Goal: Task Accomplishment & Management: Use online tool/utility

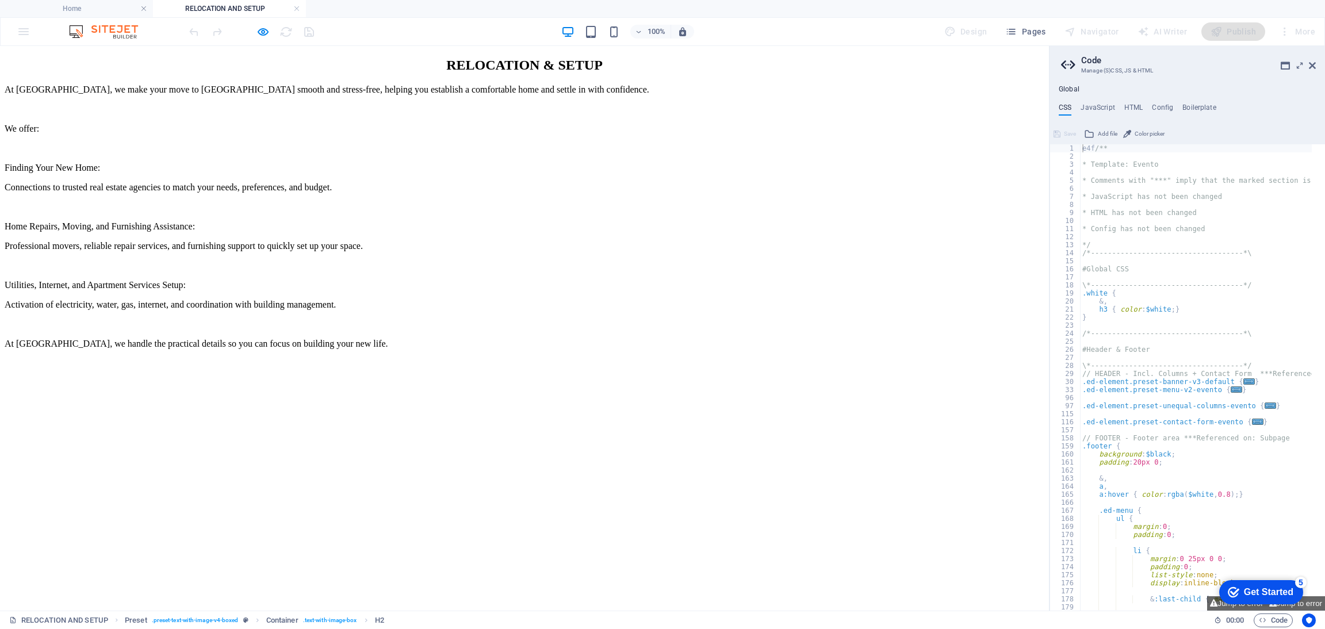
click at [359, 173] on div "At [GEOGRAPHIC_DATA], we make your move to [GEOGRAPHIC_DATA] smooth and stress-…" at bounding box center [525, 217] width 1040 height 265
drag, startPoint x: 278, startPoint y: 122, endPoint x: 374, endPoint y: 377, distance: 272.5
click at [374, 349] on div "RELOCATION & SETUP At [GEOGRAPHIC_DATA], we make your move to [GEOGRAPHIC_DATA]…" at bounding box center [525, 204] width 1040 height 292
drag, startPoint x: 404, startPoint y: 462, endPoint x: 305, endPoint y: 143, distance: 334.4
click at [305, 143] on div "At [GEOGRAPHIC_DATA], we make your move to [GEOGRAPHIC_DATA] smooth and stress-…" at bounding box center [525, 217] width 1040 height 265
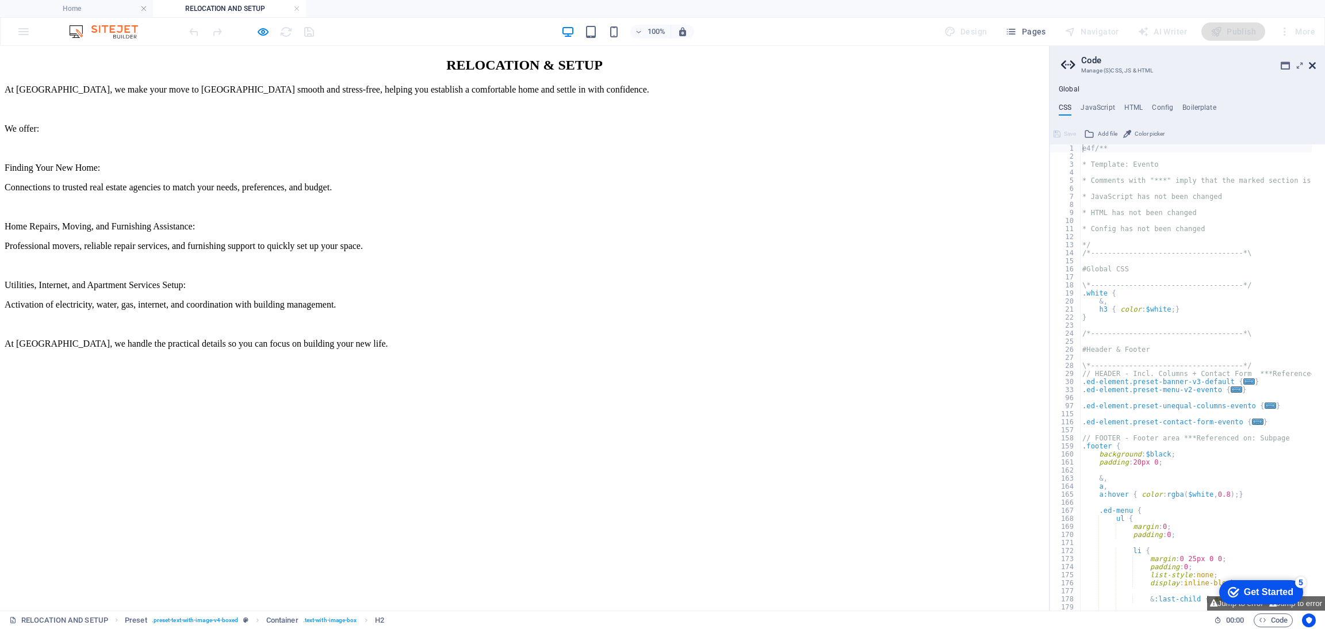
click at [1312, 65] on icon at bounding box center [1312, 65] width 7 height 9
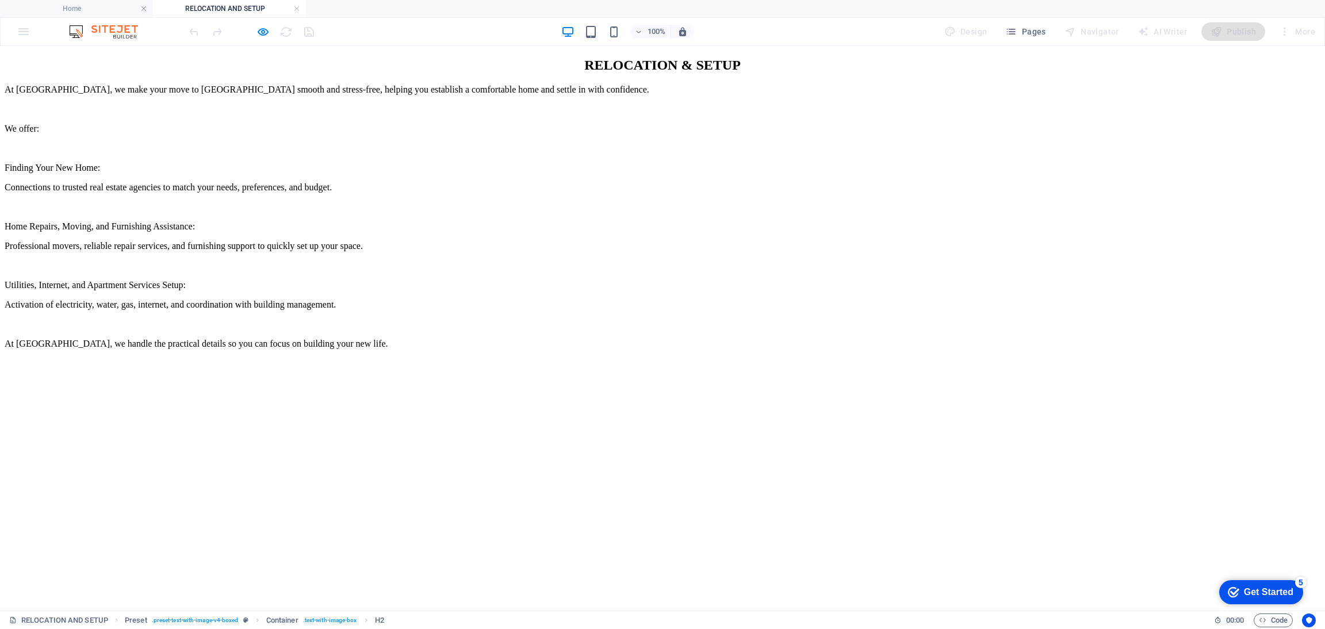
click at [542, 349] on div "At [GEOGRAPHIC_DATA], we make your move to [GEOGRAPHIC_DATA] smooth and stress-…" at bounding box center [663, 217] width 1316 height 265
drag, startPoint x: 544, startPoint y: 464, endPoint x: 387, endPoint y: 52, distance: 440.5
click at [387, 58] on div "RELOCATION & SETUP At [GEOGRAPHIC_DATA], we make your move to [GEOGRAPHIC_DATA]…" at bounding box center [663, 408] width 1316 height 700
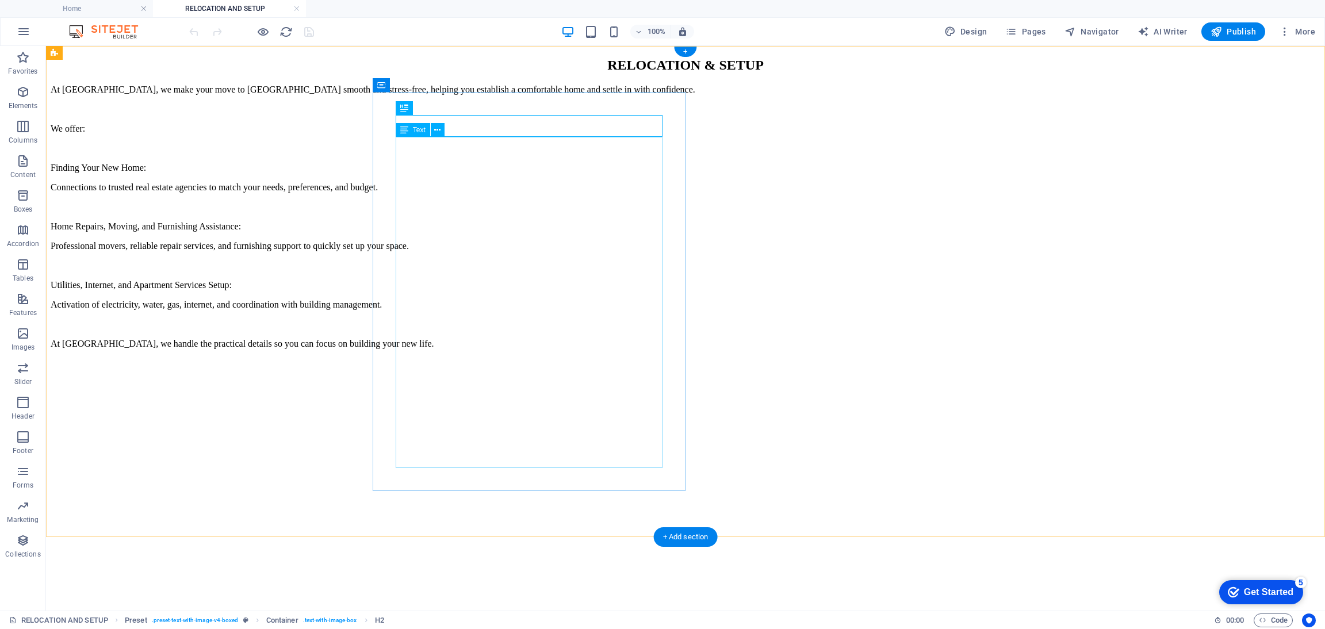
click at [498, 187] on div "At [GEOGRAPHIC_DATA], we make your move to [GEOGRAPHIC_DATA] smooth and stress-…" at bounding box center [686, 217] width 1270 height 265
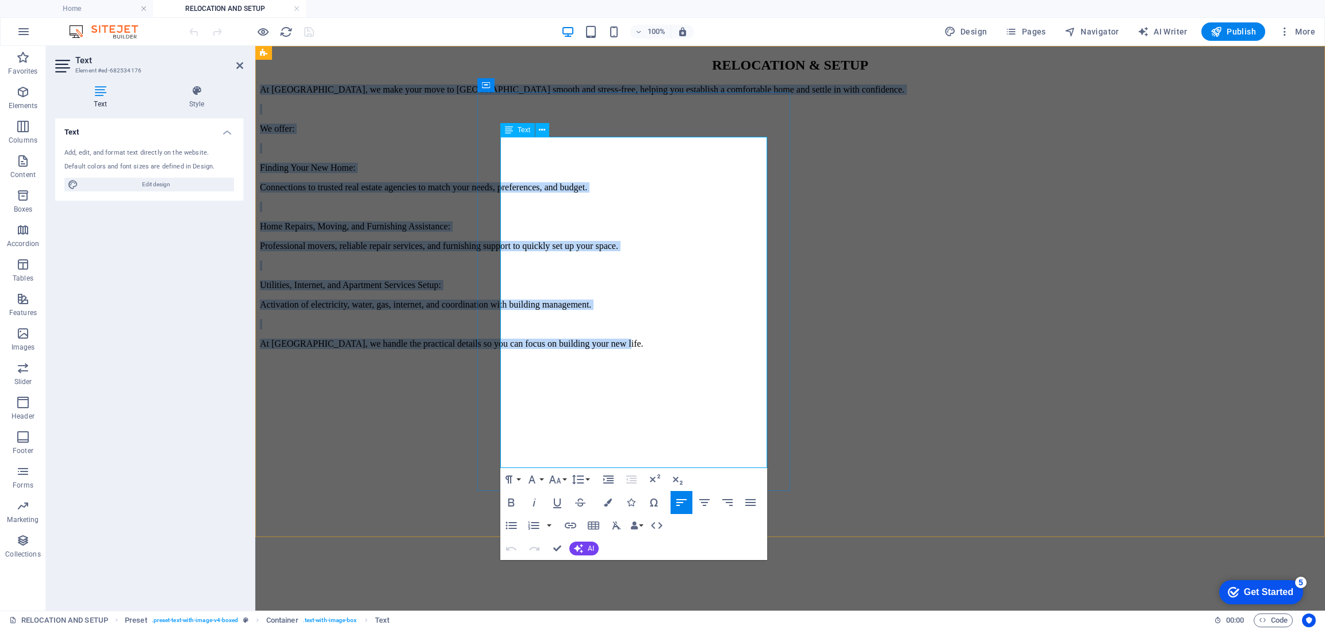
copy div "At [GEOGRAPHIC_DATA], we make your move to [GEOGRAPHIC_DATA] smooth and stress-…"
click at [594, 73] on div "RELOCATION & SETUP" at bounding box center [790, 66] width 1061 height 16
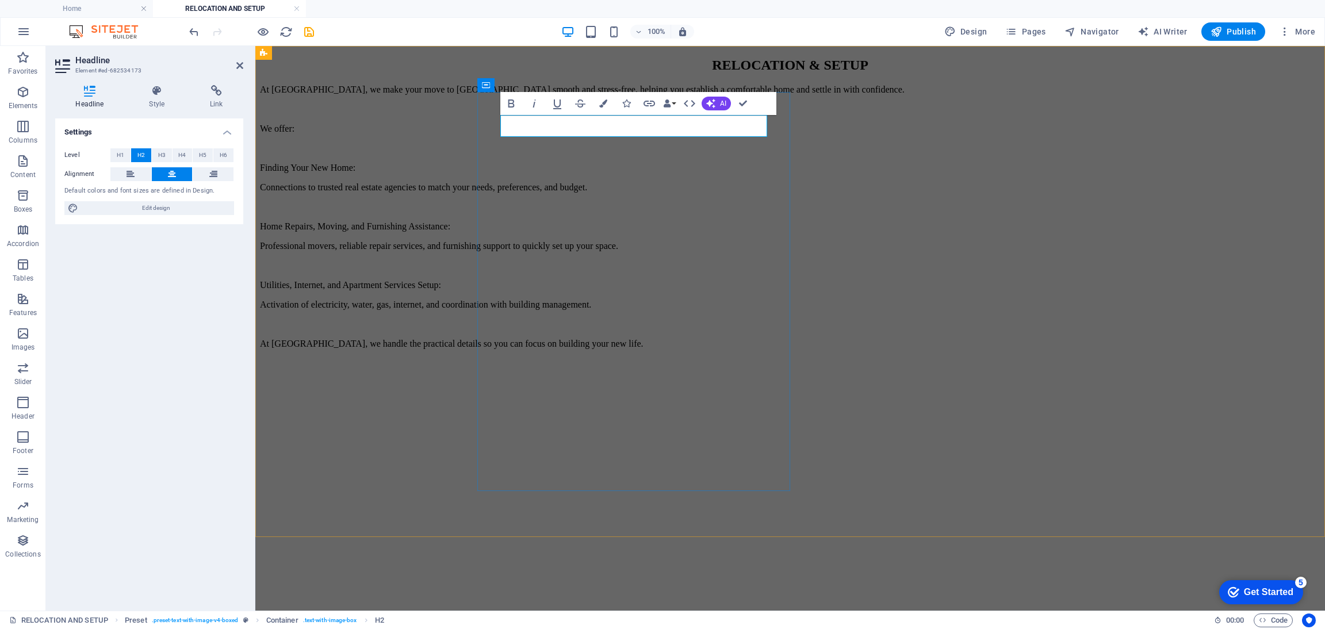
click at [594, 73] on h2 "RELOCATION & SETUP" at bounding box center [790, 66] width 1061 height 16
copy h2 "RELOCATION & SETUP"
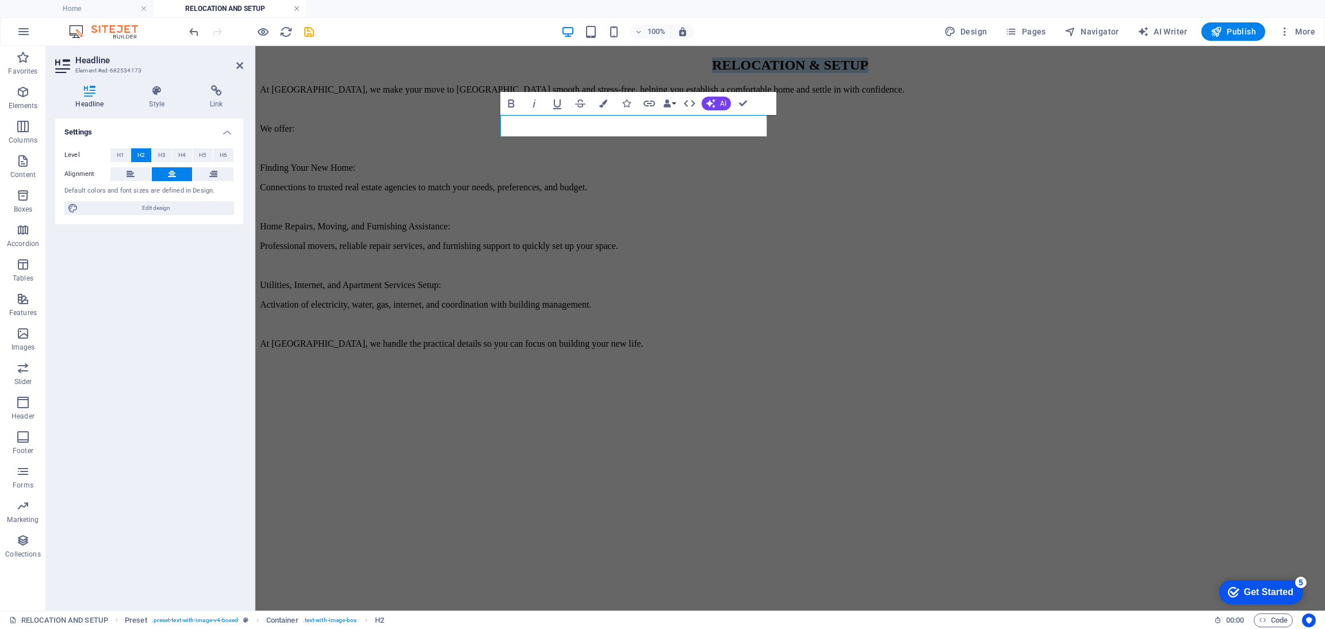
click at [299, 10] on link at bounding box center [296, 8] width 7 height 11
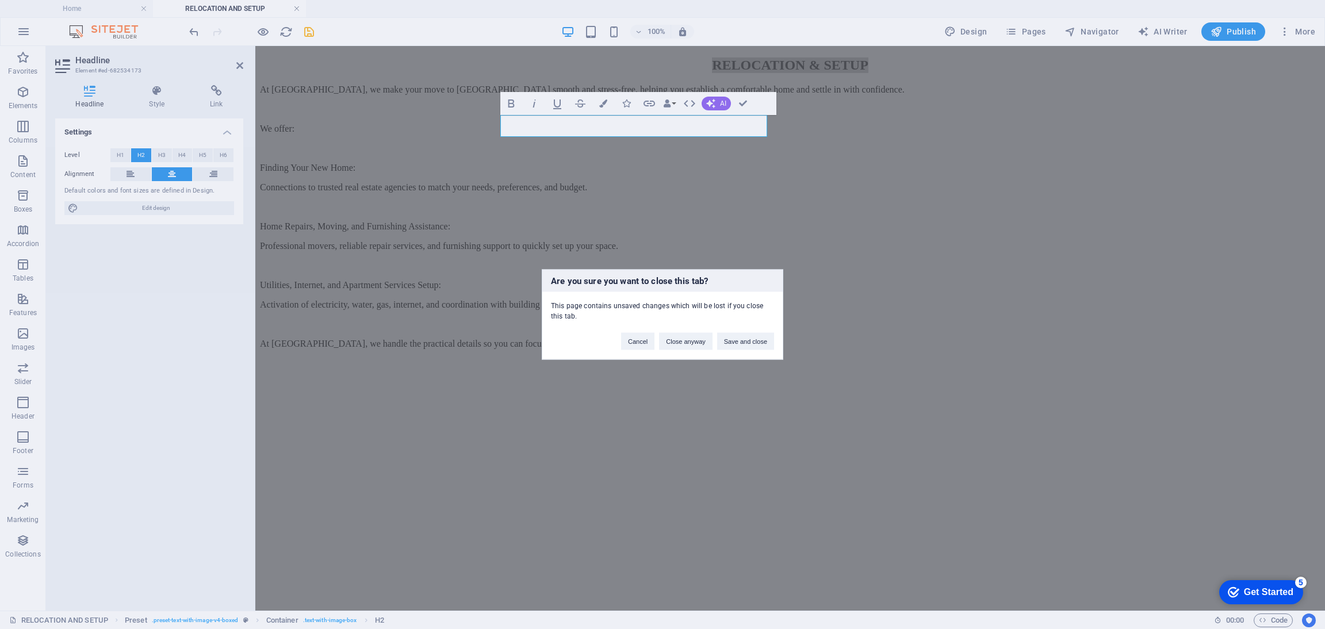
click button "Save and close" at bounding box center [745, 341] width 57 height 17
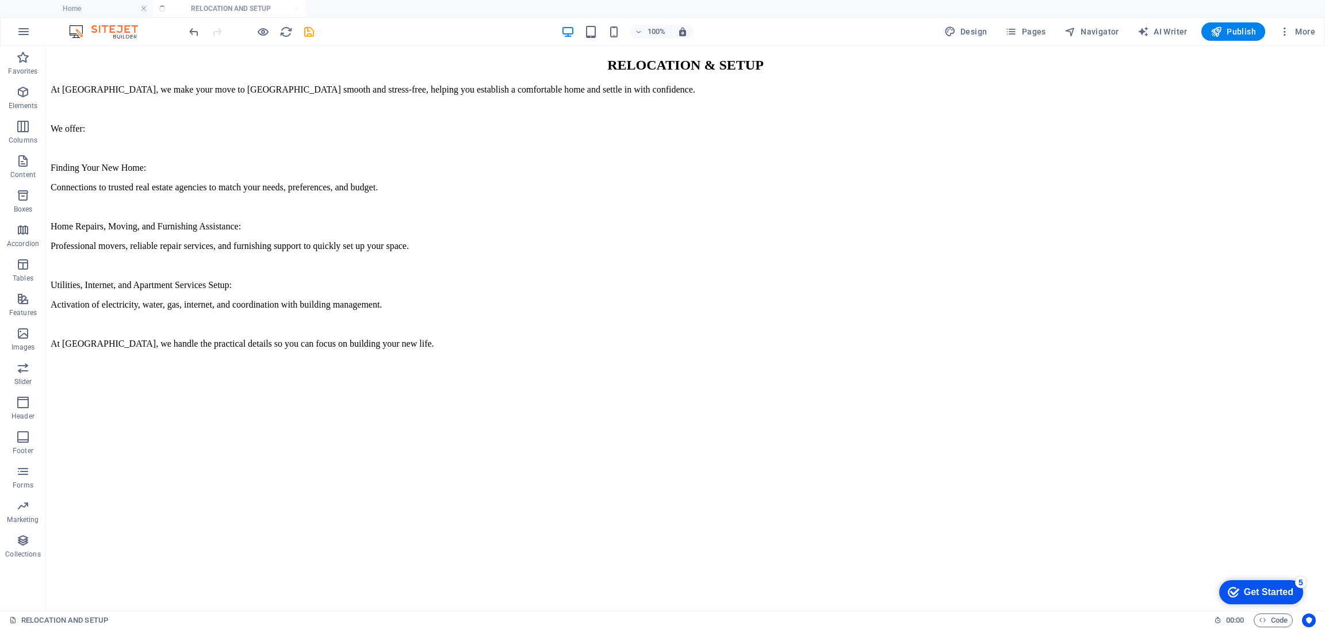
scroll to position [1278, 0]
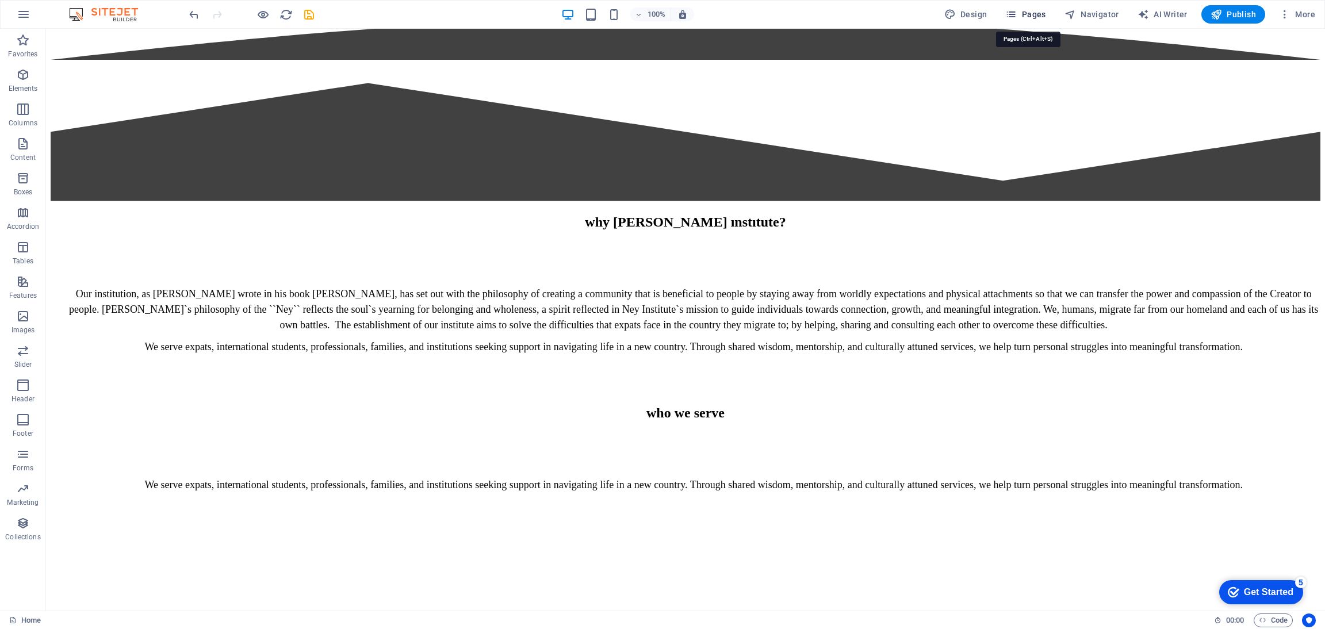
click at [1021, 10] on span "Pages" at bounding box center [1025, 15] width 40 height 12
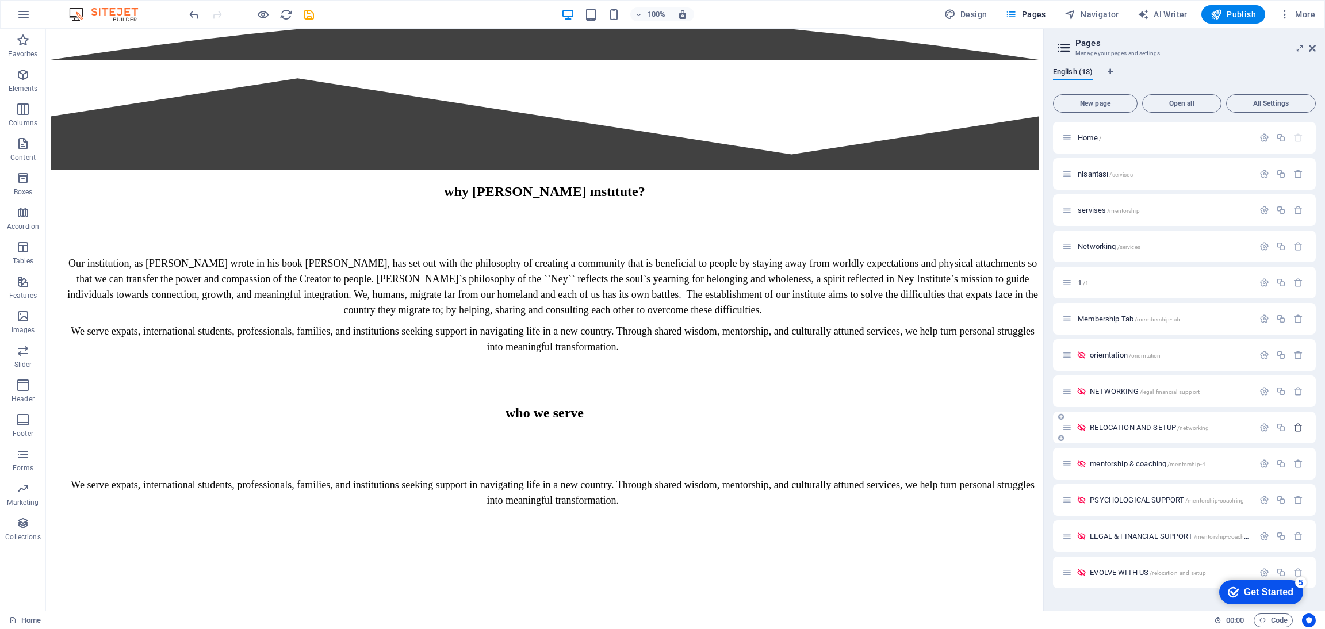
click at [1297, 427] on icon "button" at bounding box center [1299, 428] width 10 height 10
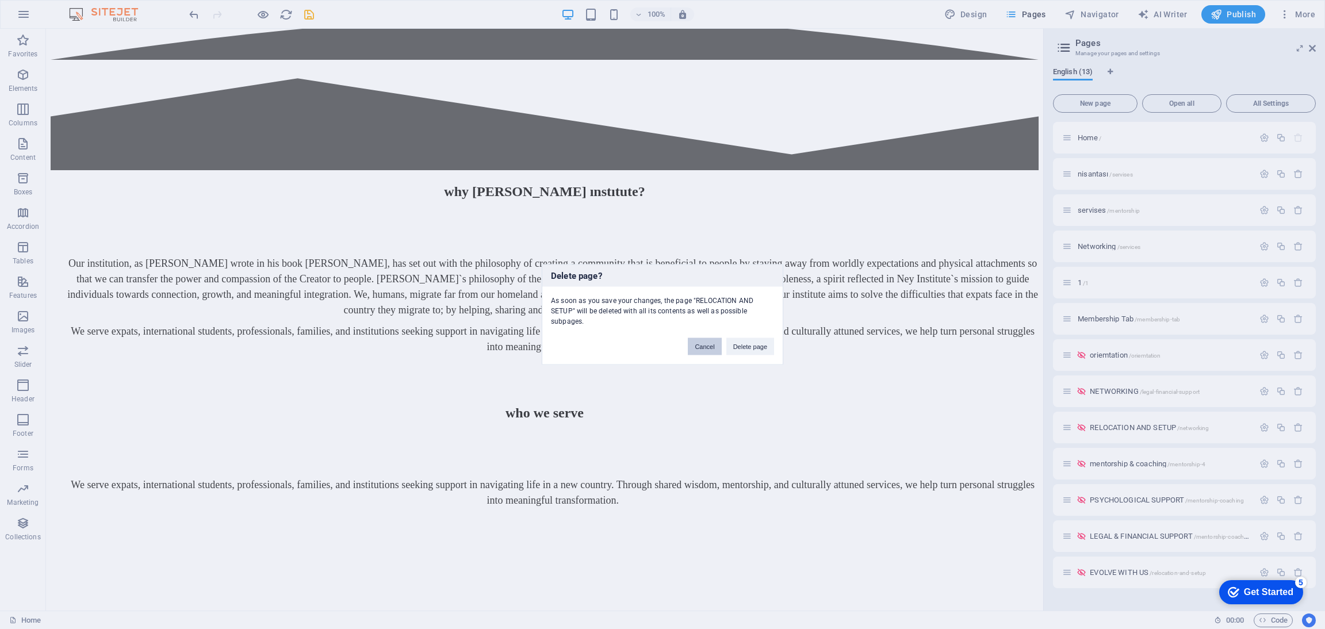
click at [707, 345] on button "Cancel" at bounding box center [704, 346] width 33 height 17
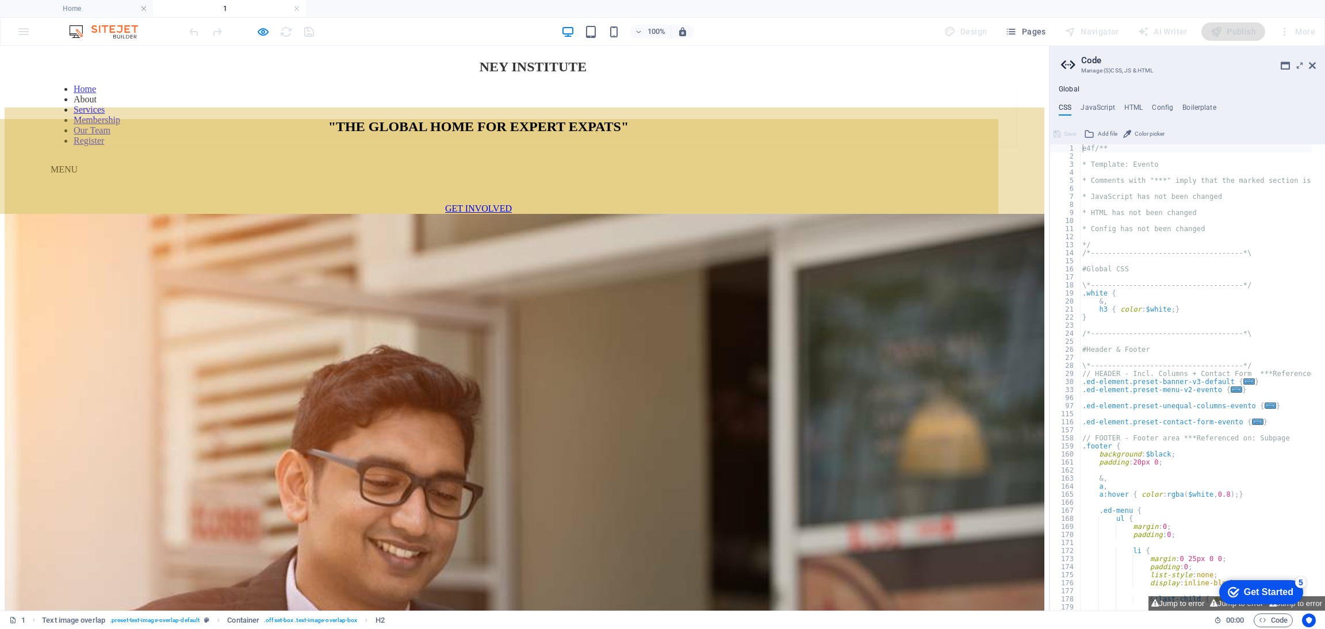
scroll to position [0, 0]
click at [413, 87] on nav "Home About Services Membership Our Team Register" at bounding box center [533, 116] width 965 height 62
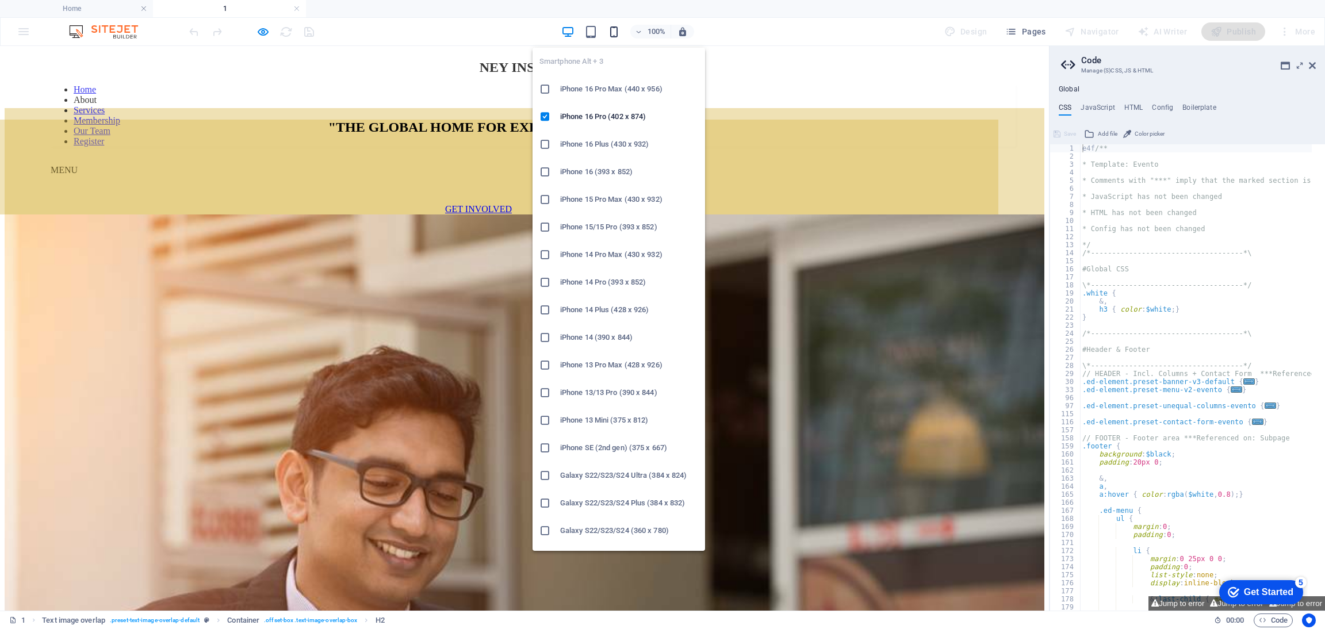
click at [613, 35] on icon "button" at bounding box center [613, 31] width 13 height 13
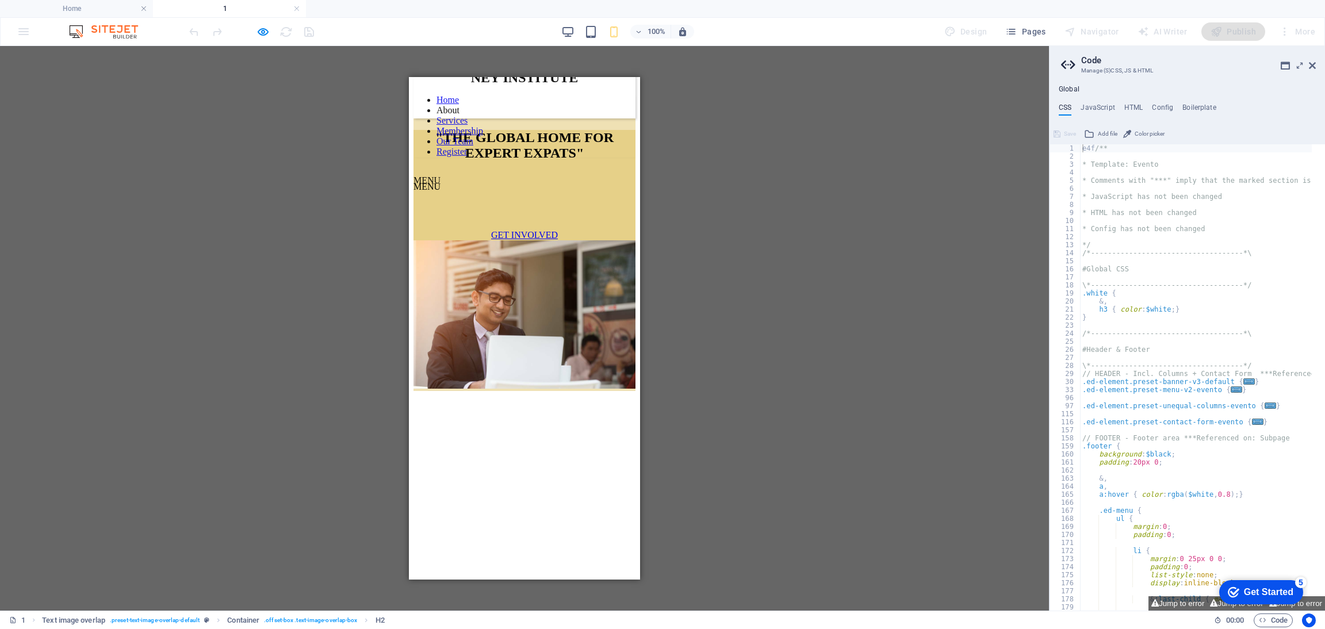
click at [508, 247] on div ""THE GLOBAL HOME FOR EXPERT EXPATS" MENU GET INVOLVED" at bounding box center [525, 254] width 222 height 273
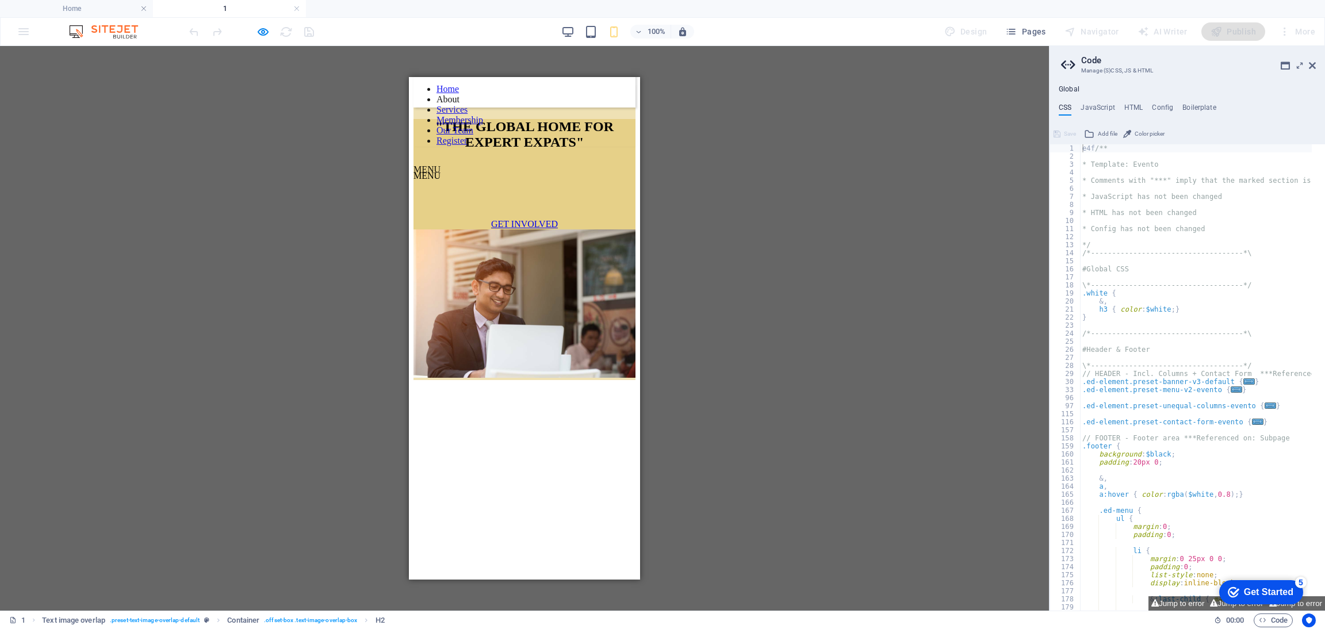
click at [508, 247] on figure at bounding box center [525, 304] width 222 height 151
click at [612, 183] on div at bounding box center [525, 183] width 222 height 0
click at [581, 145] on nav "Home About Services Membership Our Team Register" at bounding box center [525, 114] width 222 height 62
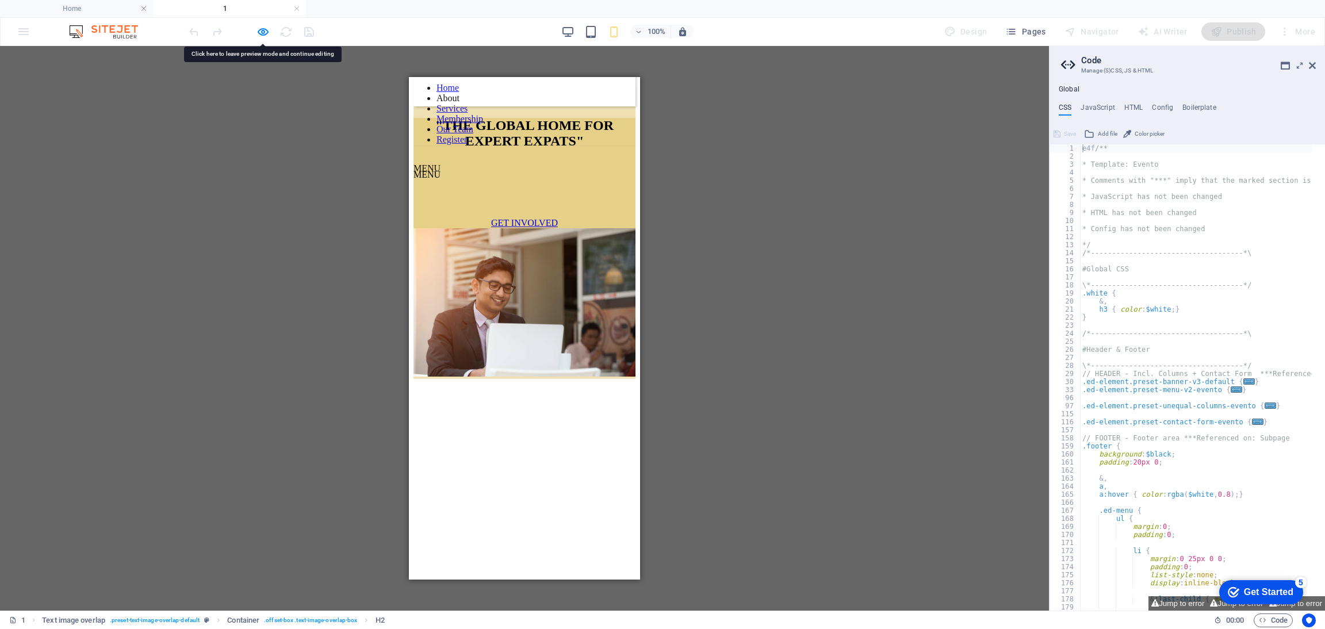
click at [581, 145] on nav "Home About Services Membership Our Team Register" at bounding box center [525, 114] width 222 height 62
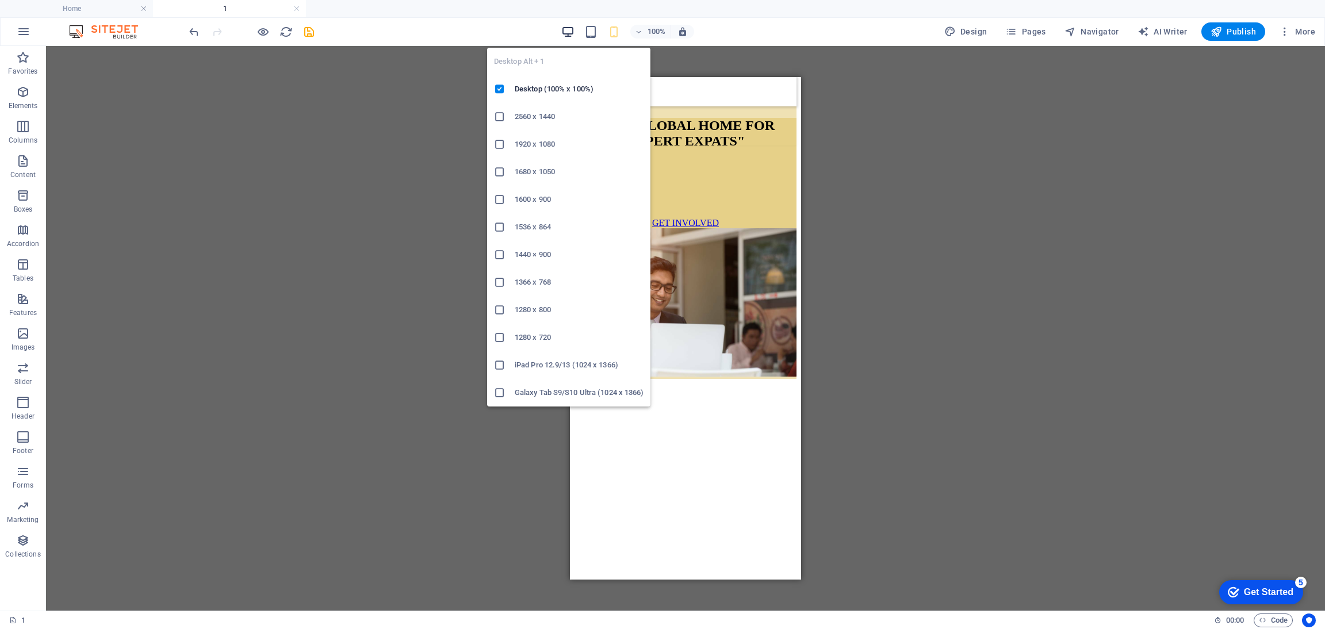
click at [574, 31] on icon "button" at bounding box center [567, 31] width 13 height 13
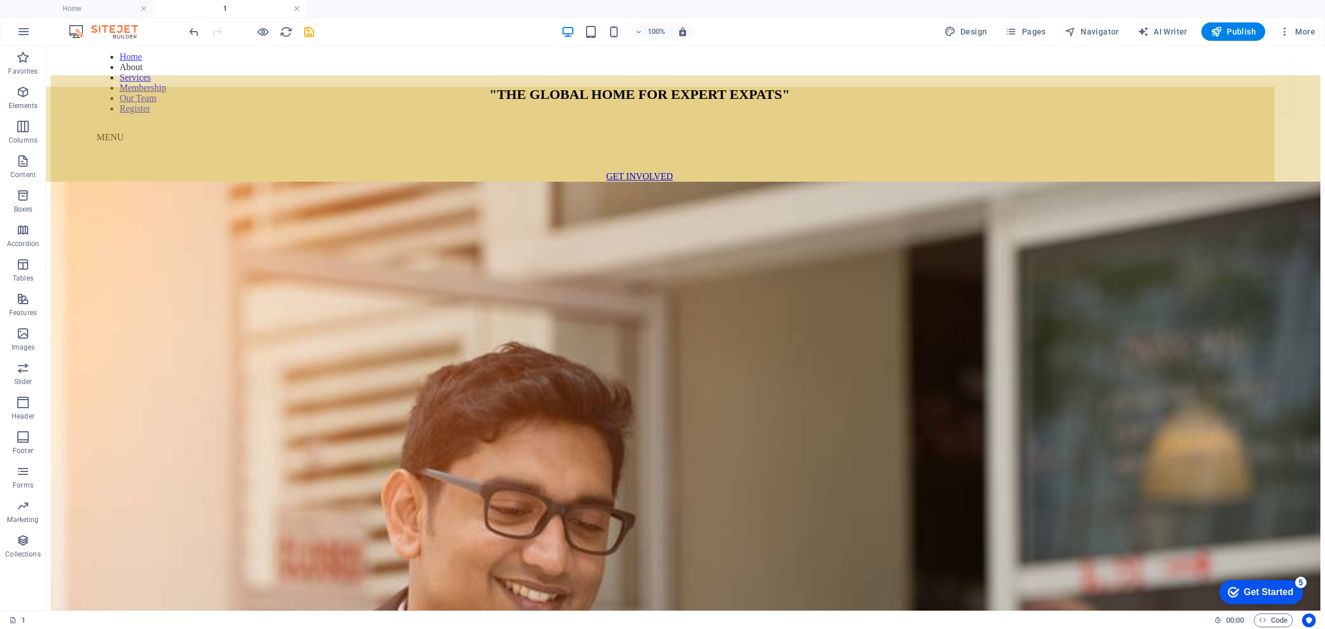
click at [296, 8] on link at bounding box center [296, 8] width 7 height 11
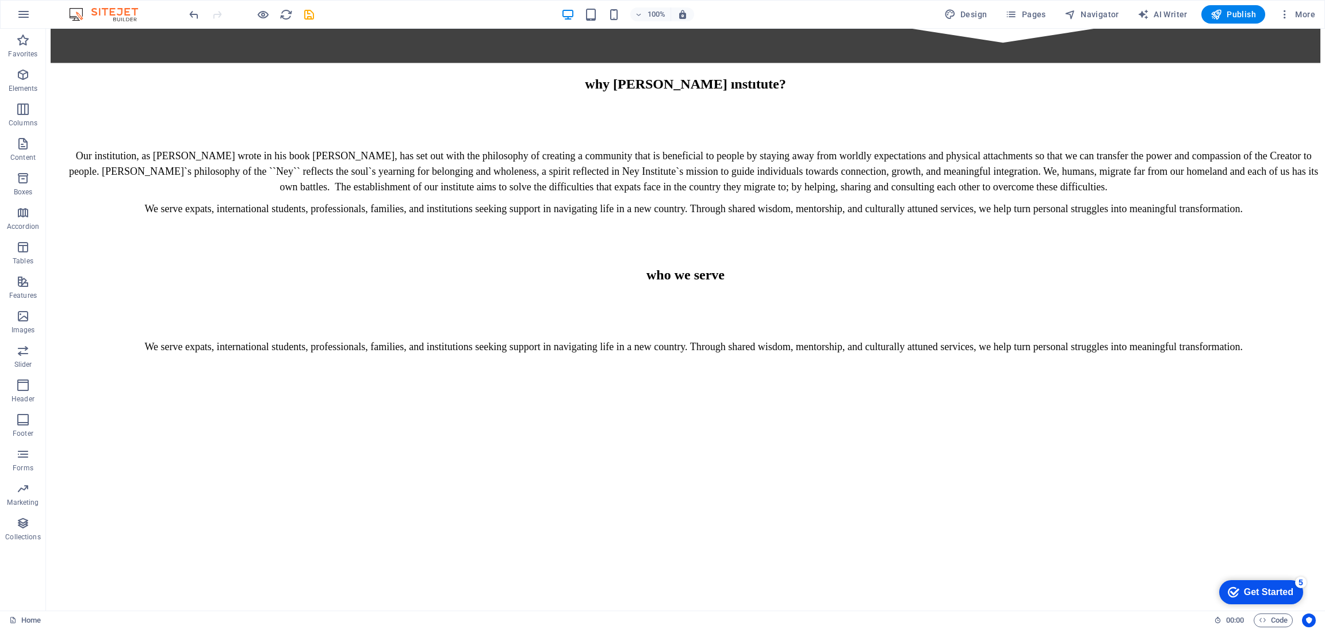
scroll to position [1436, 0]
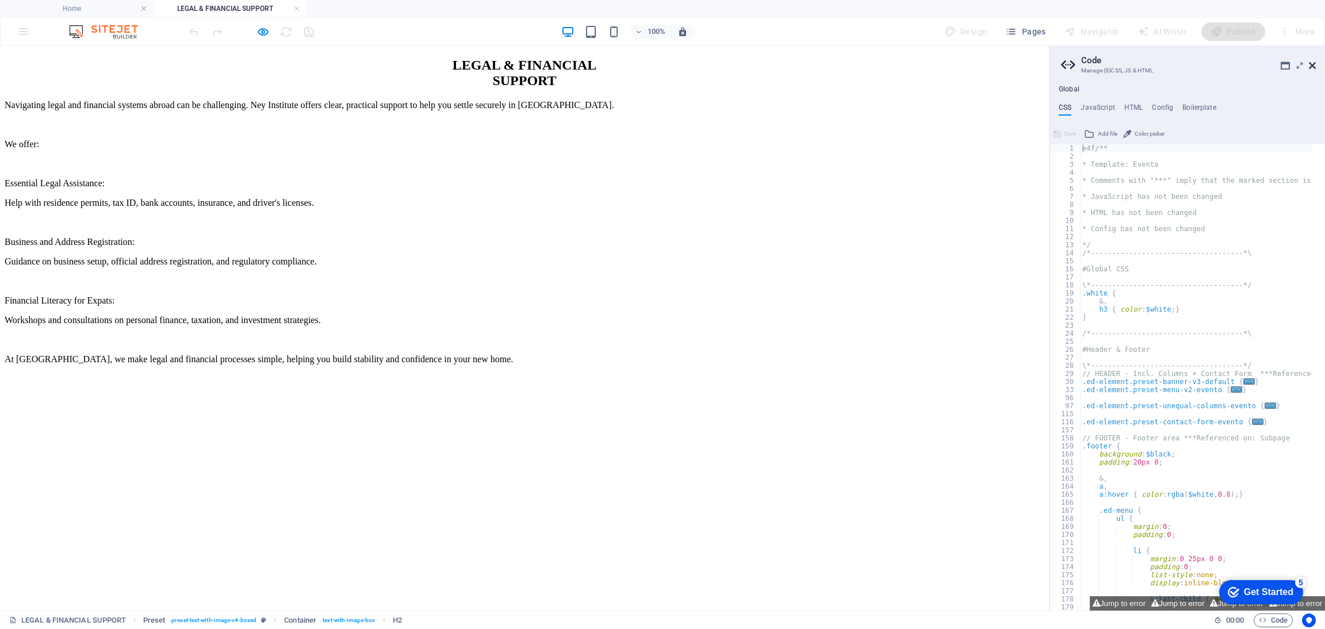
click at [1311, 64] on icon at bounding box center [1312, 65] width 7 height 9
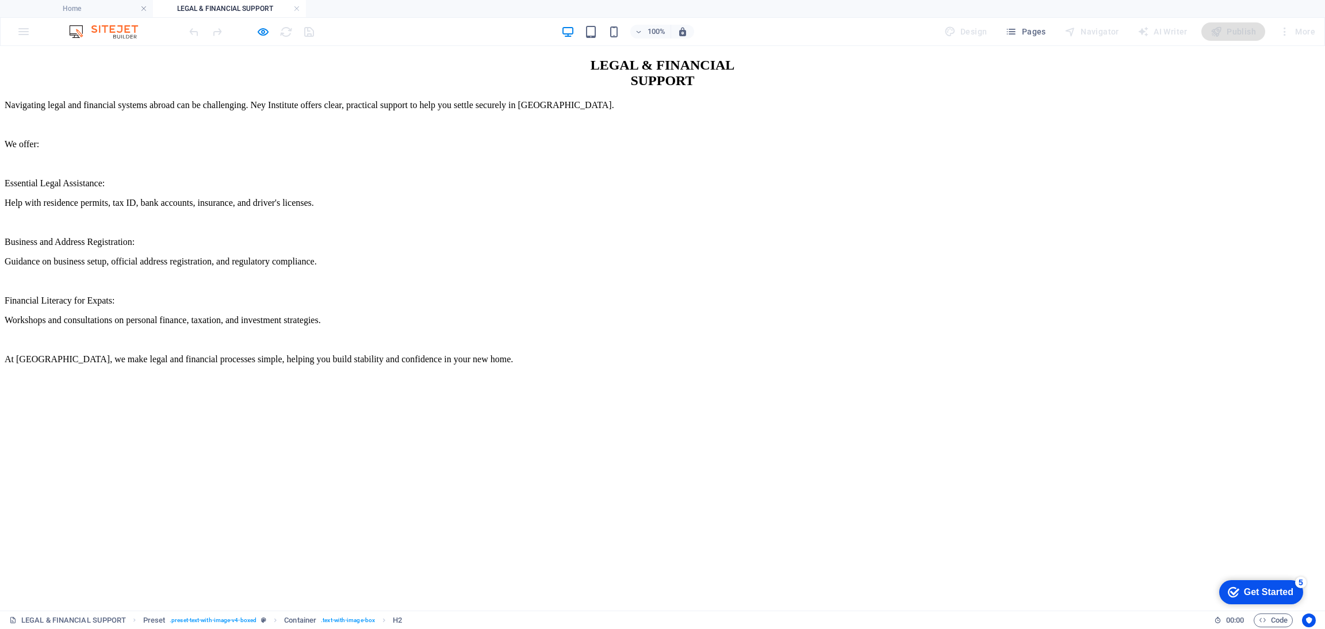
click at [301, 5] on h4 "LEGAL & FINANCIAL SUPPORT" at bounding box center [229, 8] width 153 height 13
click at [296, 7] on link at bounding box center [296, 8] width 7 height 11
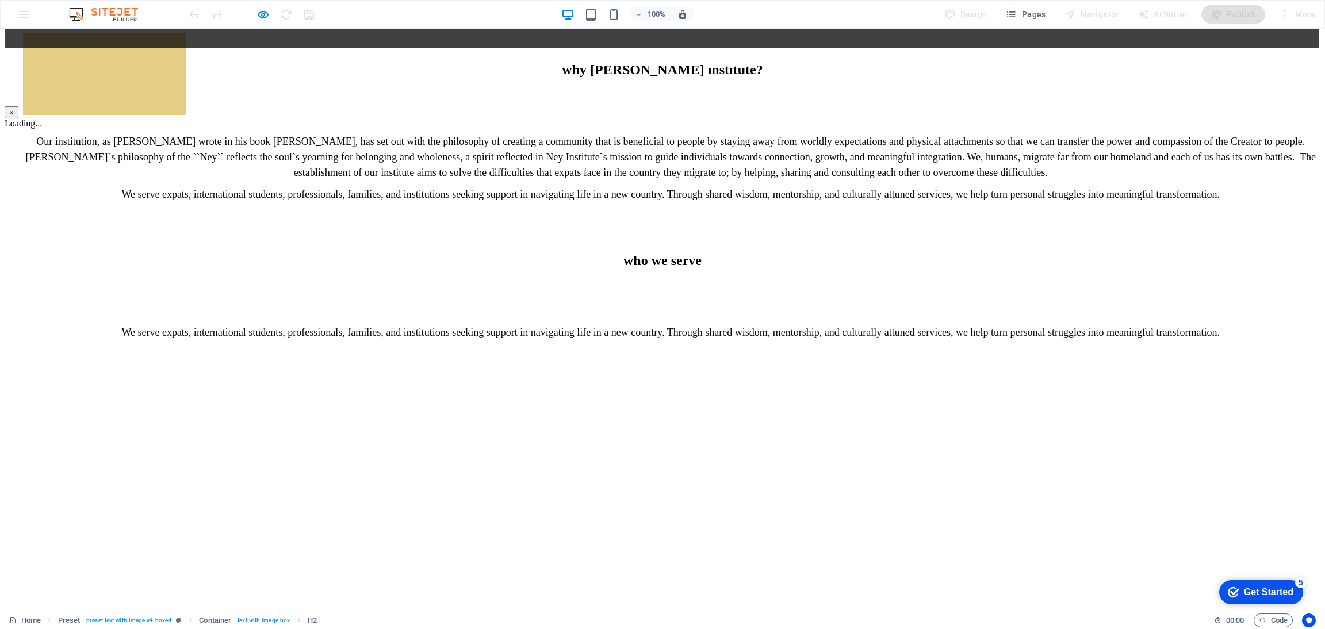
scroll to position [0, 0]
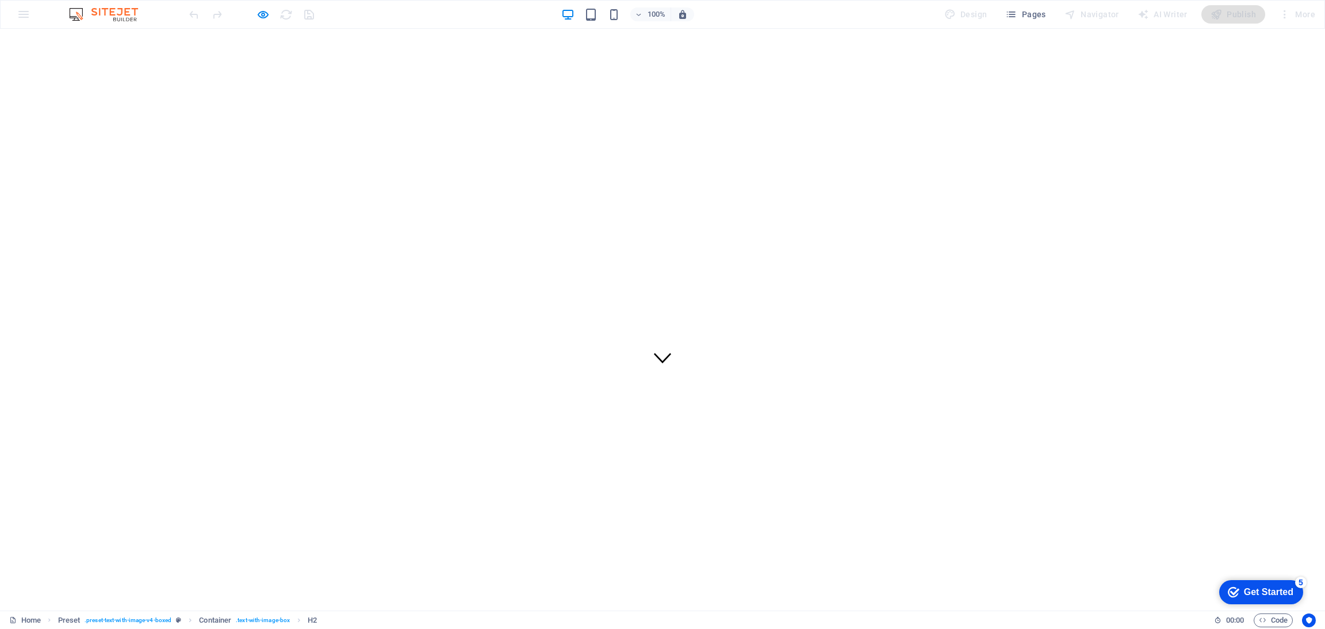
scroll to position [232, 0]
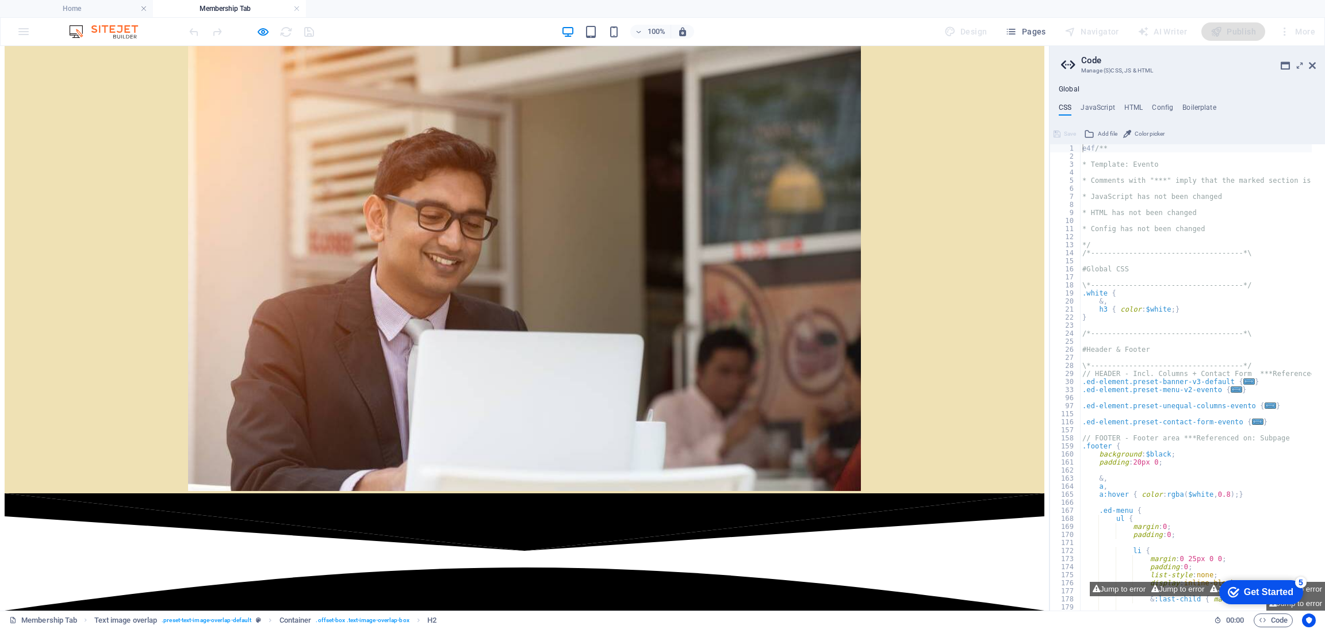
scroll to position [0, 0]
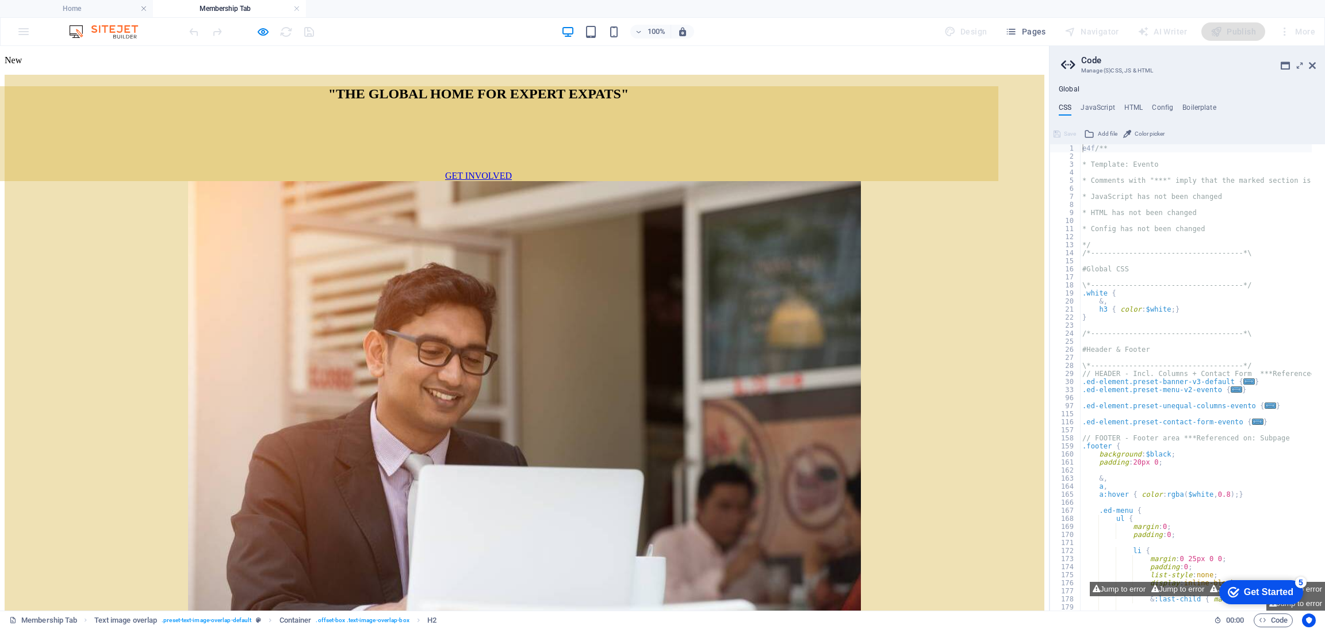
click at [445, 181] on link "GET INVOLVED" at bounding box center [478, 176] width 67 height 10
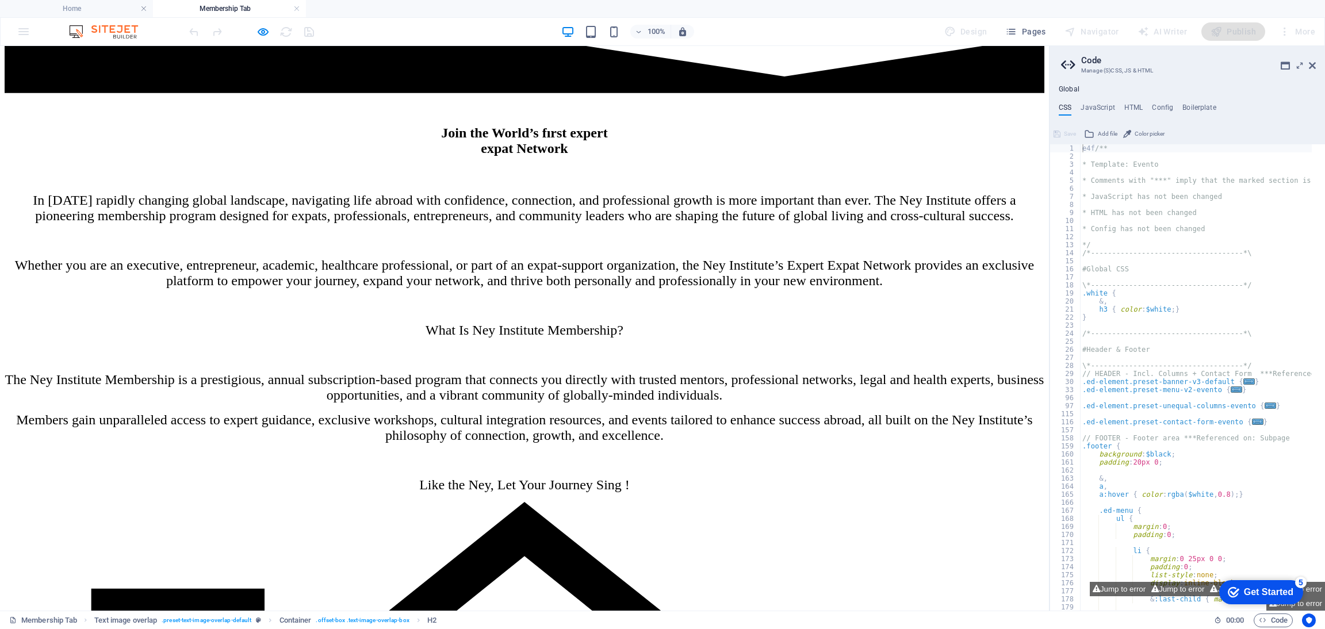
scroll to position [905, 0]
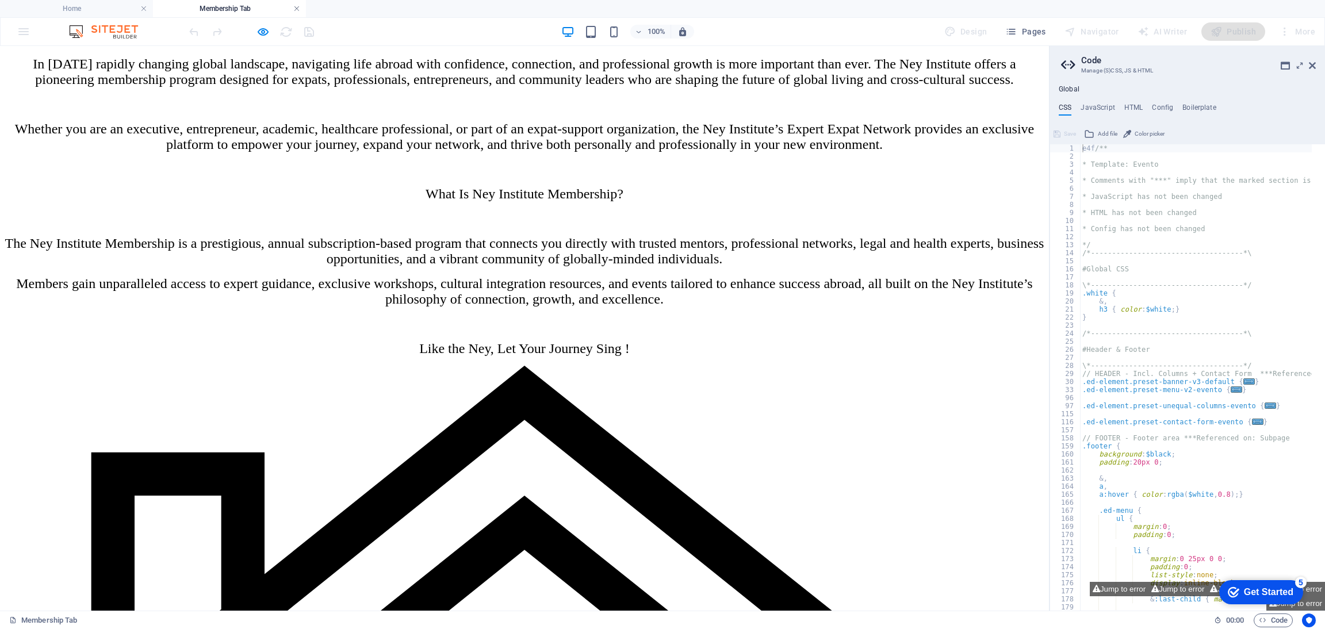
click at [296, 11] on link at bounding box center [296, 8] width 7 height 11
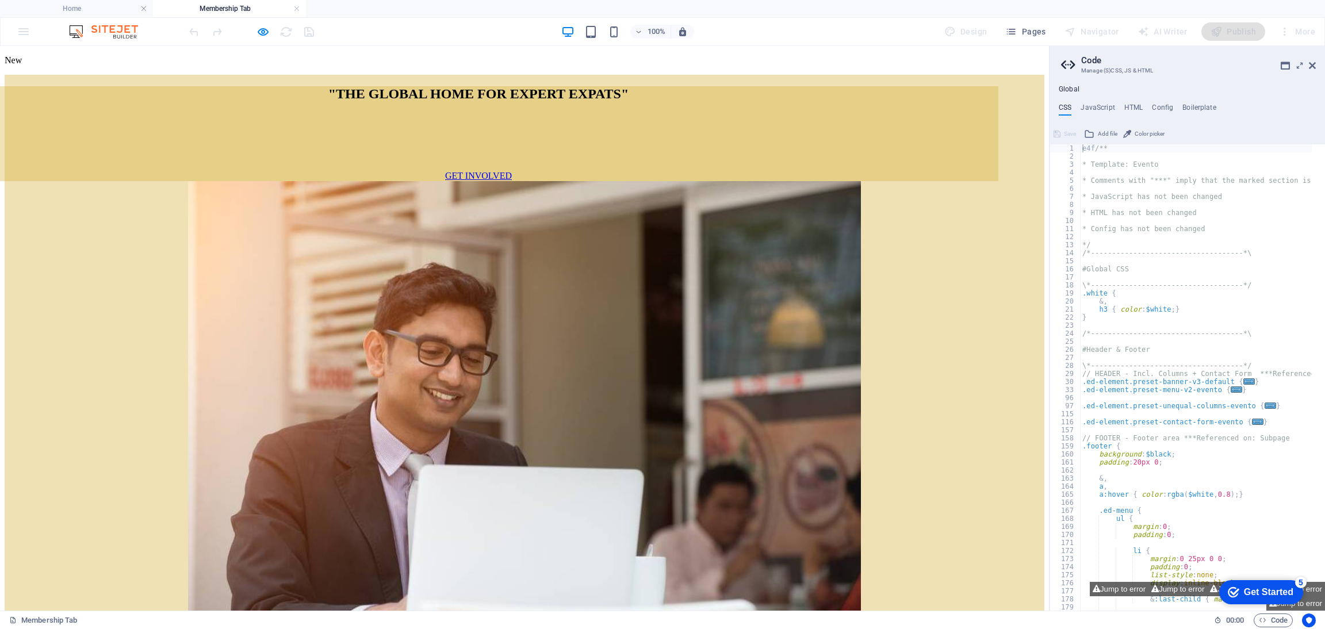
scroll to position [0, 0]
click at [1312, 65] on icon at bounding box center [1312, 65] width 7 height 9
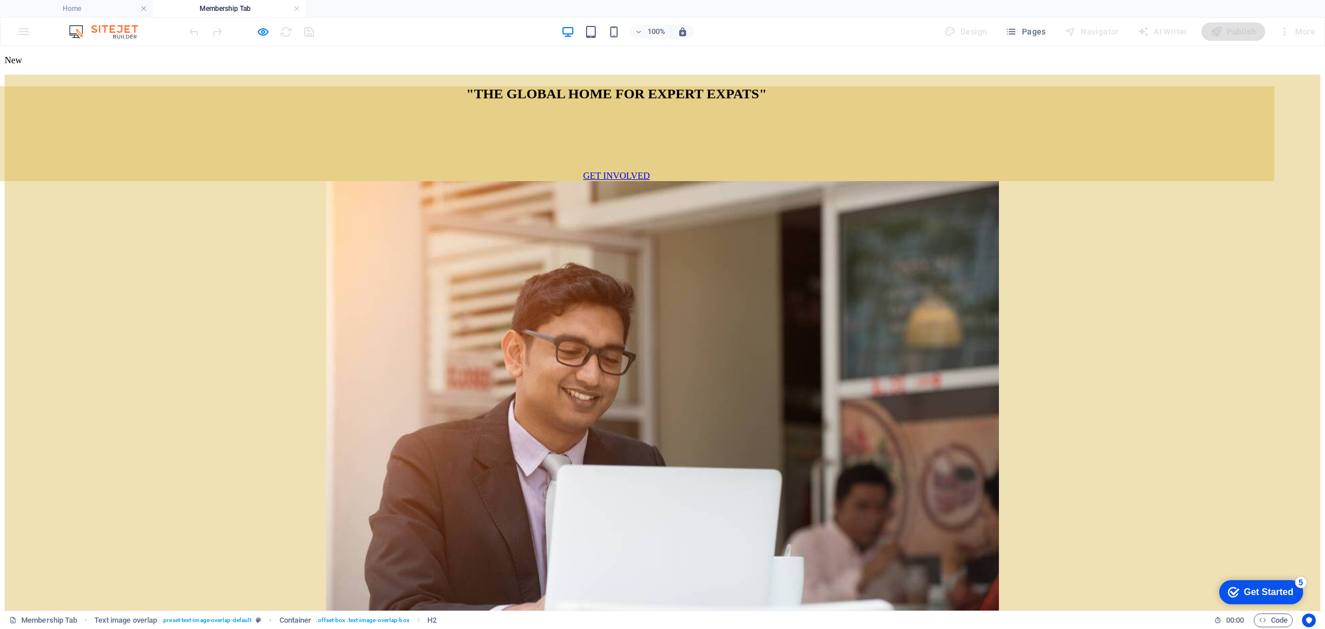
click at [470, 181] on div "GET INVOLVED" at bounding box center [617, 176] width 1316 height 10
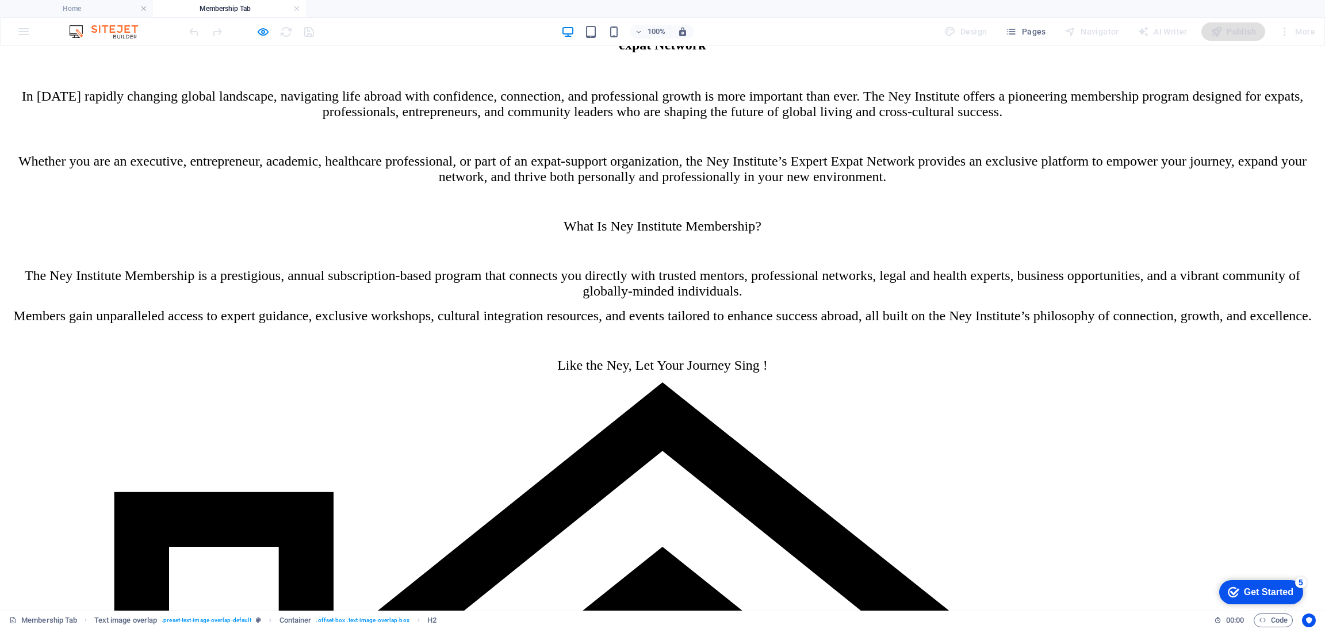
scroll to position [905, 0]
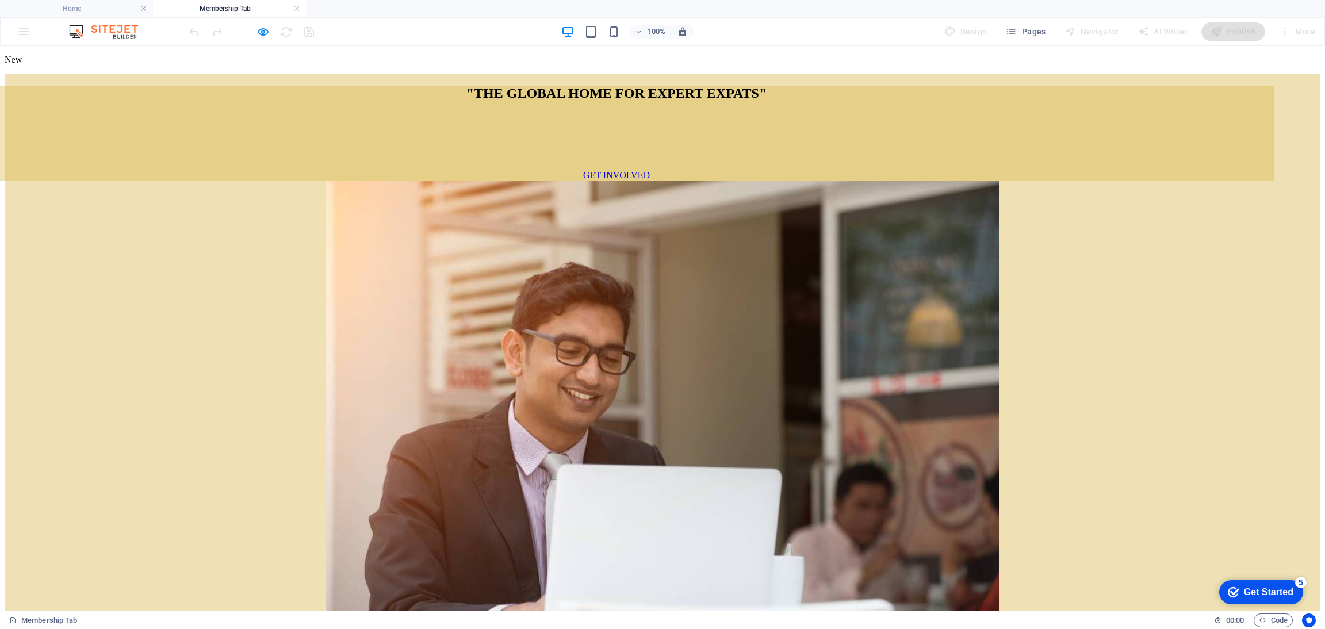
scroll to position [0, 0]
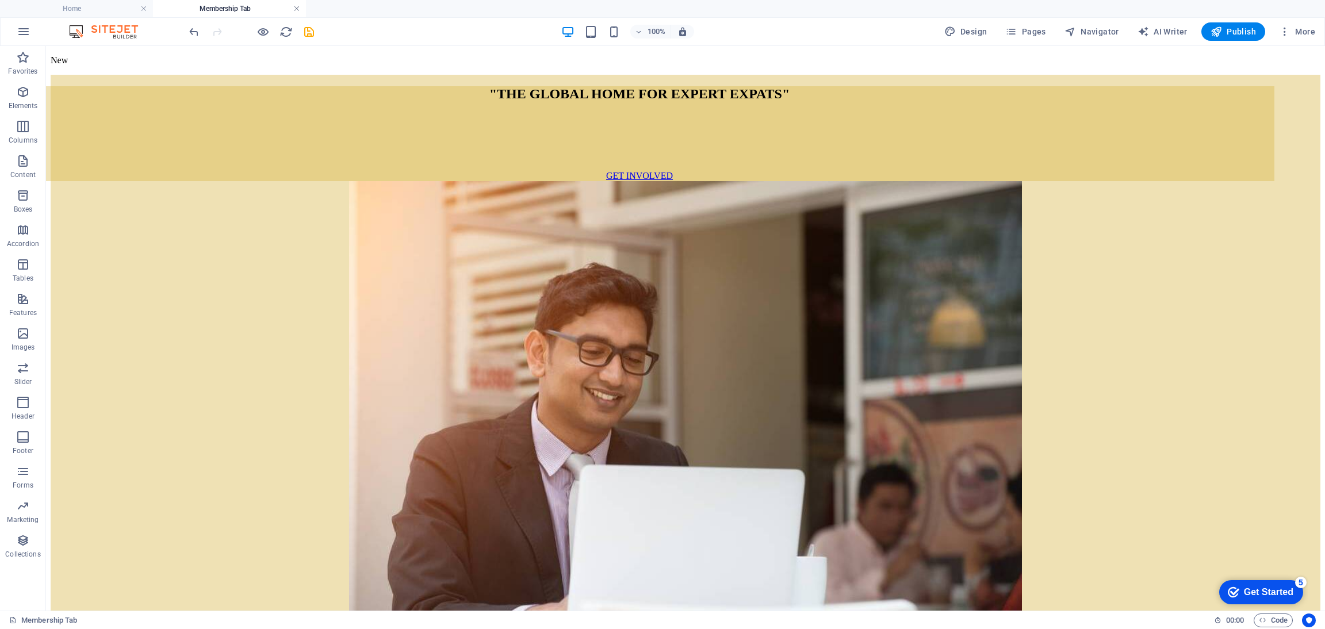
click at [298, 7] on link at bounding box center [296, 8] width 7 height 11
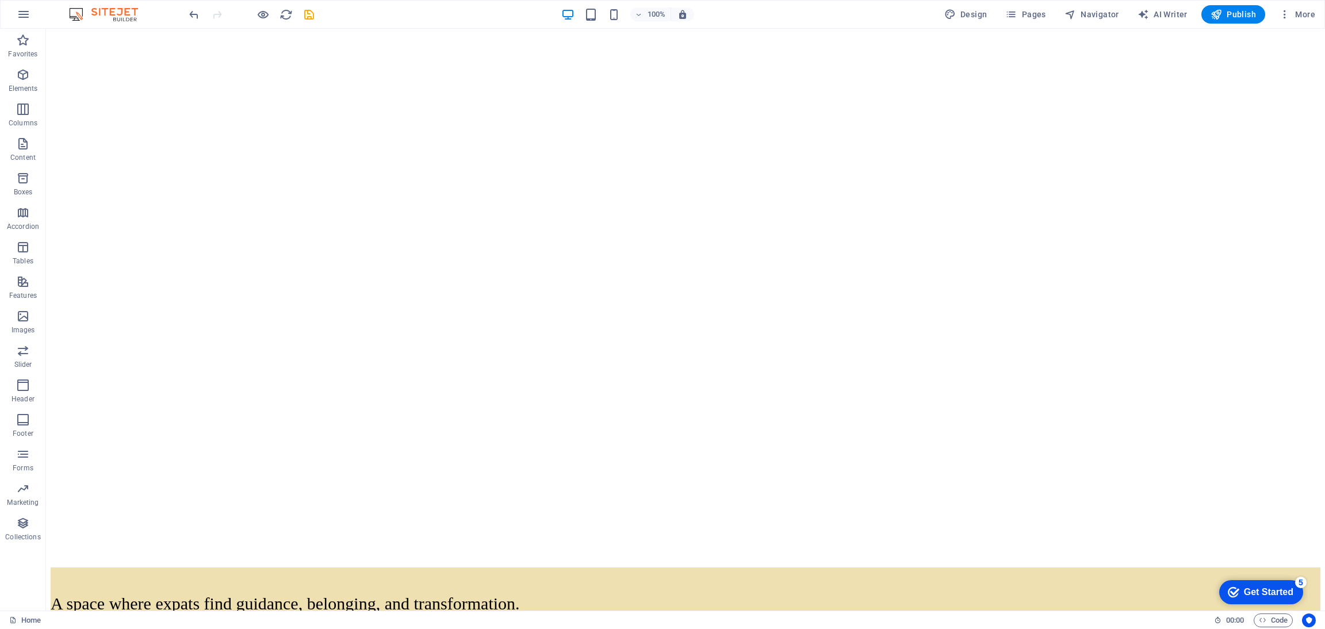
scroll to position [522, 0]
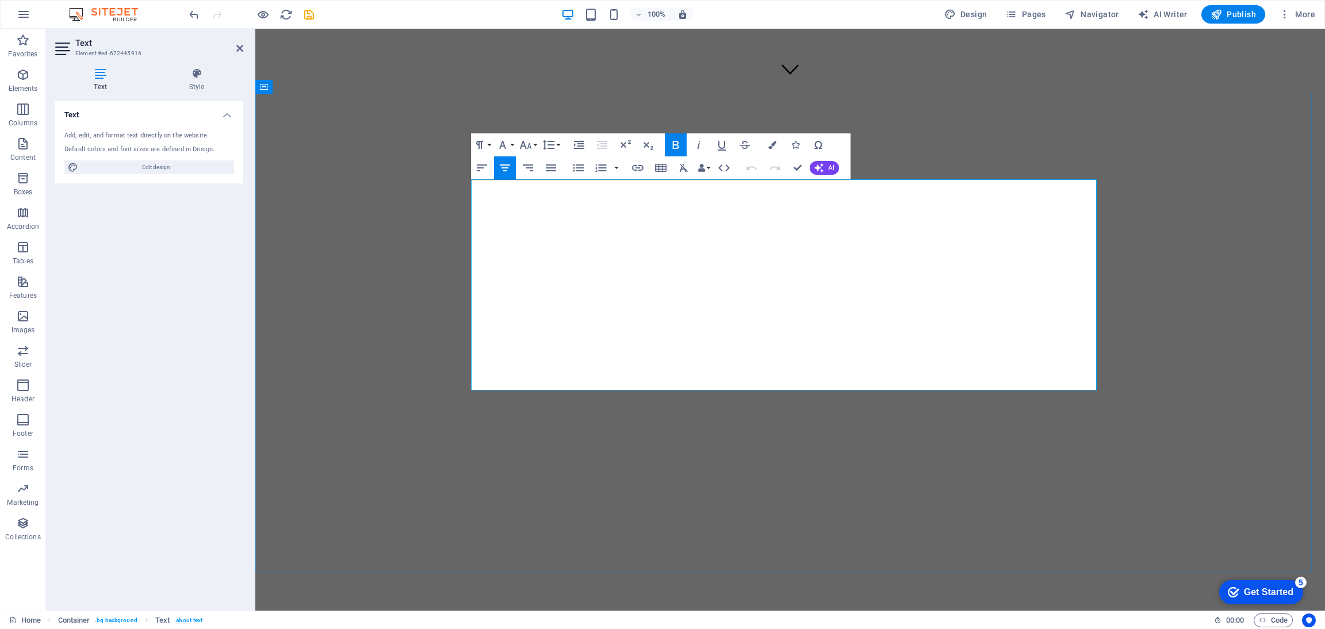
click at [770, 148] on icon "button" at bounding box center [772, 145] width 8 height 8
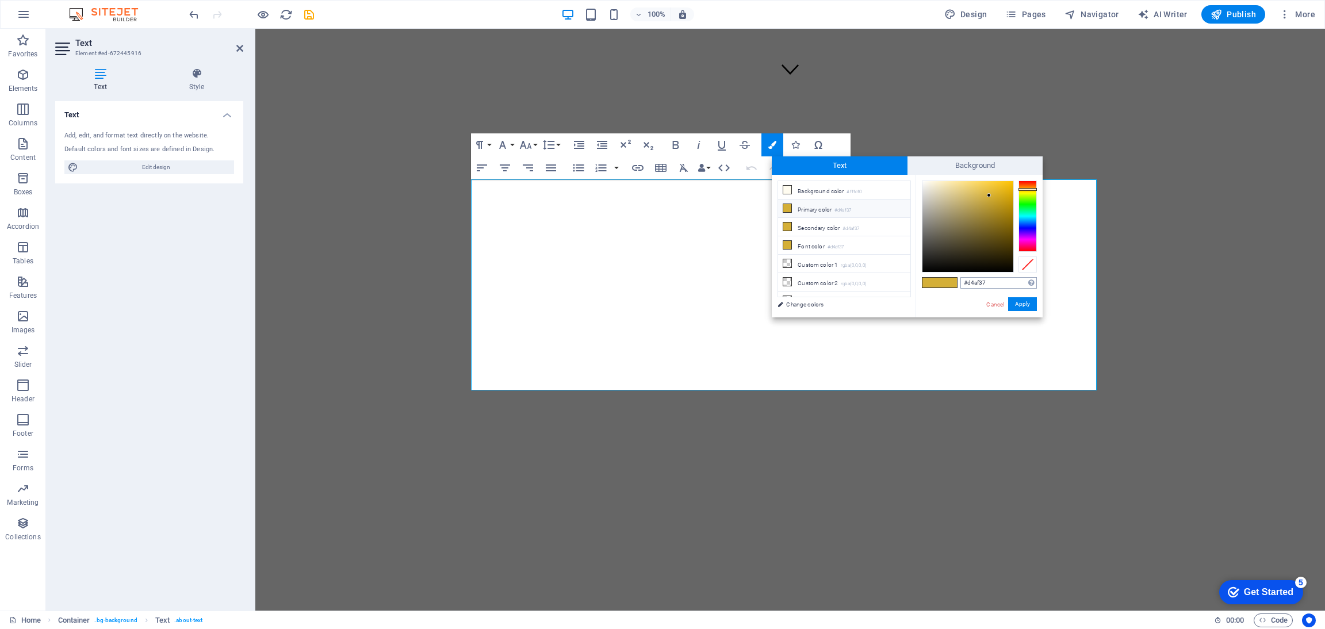
click at [993, 284] on input "#d4af37" at bounding box center [998, 283] width 76 height 12
type input "#003e4f"
click at [1019, 303] on button "Apply" at bounding box center [1022, 304] width 29 height 14
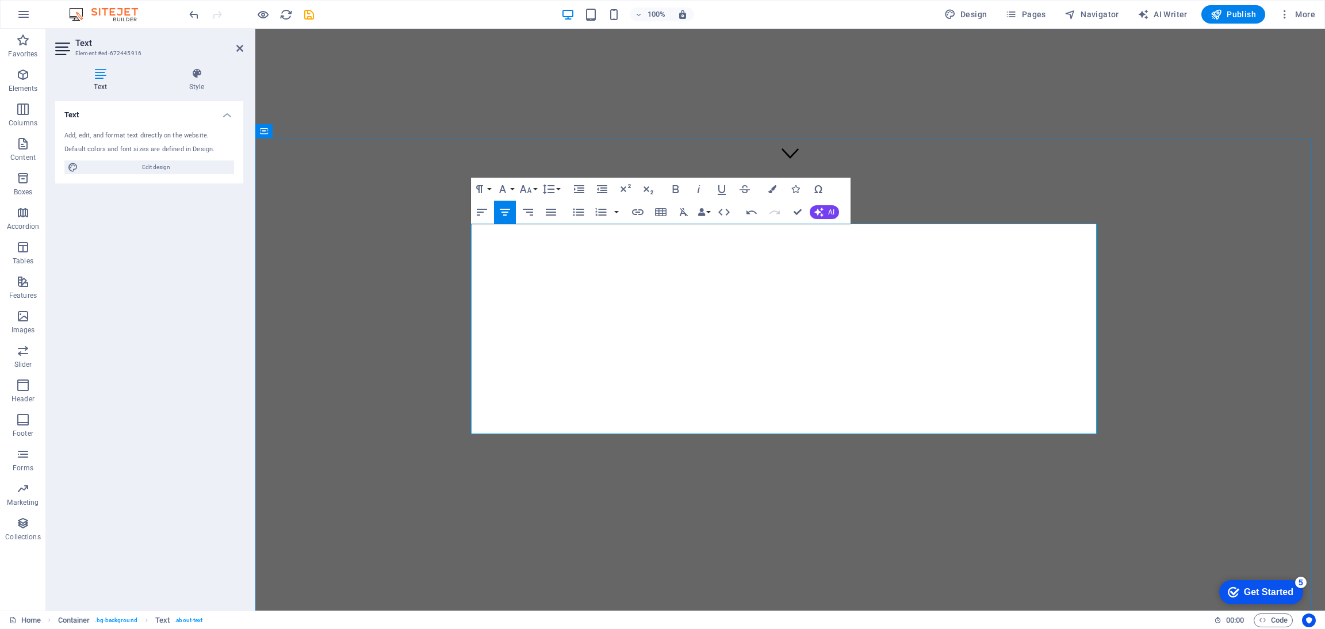
scroll to position [426, 0]
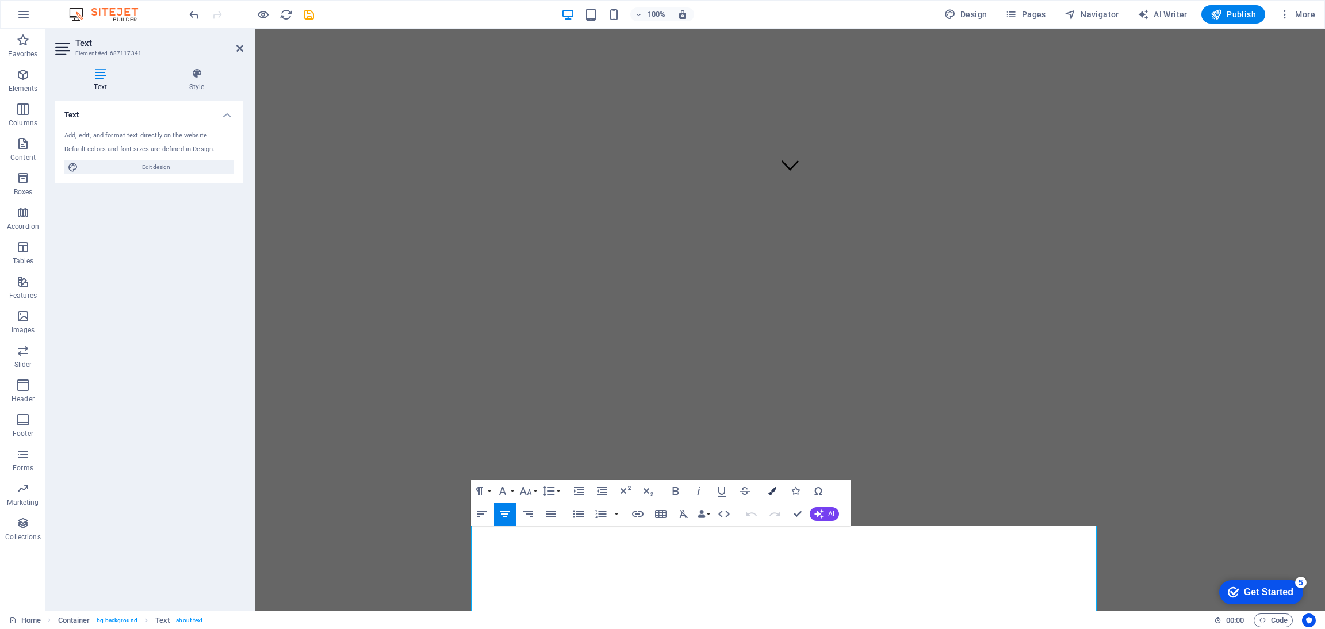
click at [772, 489] on icon "button" at bounding box center [772, 491] width 8 height 8
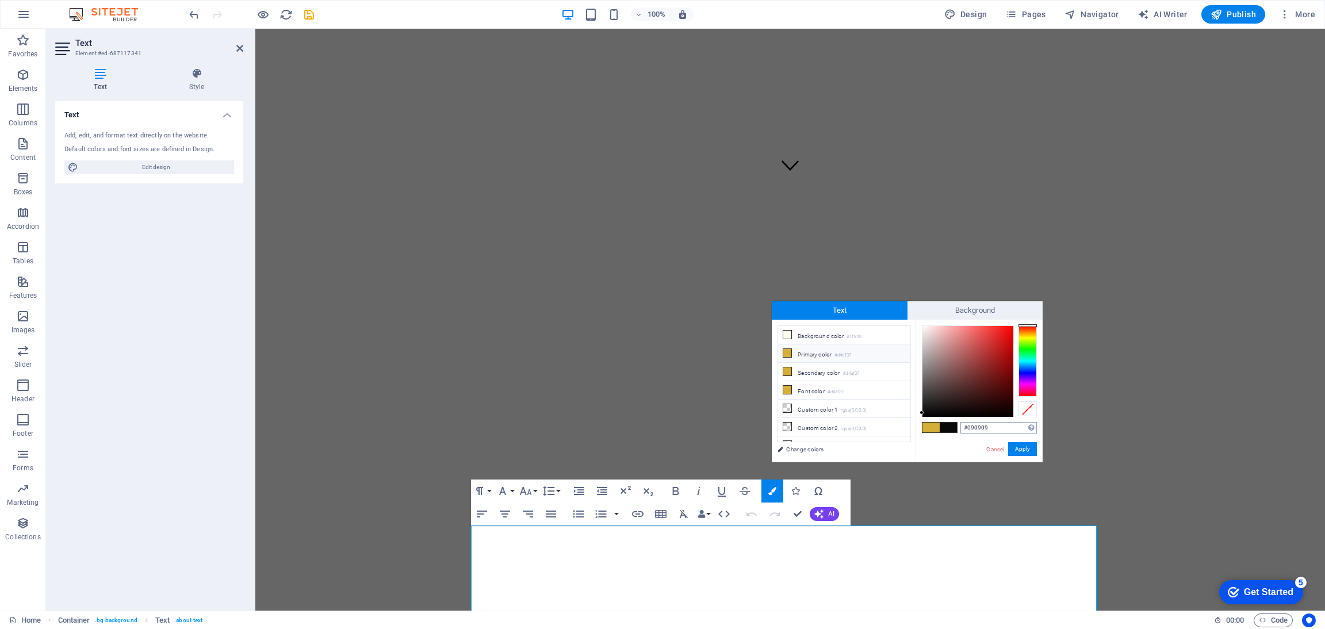
click at [995, 424] on input "#090909" at bounding box center [998, 428] width 76 height 12
type input "#003e4f"
click at [1024, 450] on button "Apply" at bounding box center [1022, 449] width 29 height 14
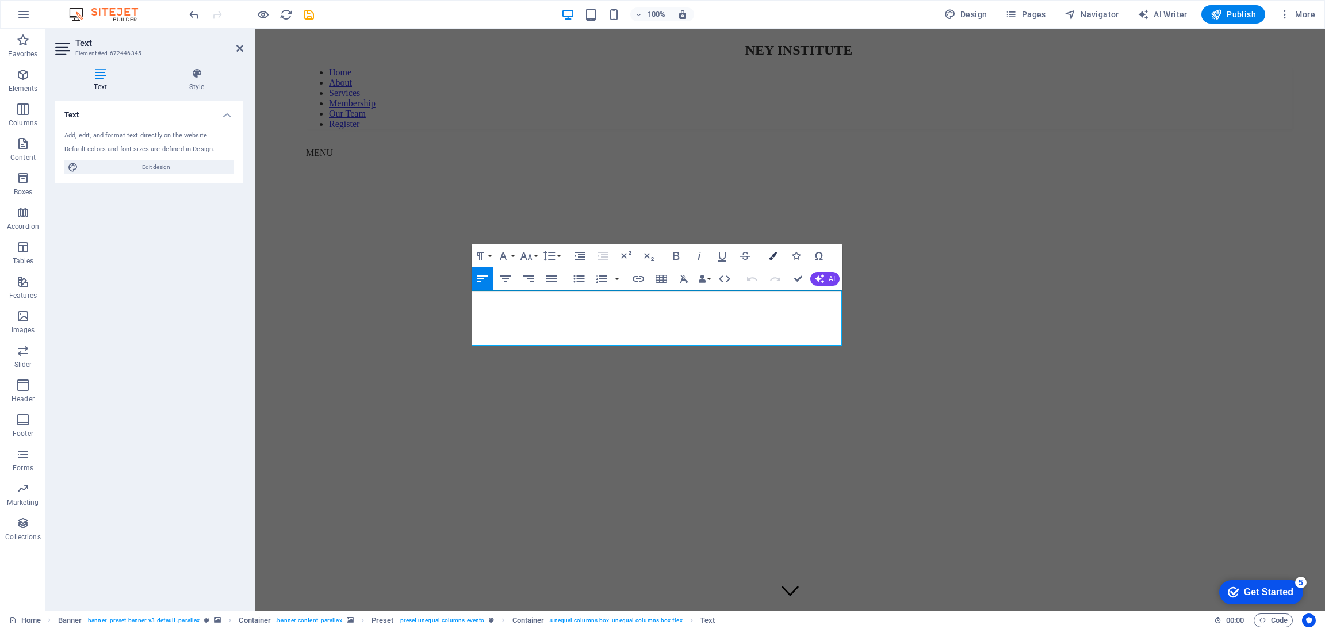
click at [774, 251] on button "Colors" at bounding box center [773, 255] width 22 height 23
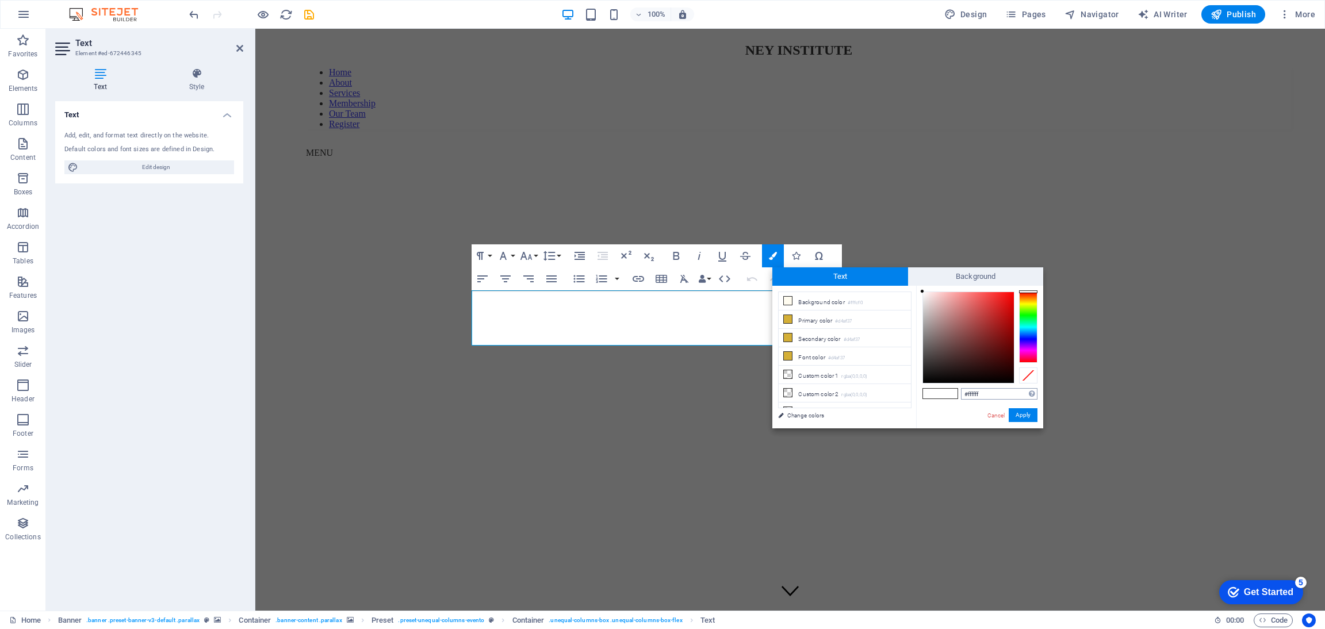
click at [988, 394] on input "#ffffff" at bounding box center [999, 394] width 76 height 12
type input "#003e4f"
click at [1016, 415] on button "Apply" at bounding box center [1023, 415] width 29 height 14
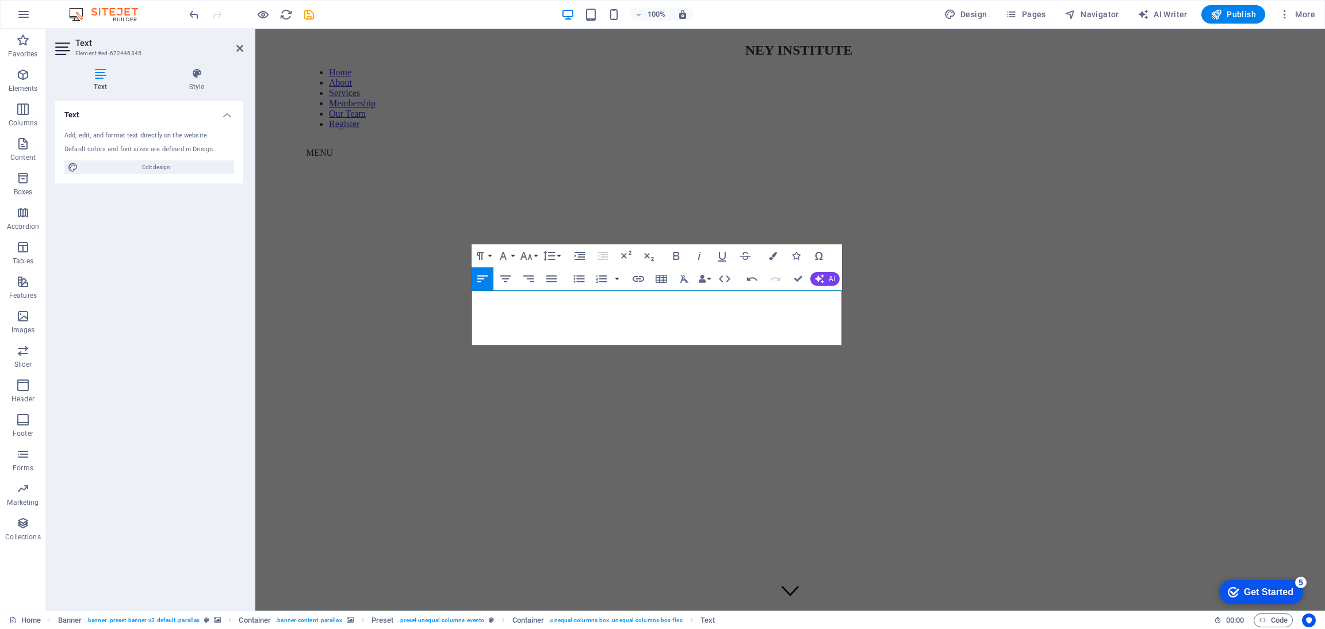
click at [953, 591] on figure at bounding box center [790, 591] width 1061 height 0
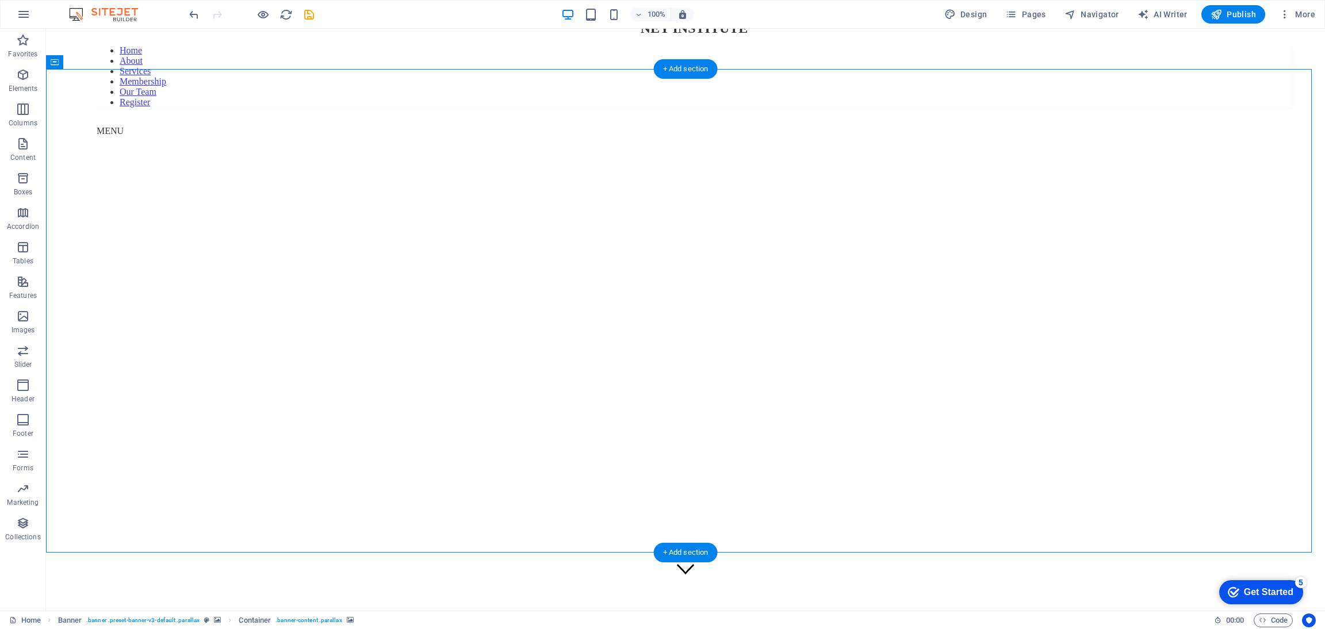
scroll to position [17, 0]
click at [119, 56] on nav "Home About Services Membership Our Team Register" at bounding box center [694, 82] width 1195 height 62
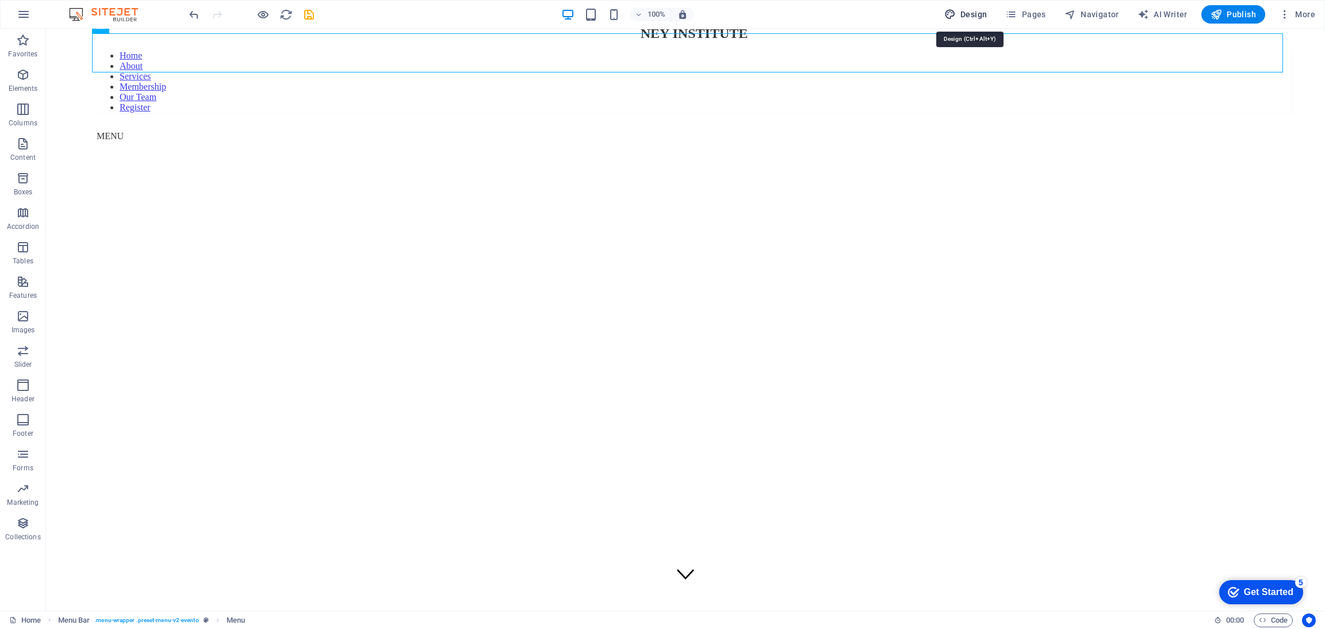
click at [979, 18] on span "Design" at bounding box center [965, 15] width 43 height 12
select select "px"
select select "500"
select select "px"
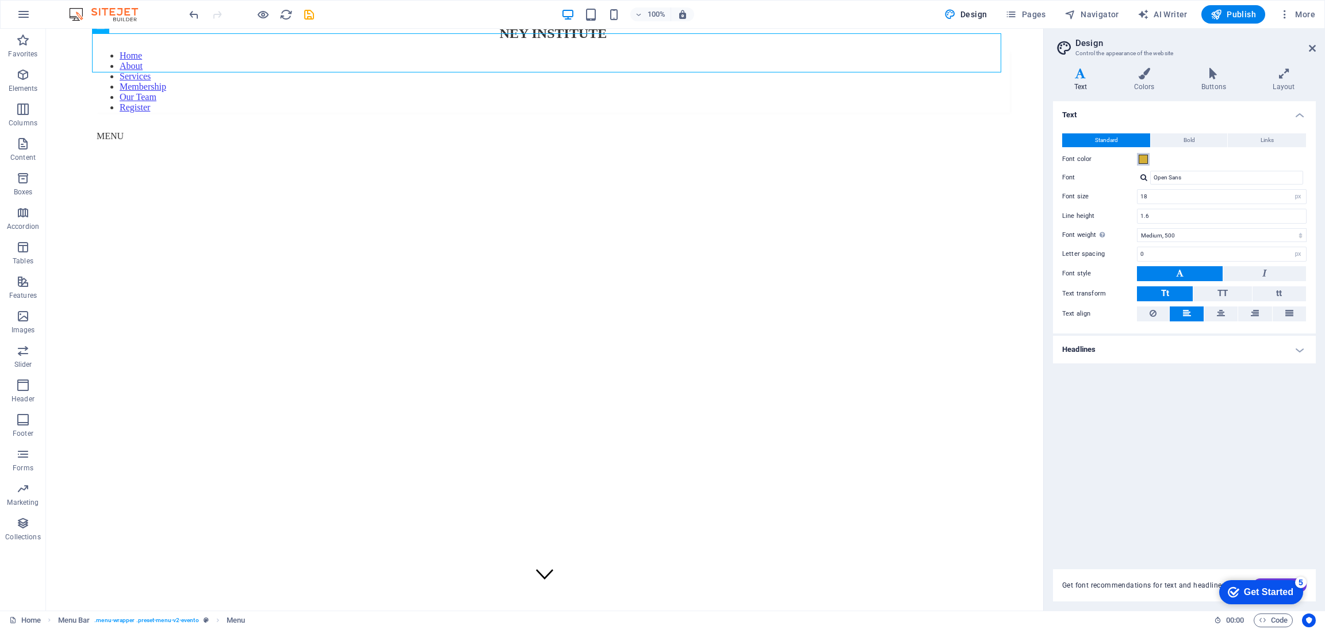
click at [1144, 160] on span at bounding box center [1143, 159] width 9 height 9
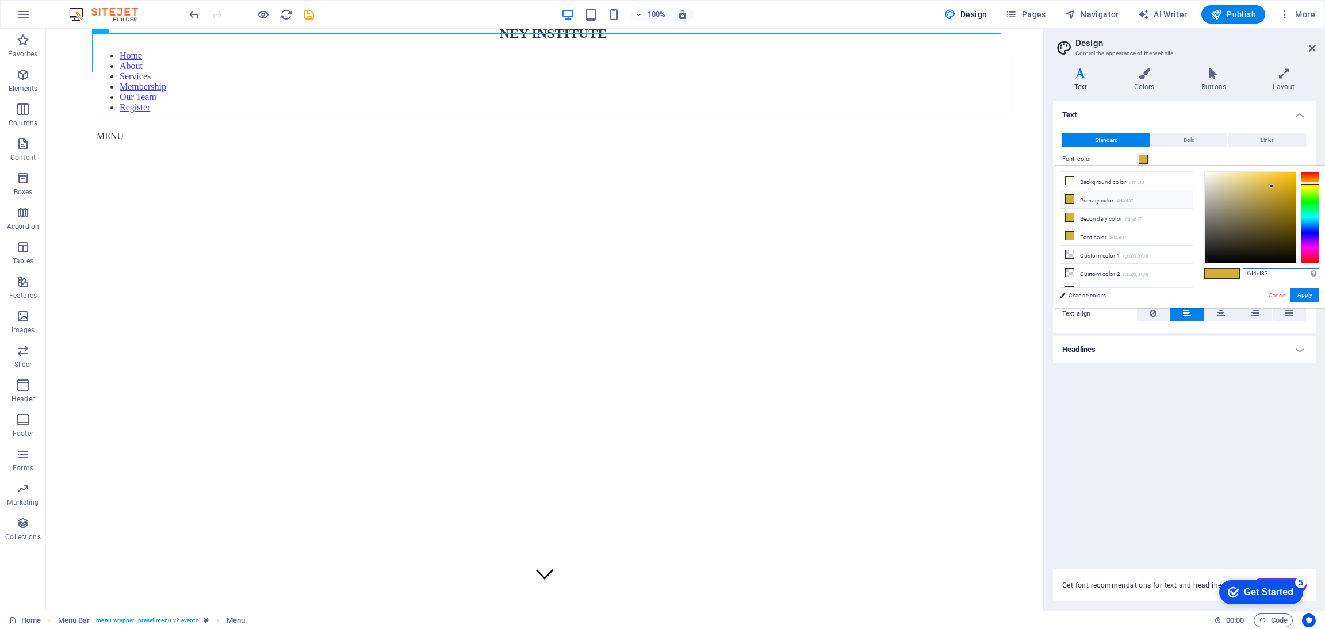
click at [1271, 273] on input "#d4af37" at bounding box center [1281, 274] width 76 height 12
type input "#003e4f"
click at [1307, 293] on button "Apply" at bounding box center [1305, 295] width 29 height 14
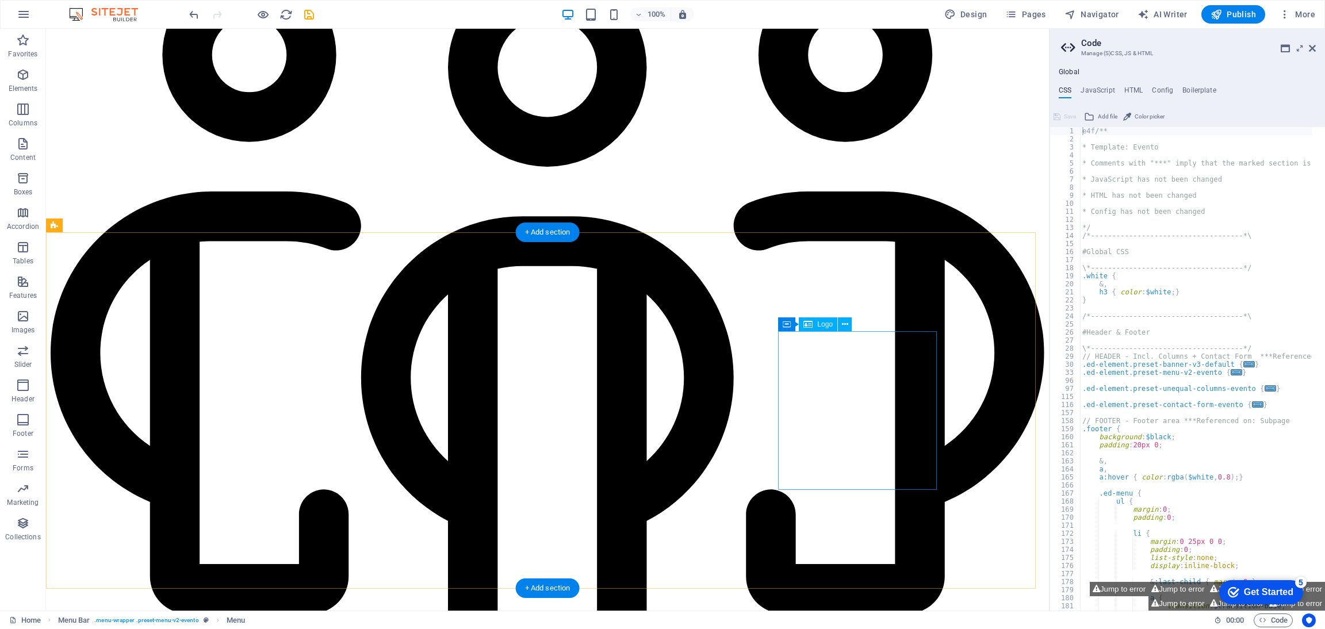
scroll to position [3530, 0]
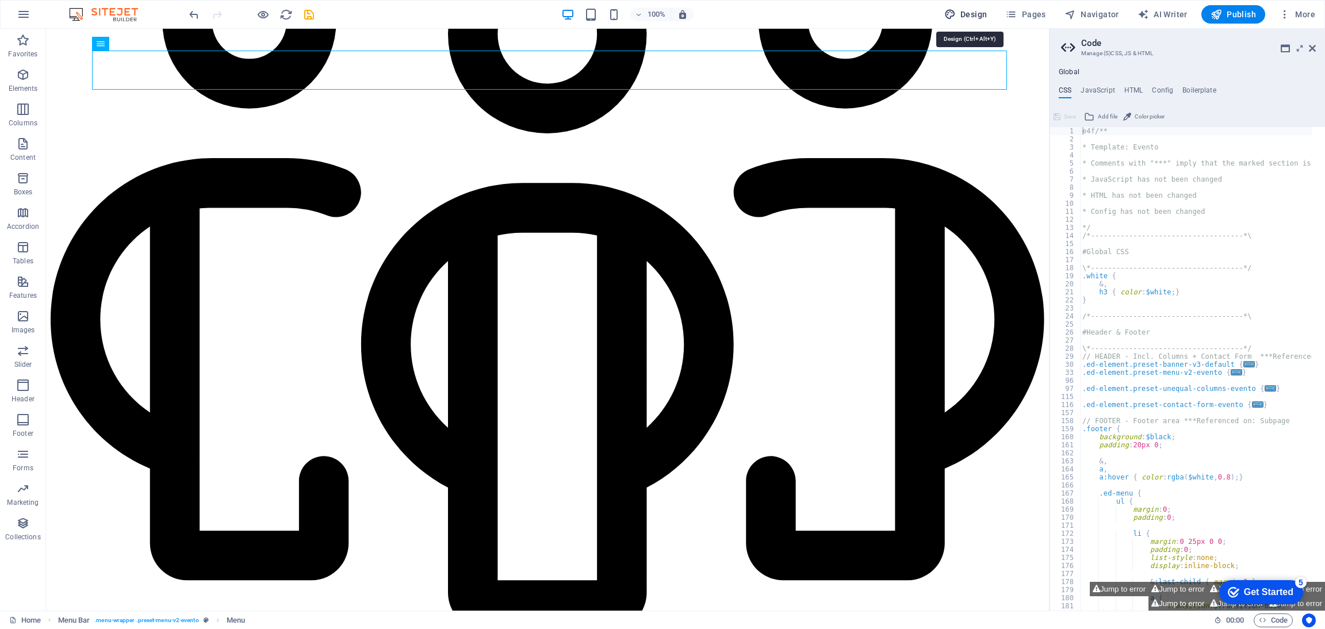
click at [972, 15] on span "Design" at bounding box center [965, 15] width 43 height 12
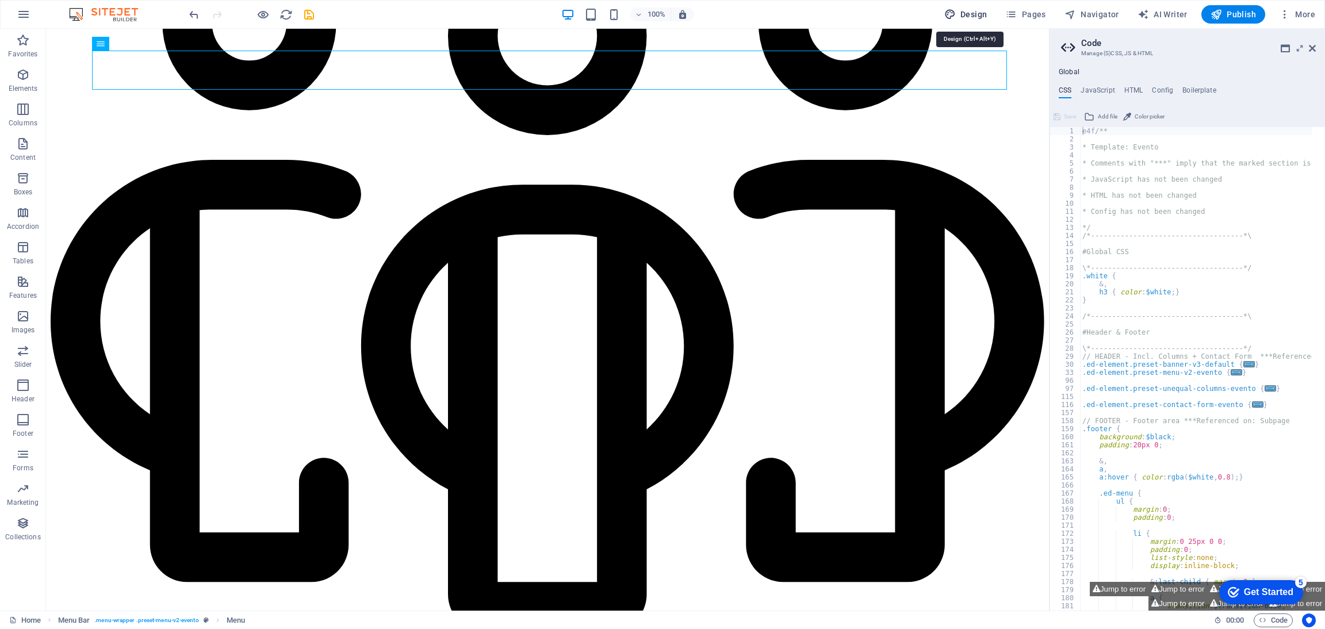
select select "px"
select select "500"
select select "px"
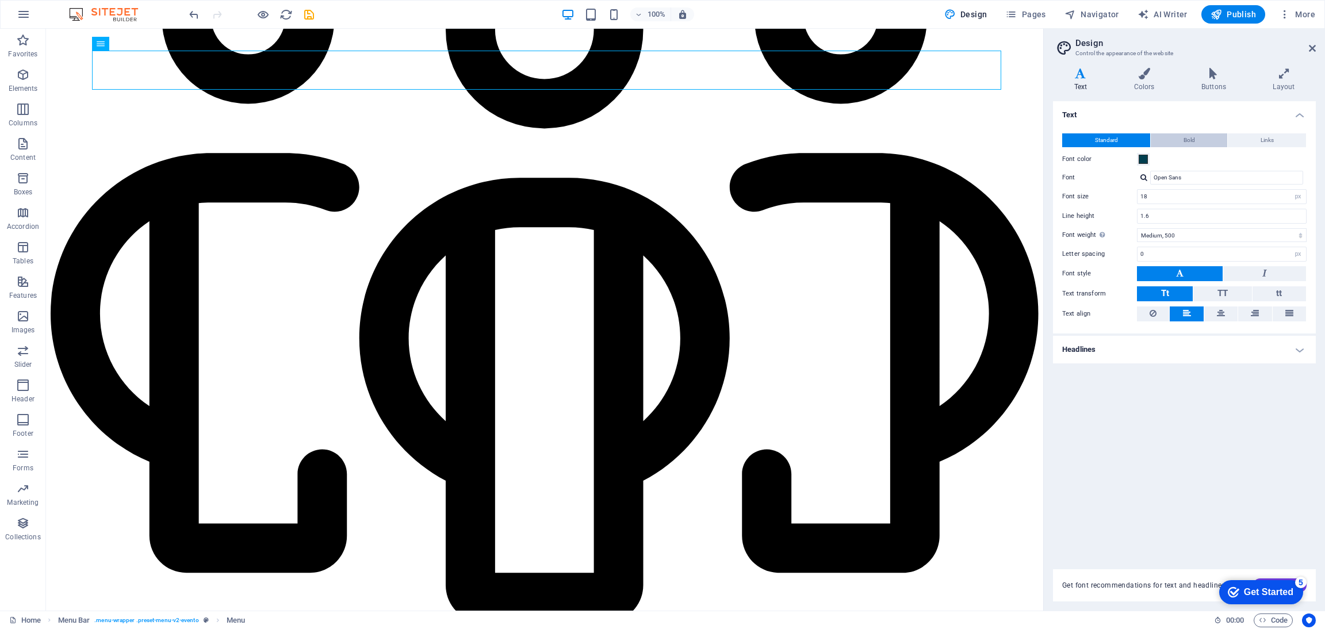
click at [1181, 136] on button "Bold" at bounding box center [1189, 140] width 76 height 14
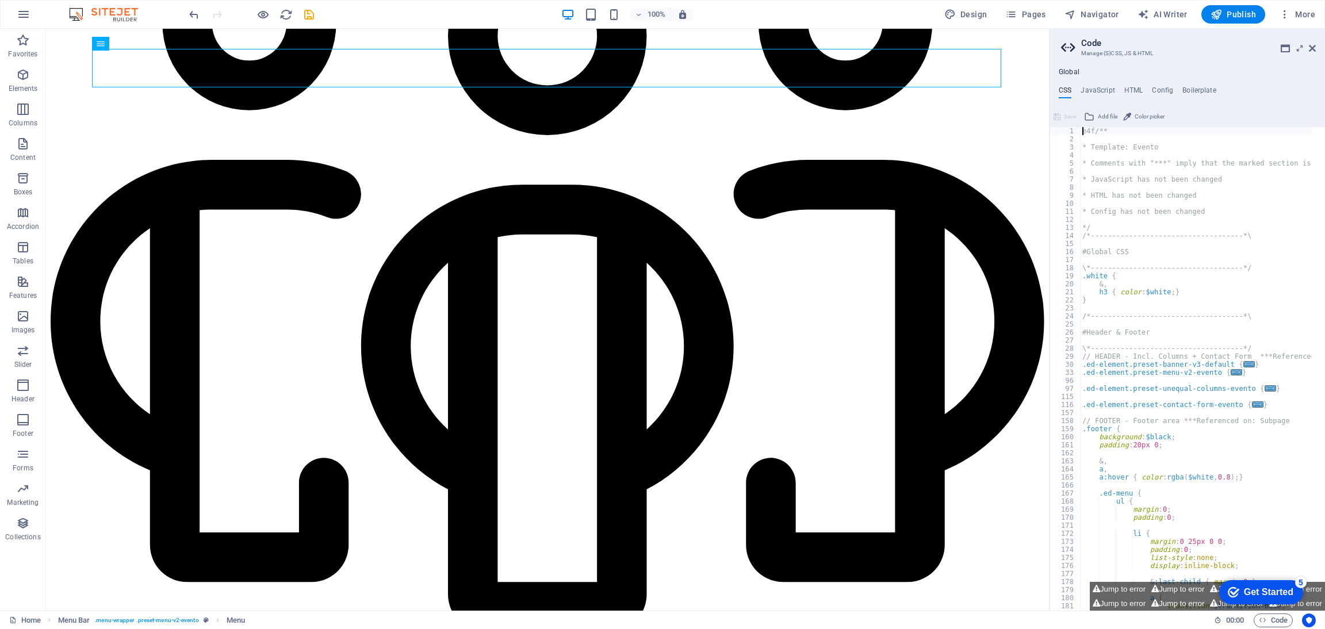
scroll to position [3530, 0]
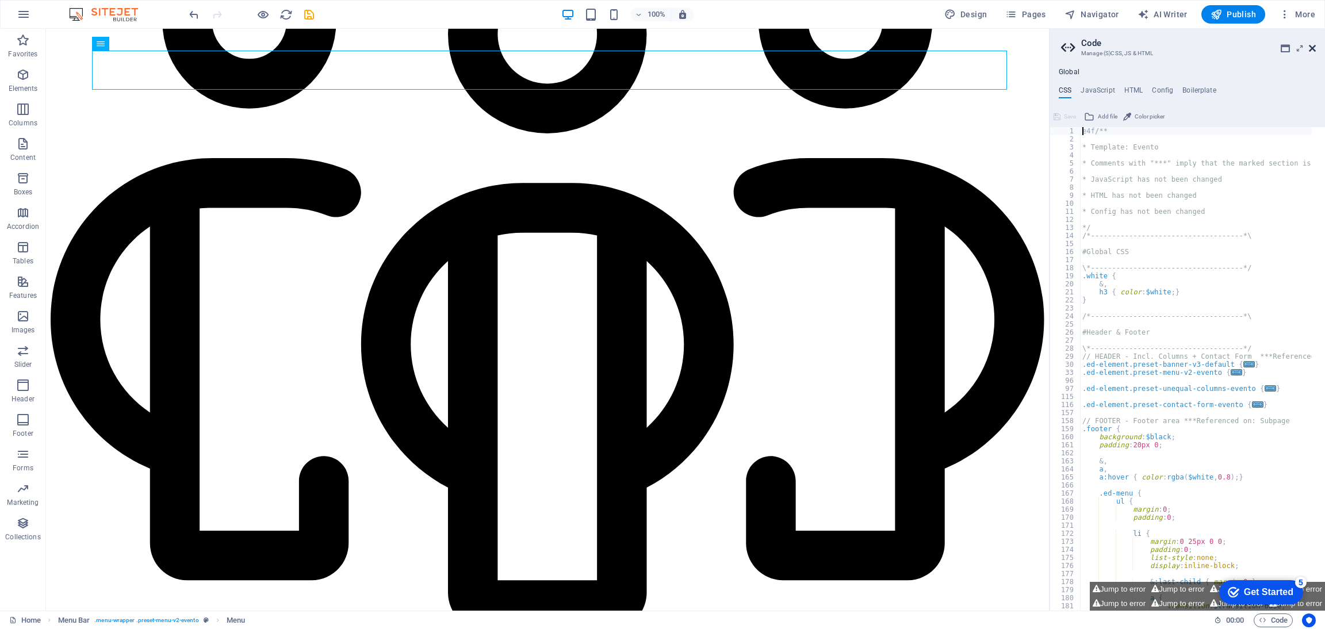
click at [1314, 44] on icon at bounding box center [1312, 48] width 7 height 9
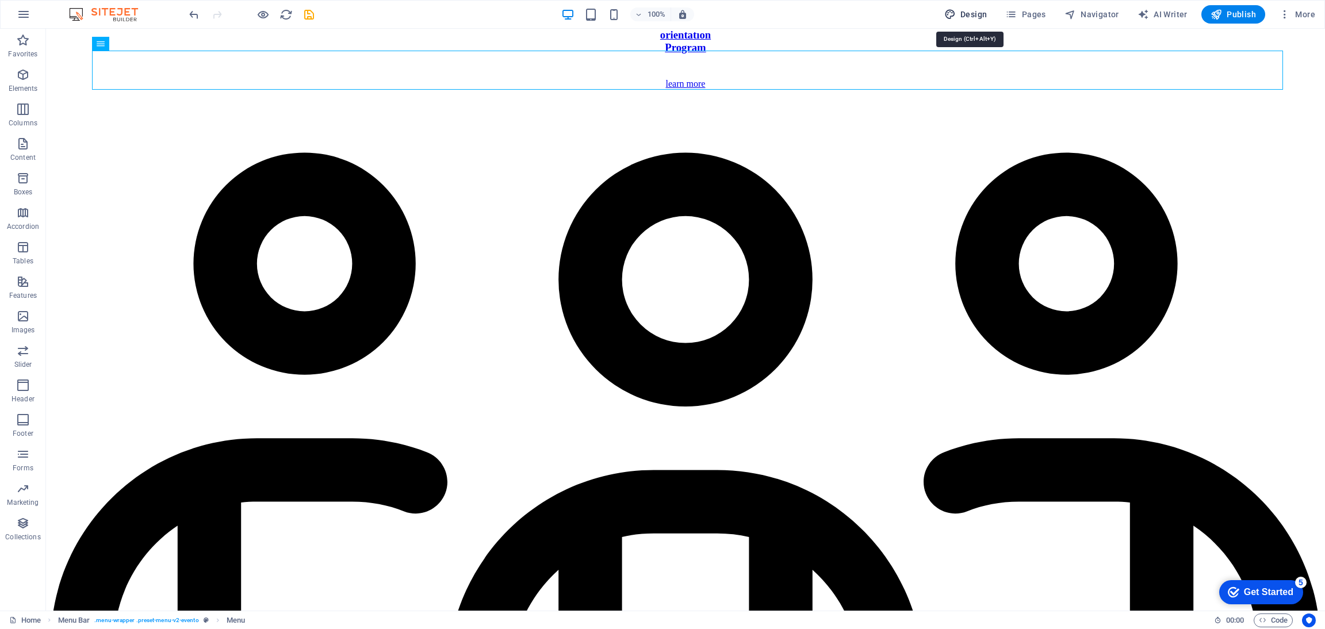
click at [966, 14] on span "Design" at bounding box center [965, 15] width 43 height 12
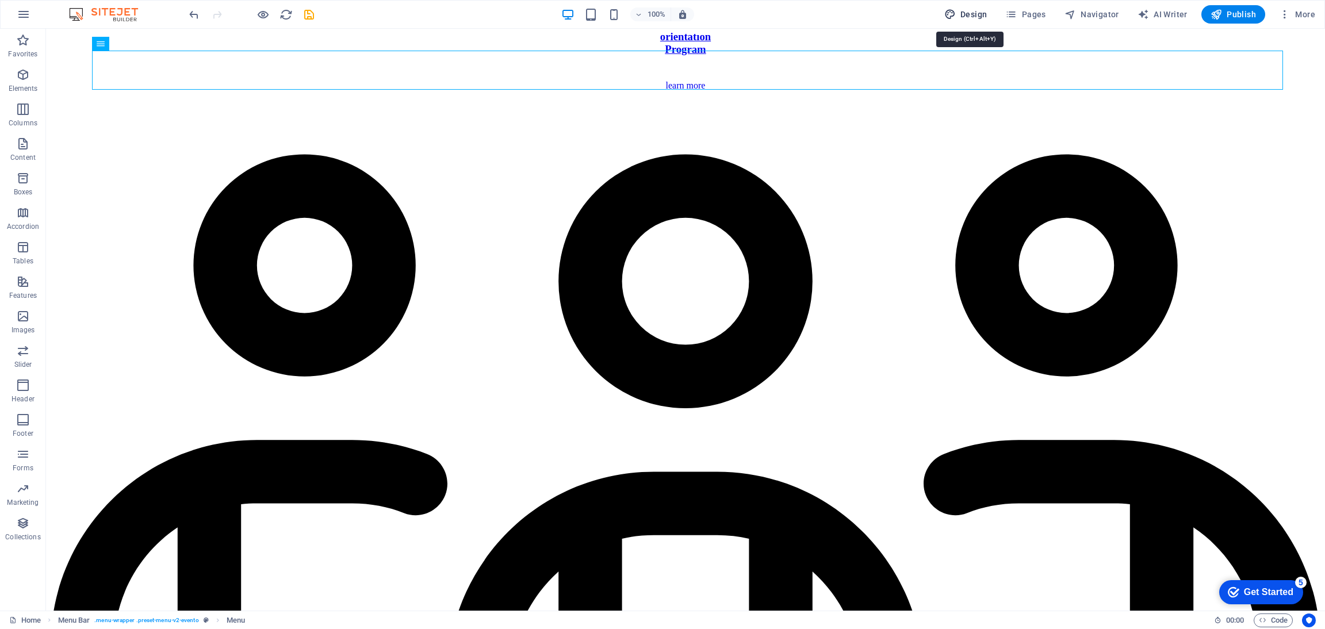
select select "700"
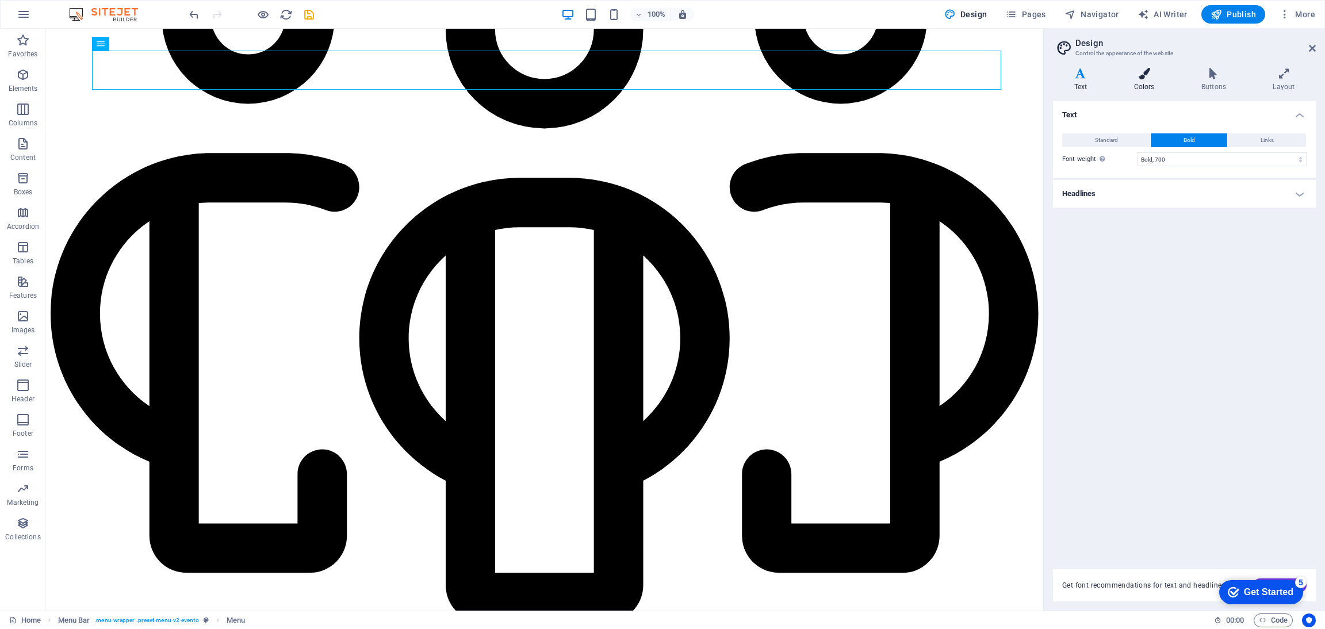
click at [1141, 76] on icon at bounding box center [1144, 74] width 63 height 12
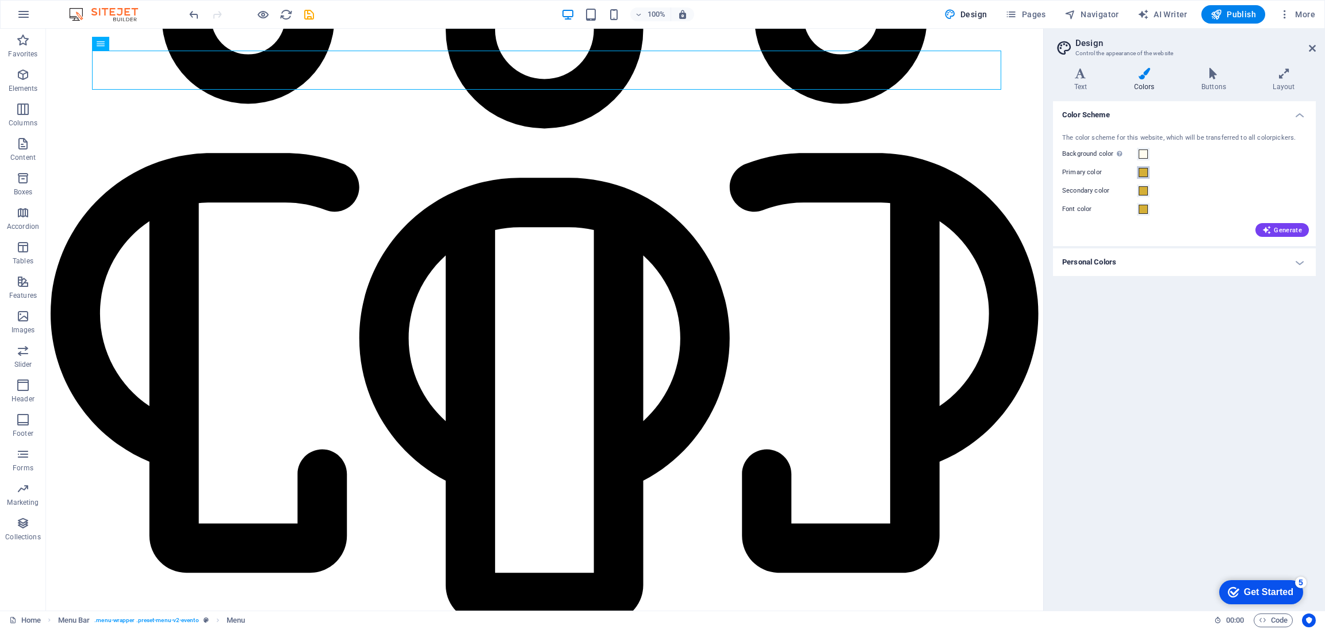
click at [1144, 177] on span at bounding box center [1143, 172] width 9 height 9
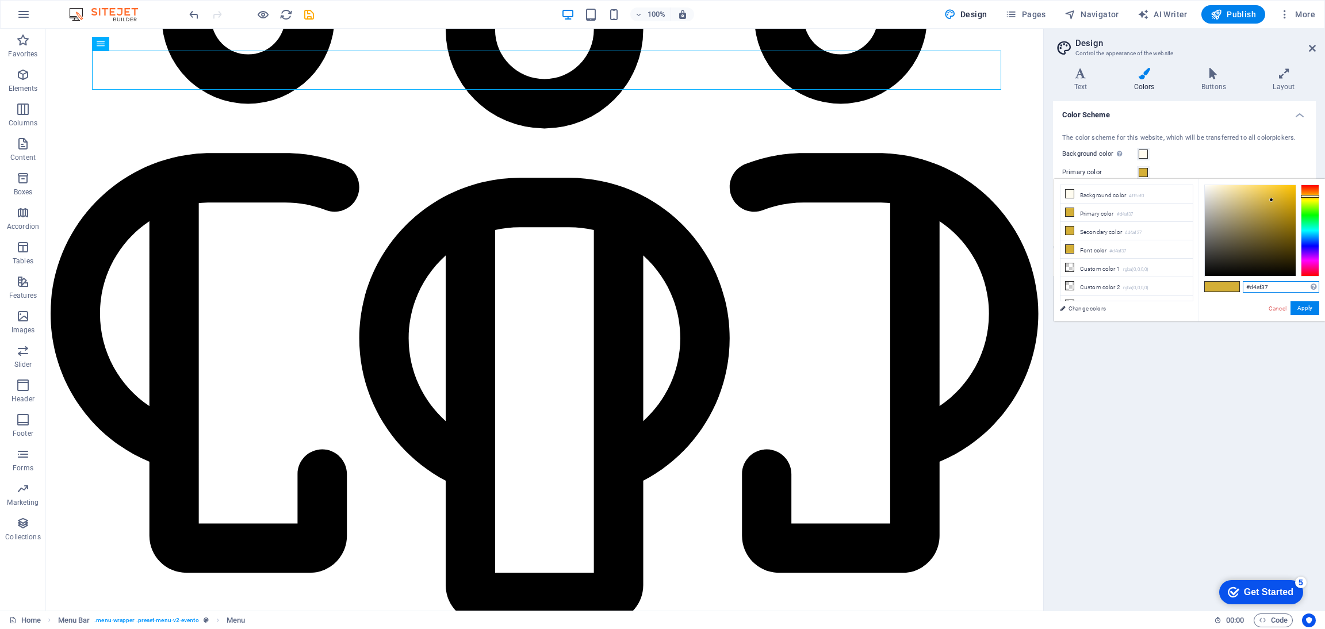
click at [1271, 292] on input "#d4af37" at bounding box center [1281, 287] width 76 height 12
type input "#003e4f"
click at [1303, 304] on button "Apply" at bounding box center [1305, 308] width 29 height 14
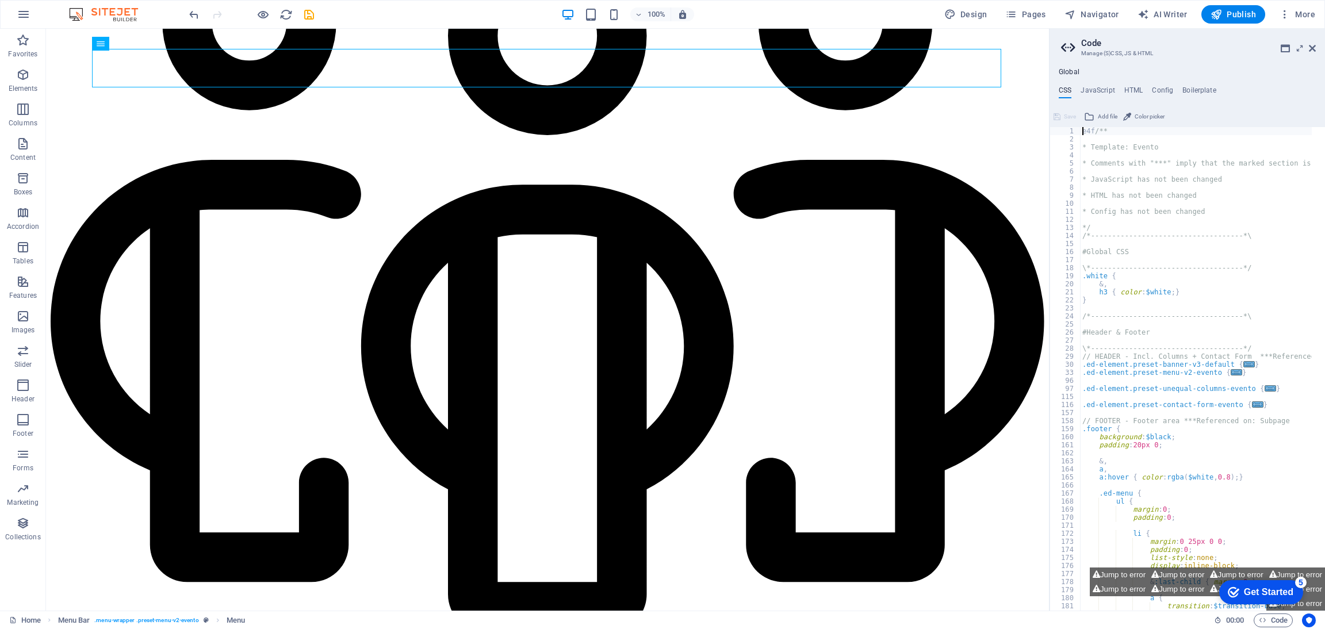
scroll to position [3530, 0]
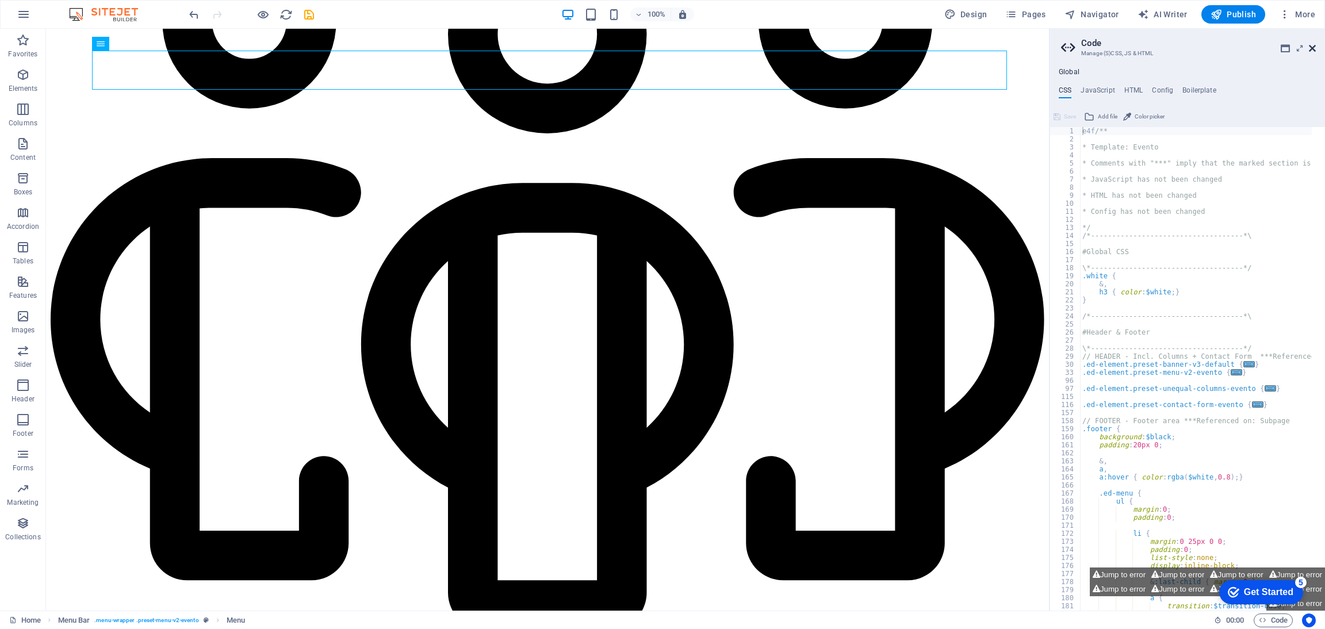
click at [1311, 50] on icon at bounding box center [1312, 48] width 7 height 9
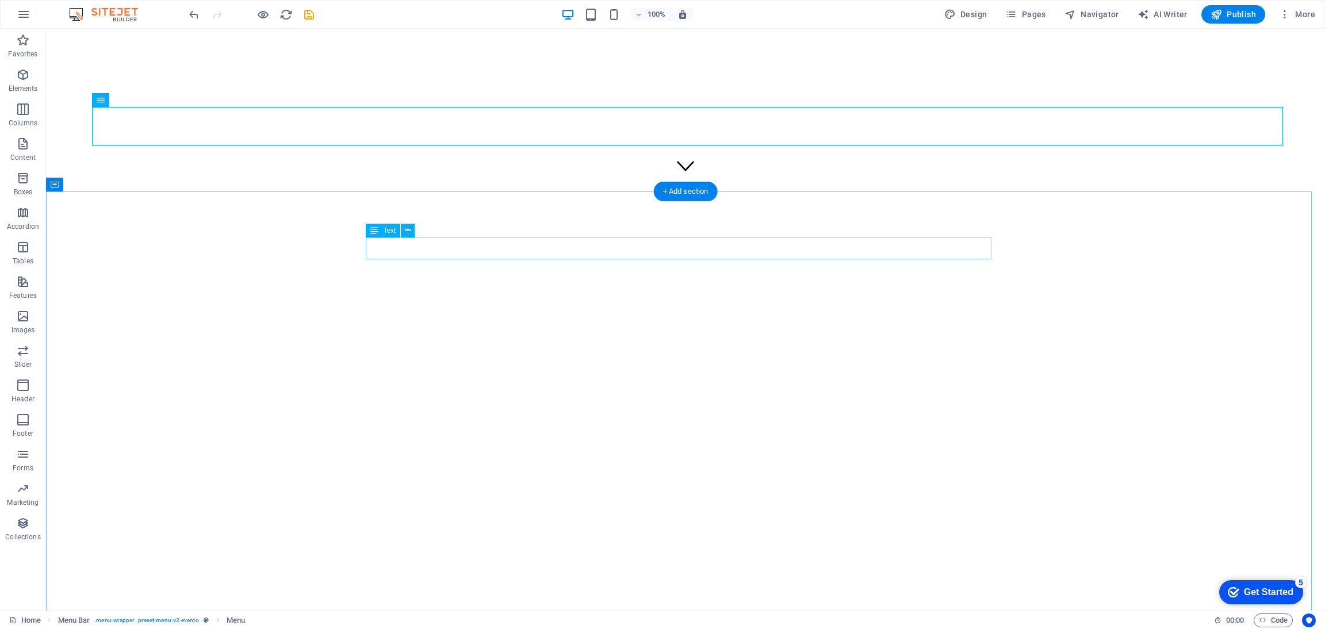
scroll to position [424, 0]
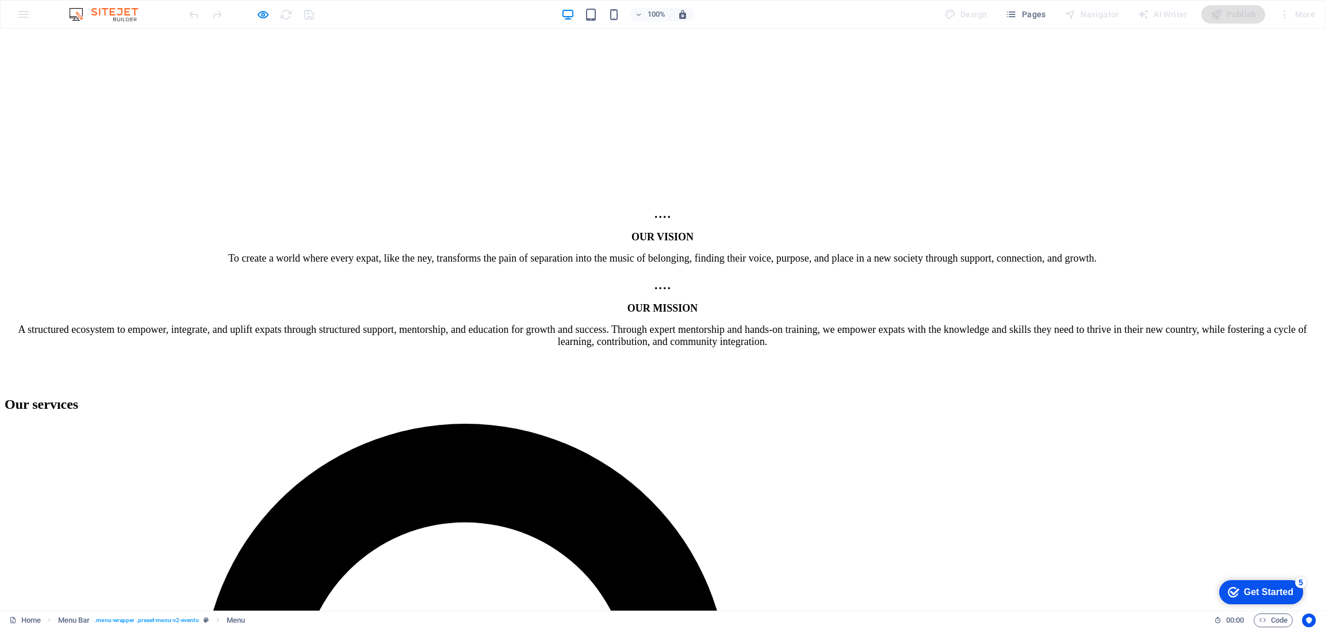
scroll to position [1977, 0]
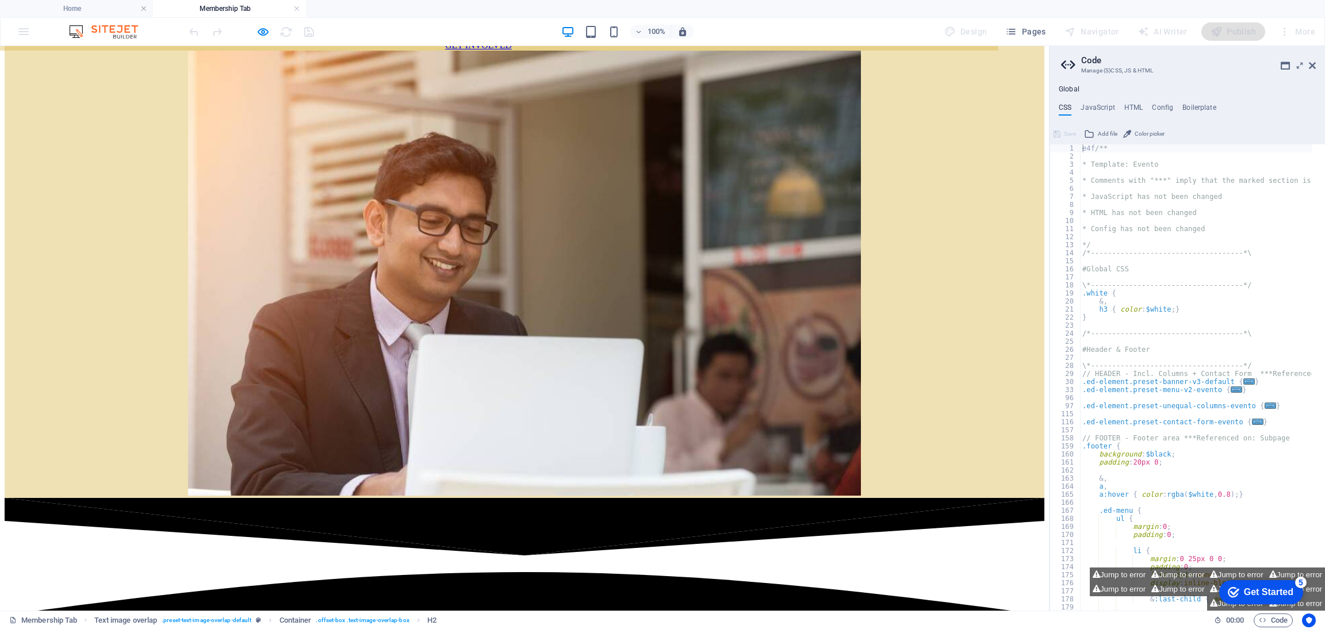
scroll to position [173, 0]
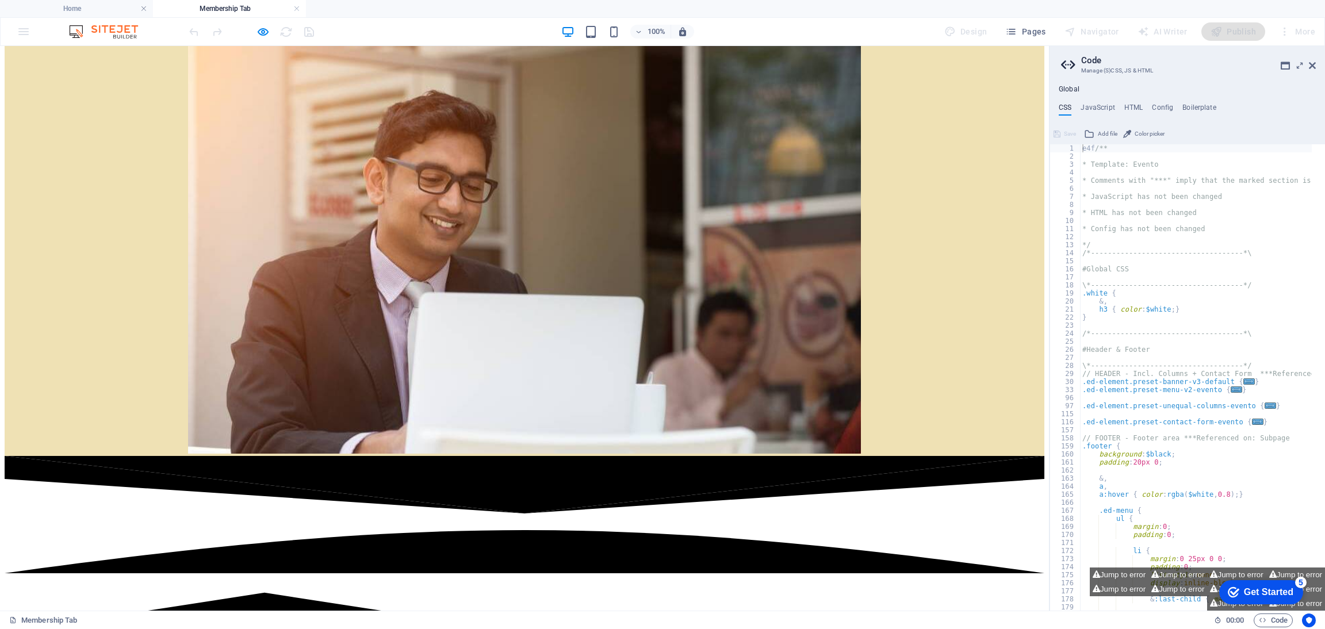
click at [1318, 63] on aside "Code Manage (S)CSS, JS & HTML Global CSS JavaScript HTML Config Boilerplate e4f…" at bounding box center [1187, 328] width 276 height 565
click at [1316, 63] on aside "Code Manage (S)CSS, JS & HTML Global CSS JavaScript HTML Config Boilerplate e4f…" at bounding box center [1187, 328] width 276 height 565
click at [1313, 65] on icon at bounding box center [1312, 65] width 7 height 9
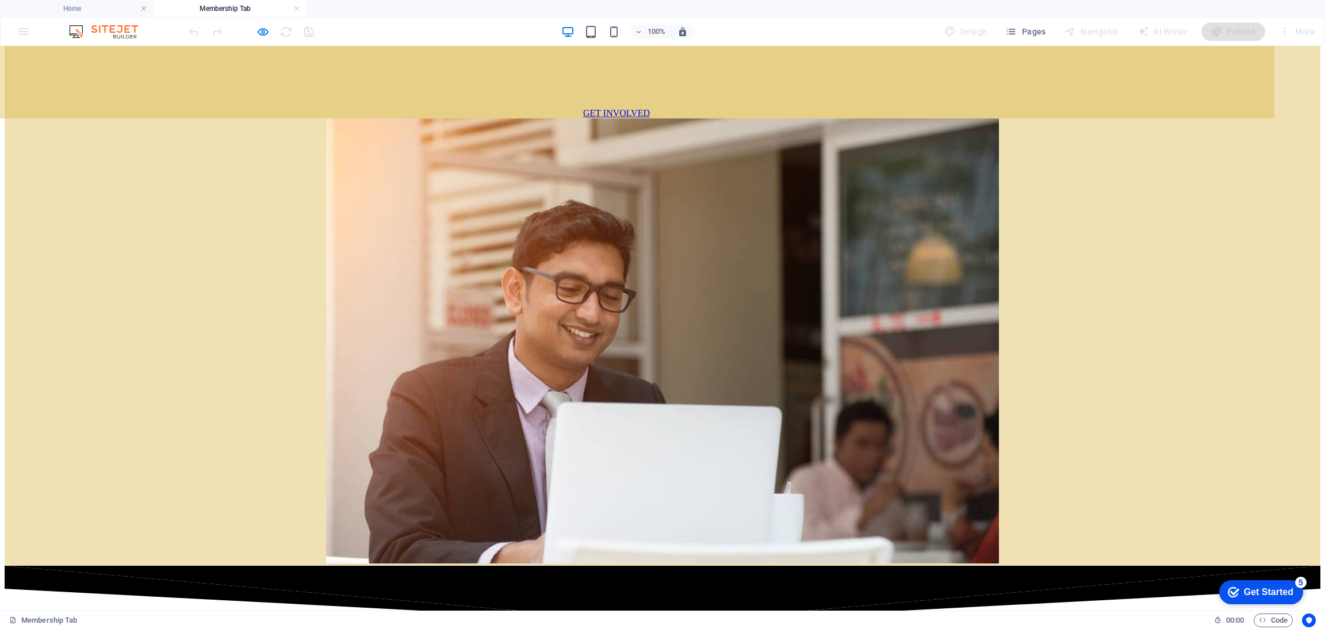
scroll to position [0, 0]
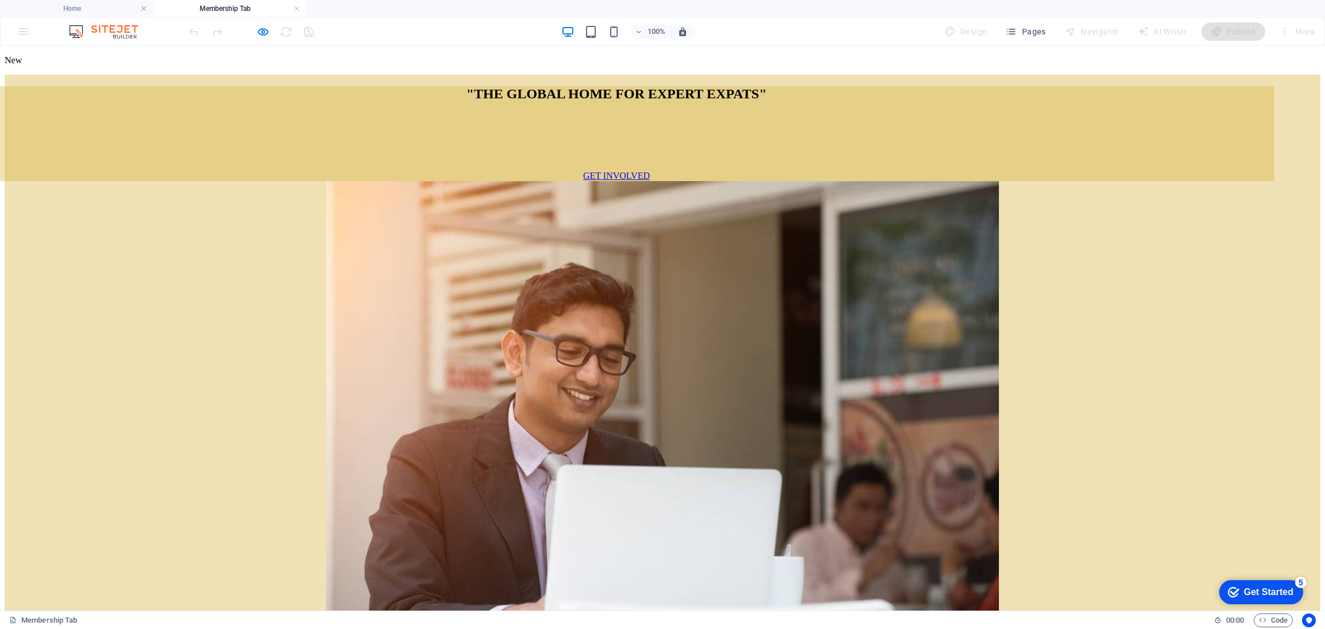
click at [56, 57] on div "New" at bounding box center [663, 60] width 1316 height 10
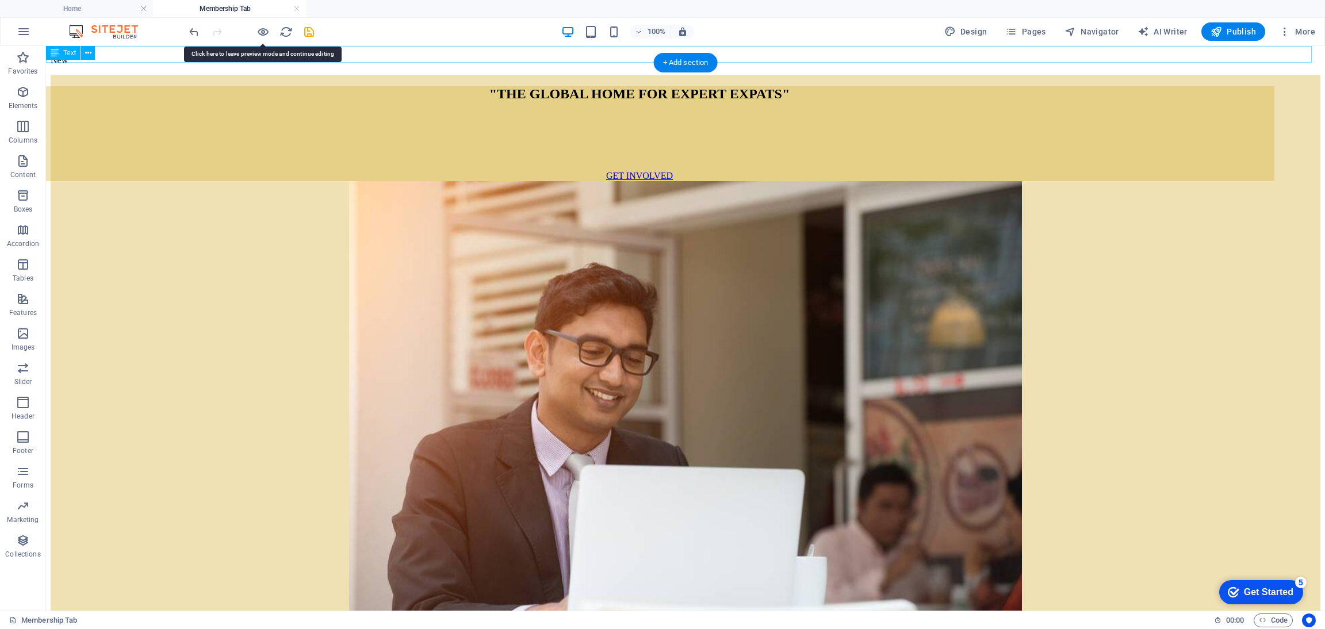
click at [424, 55] on div "New" at bounding box center [686, 60] width 1270 height 10
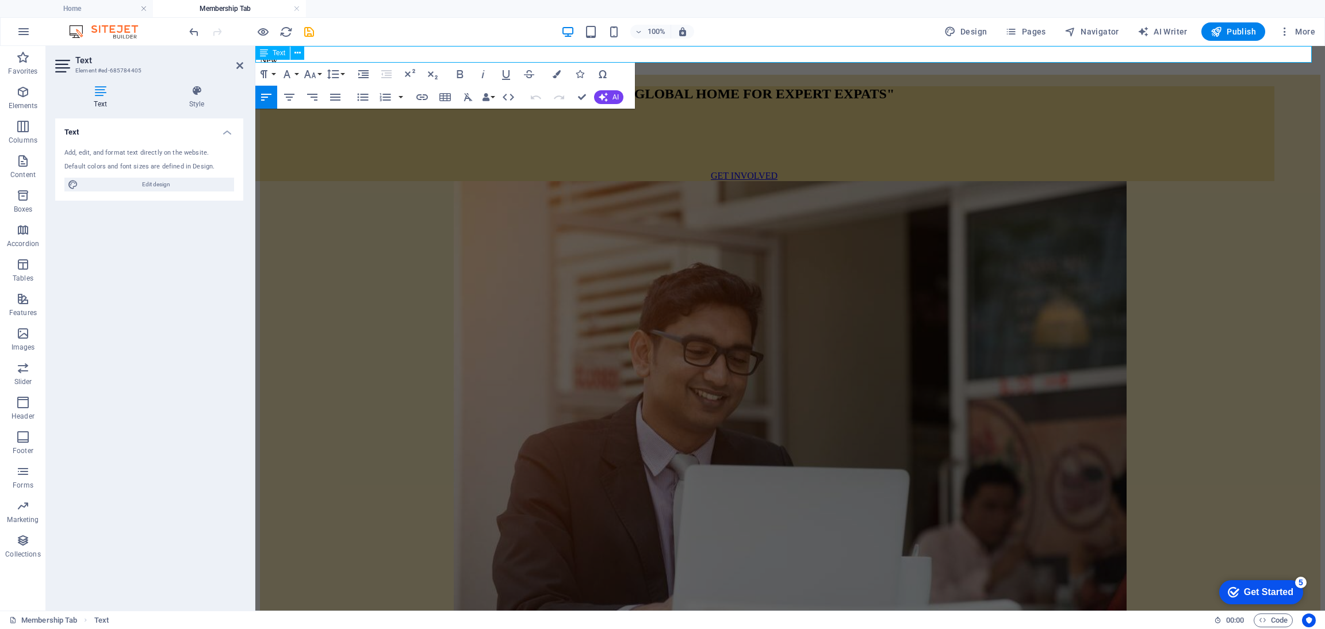
click at [344, 55] on p "New" at bounding box center [790, 60] width 1061 height 10
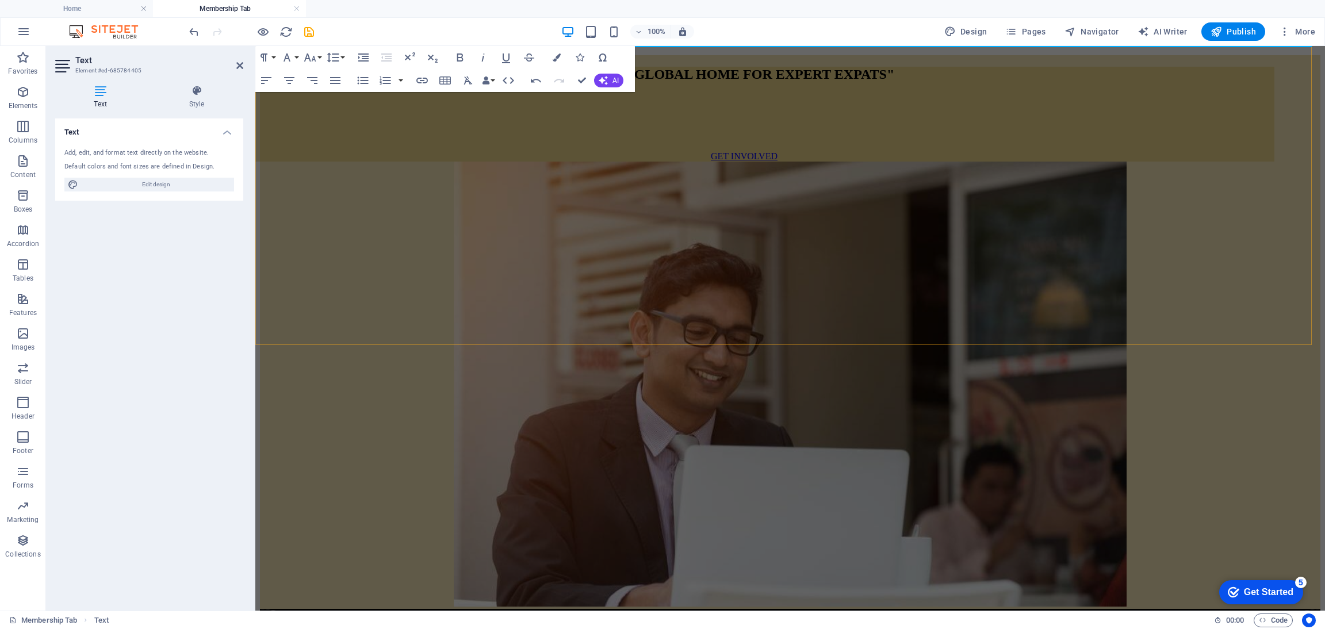
click at [697, 125] on div ""THE GLOBAL HOME FOR EXPERT EXPATS" MENU GET INVOLVED" at bounding box center [790, 332] width 1061 height 554
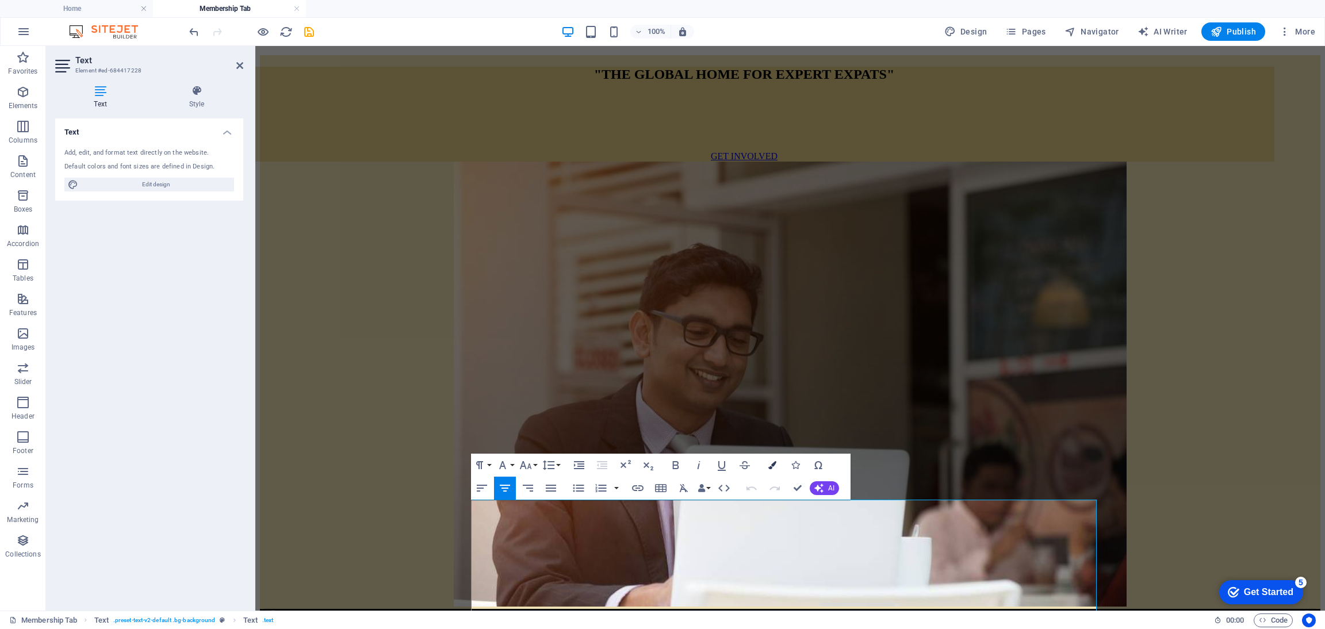
click at [771, 465] on icon "button" at bounding box center [772, 465] width 8 height 8
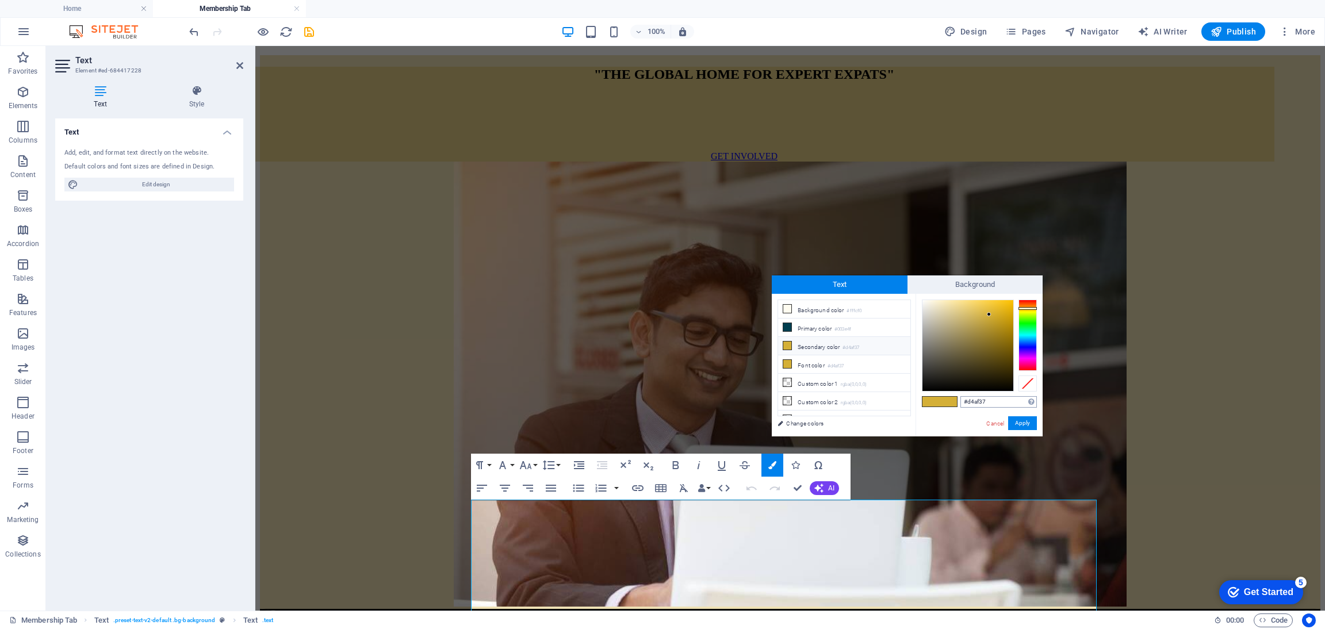
click at [997, 400] on input "#d4af37" at bounding box center [998, 402] width 76 height 12
type input "#003e4f"
click at [1019, 416] on button "Apply" at bounding box center [1022, 423] width 29 height 14
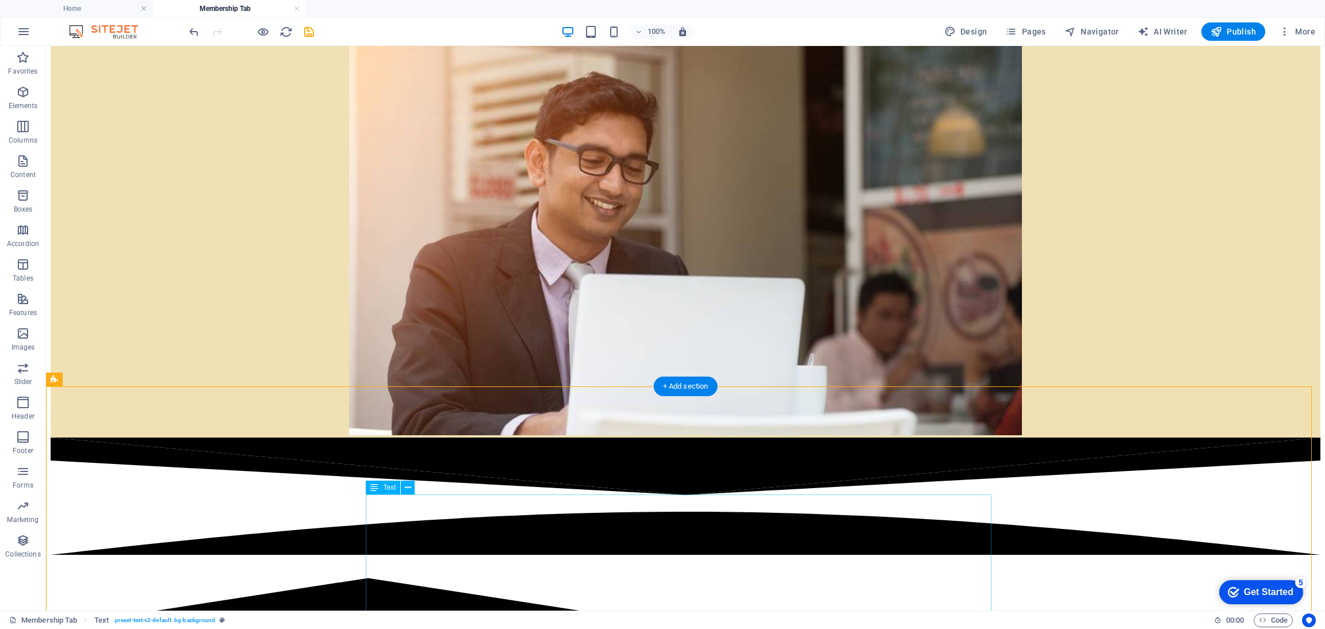
scroll to position [431, 0]
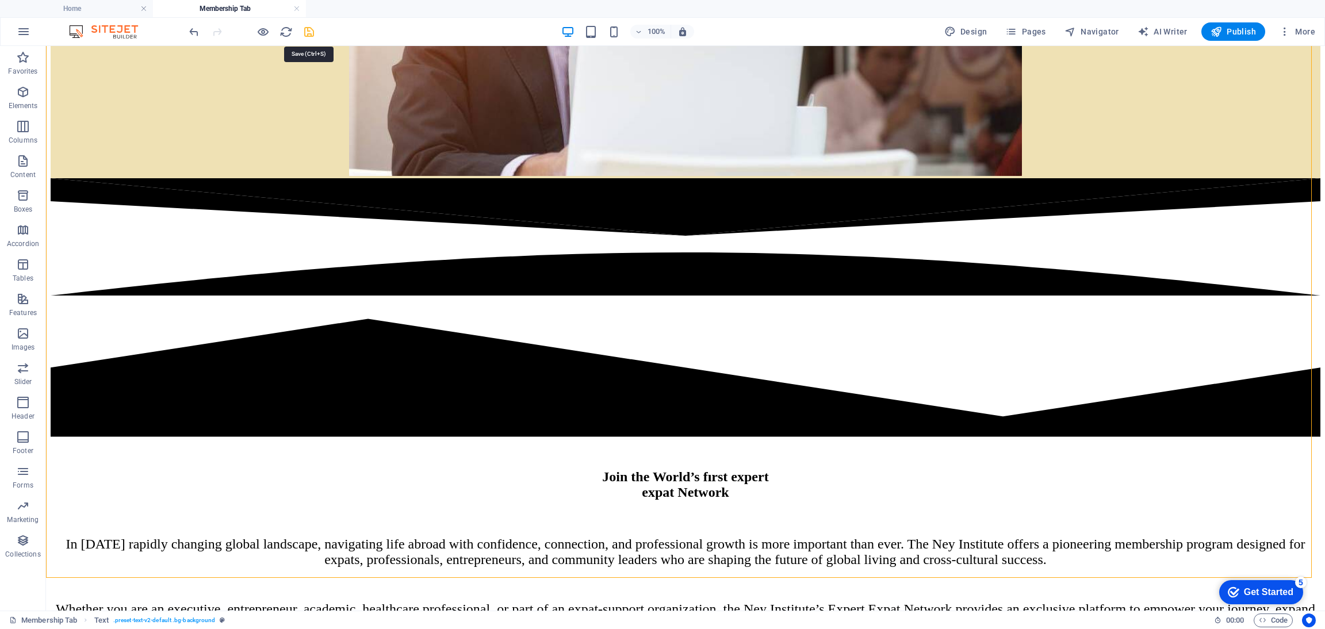
click at [311, 33] on icon "save" at bounding box center [309, 31] width 13 height 13
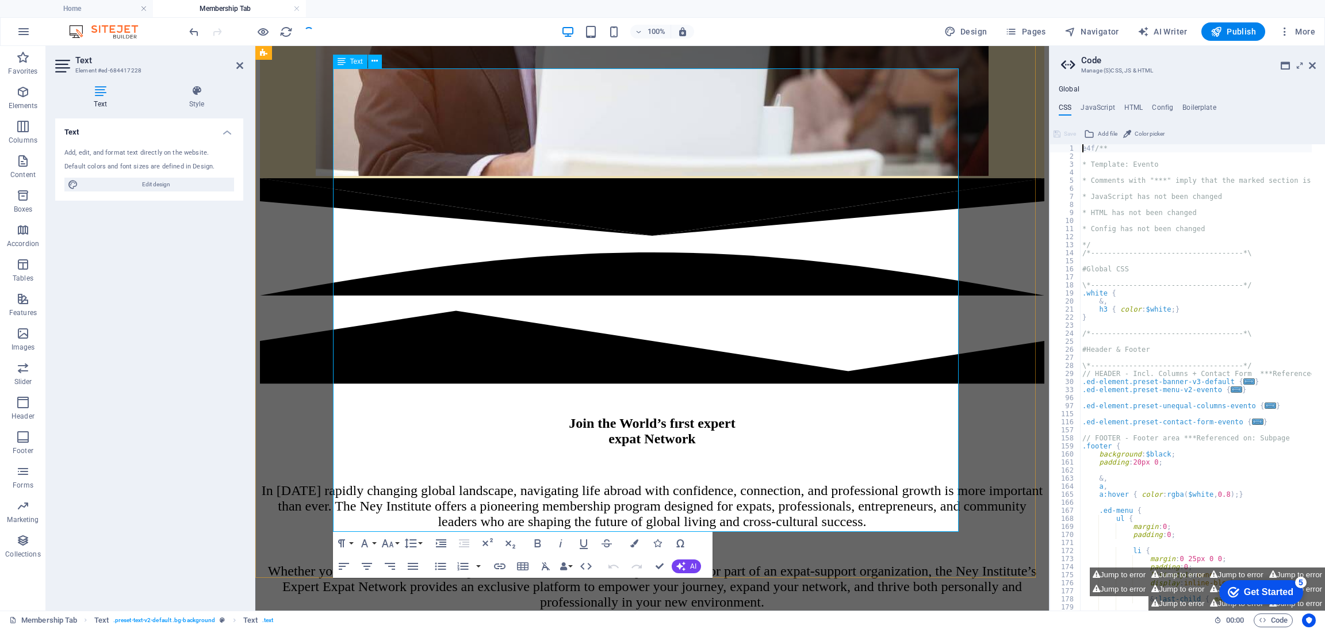
type textarea "); }"
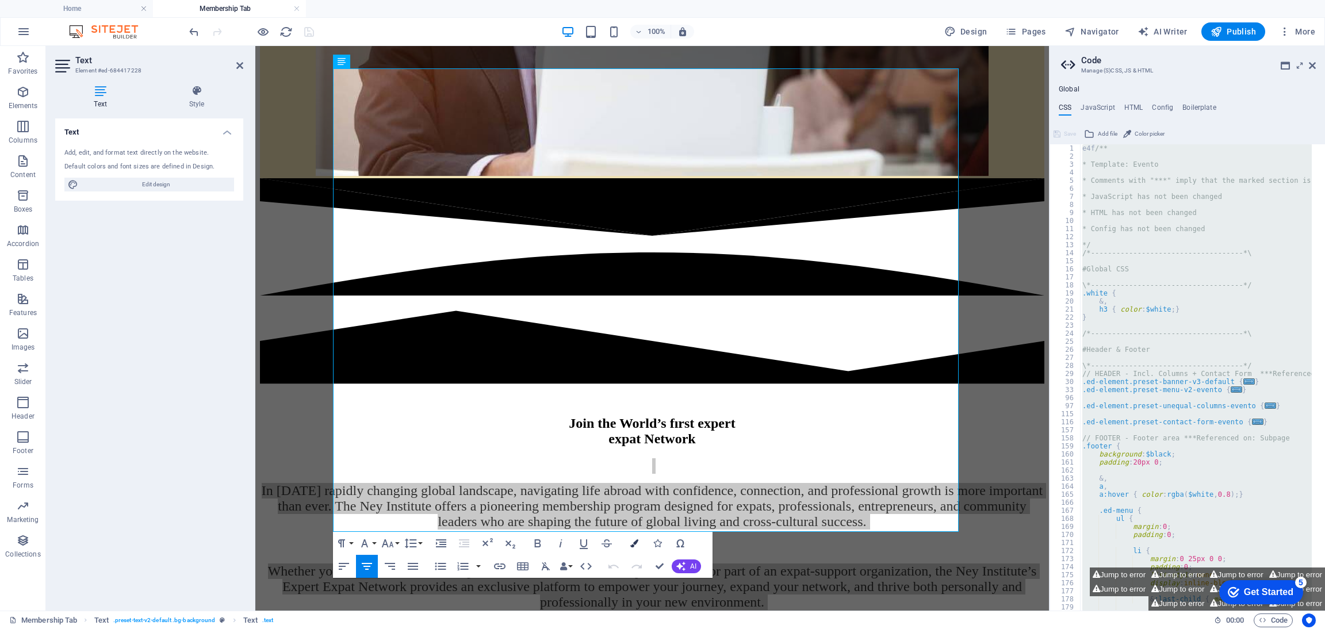
click at [631, 536] on button "Colors" at bounding box center [634, 543] width 22 height 23
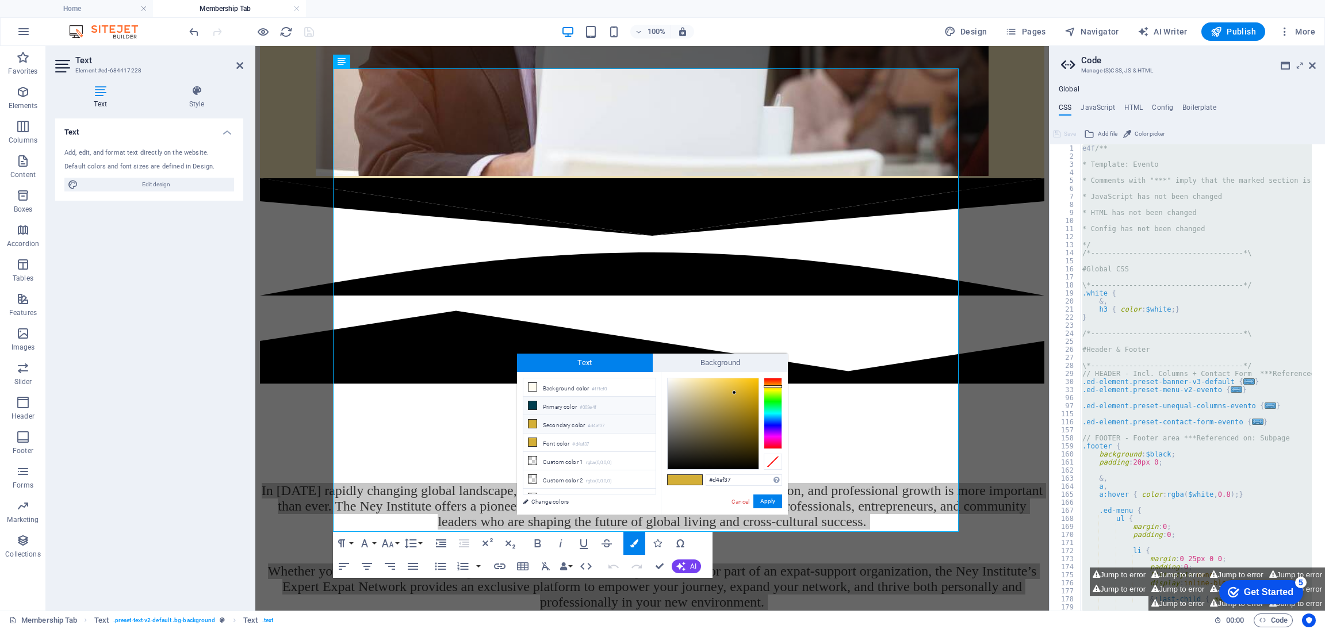
click at [572, 410] on li "Primary color #003e4f" at bounding box center [589, 406] width 132 height 18
type input "#003e4f"
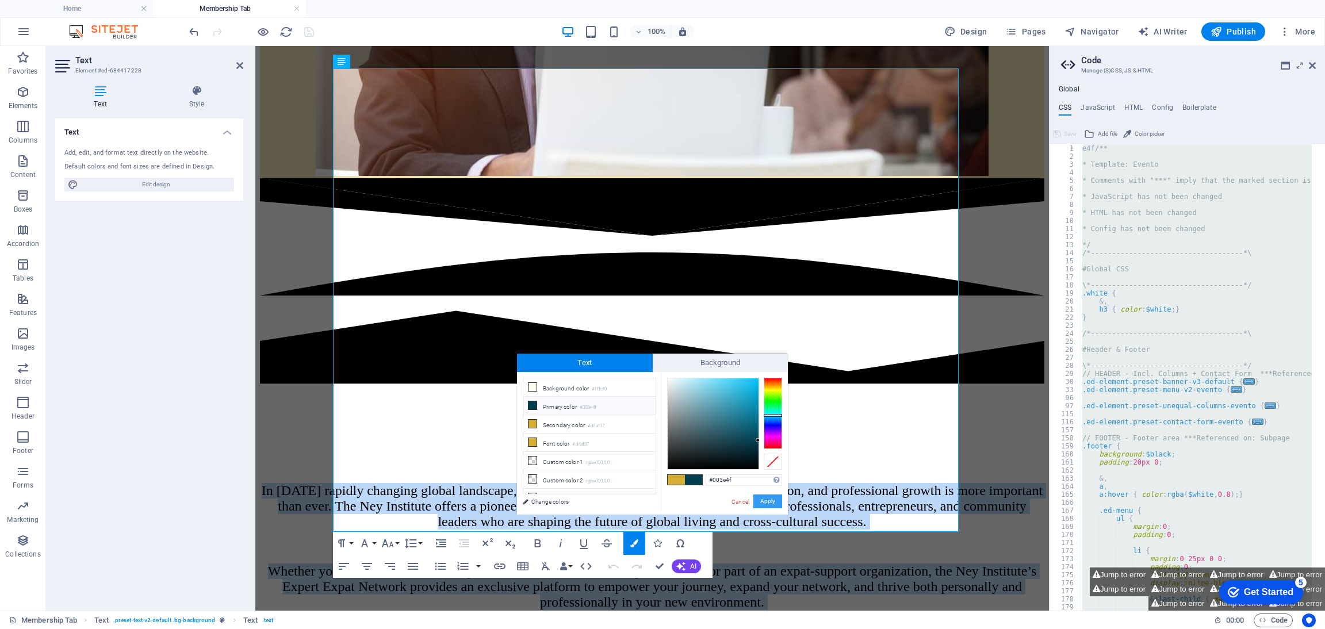
click at [774, 500] on button "Apply" at bounding box center [767, 502] width 29 height 14
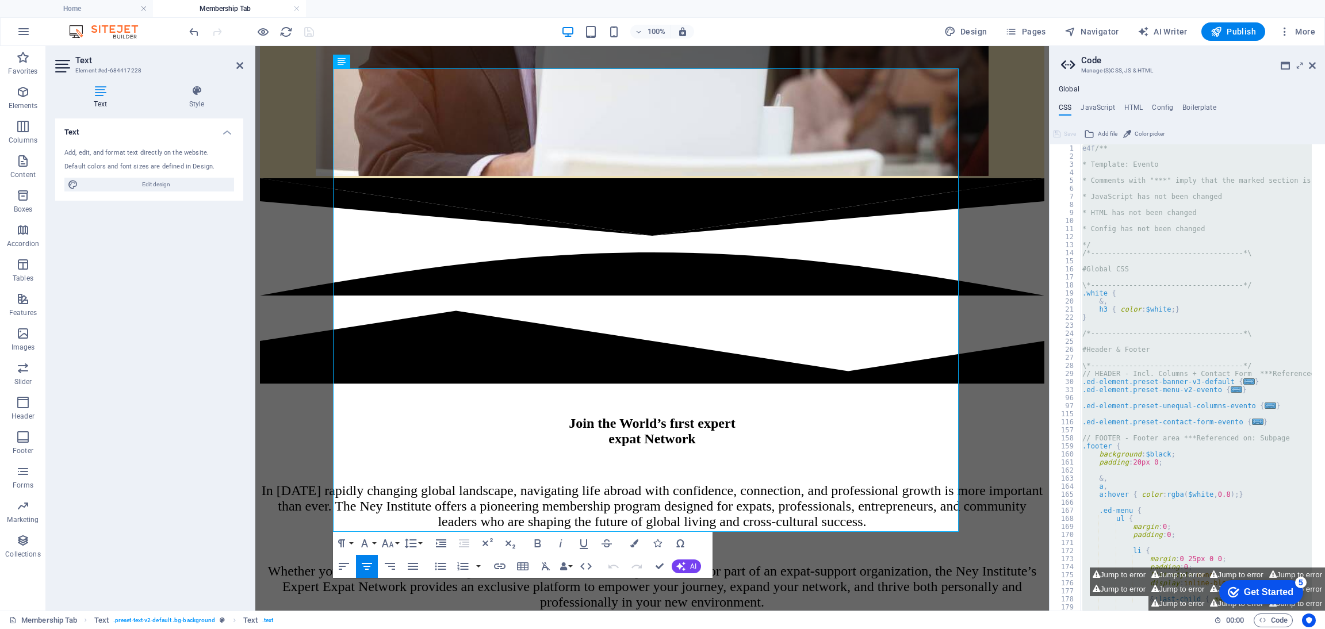
click at [1318, 66] on aside "Code Manage (S)CSS, JS & HTML Global CSS JavaScript HTML Config Boilerplate ); …" at bounding box center [1187, 328] width 276 height 565
click at [1311, 66] on icon at bounding box center [1312, 65] width 7 height 9
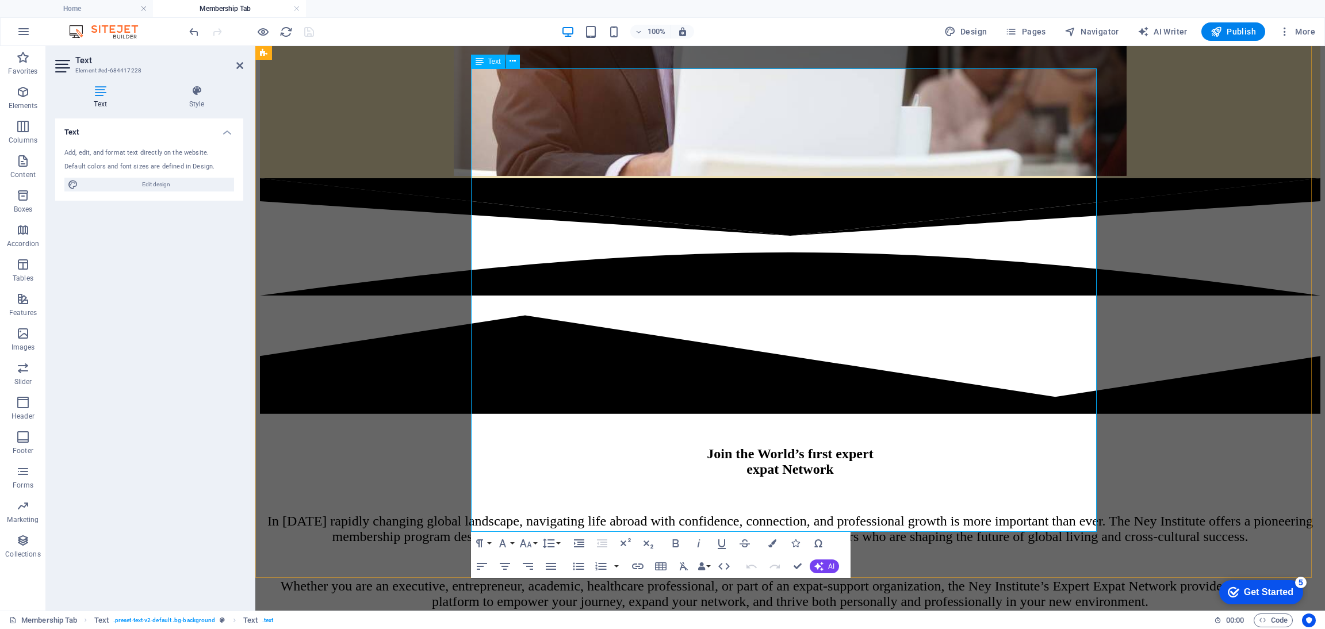
click at [638, 579] on span "Whether you are an executive, entrepreneur, academic, healthcare professional, …" at bounding box center [791, 594] width 1020 height 30
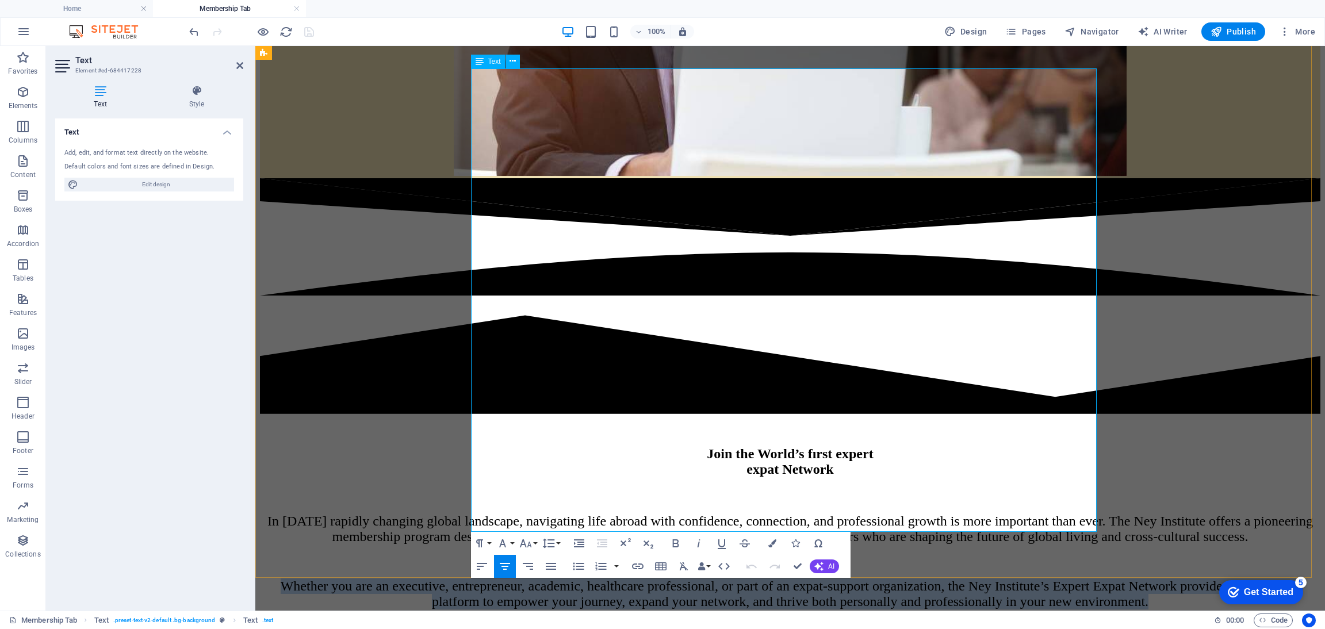
click at [638, 579] on span "Whether you are an executive, entrepreneur, academic, healthcare professional, …" at bounding box center [791, 594] width 1020 height 30
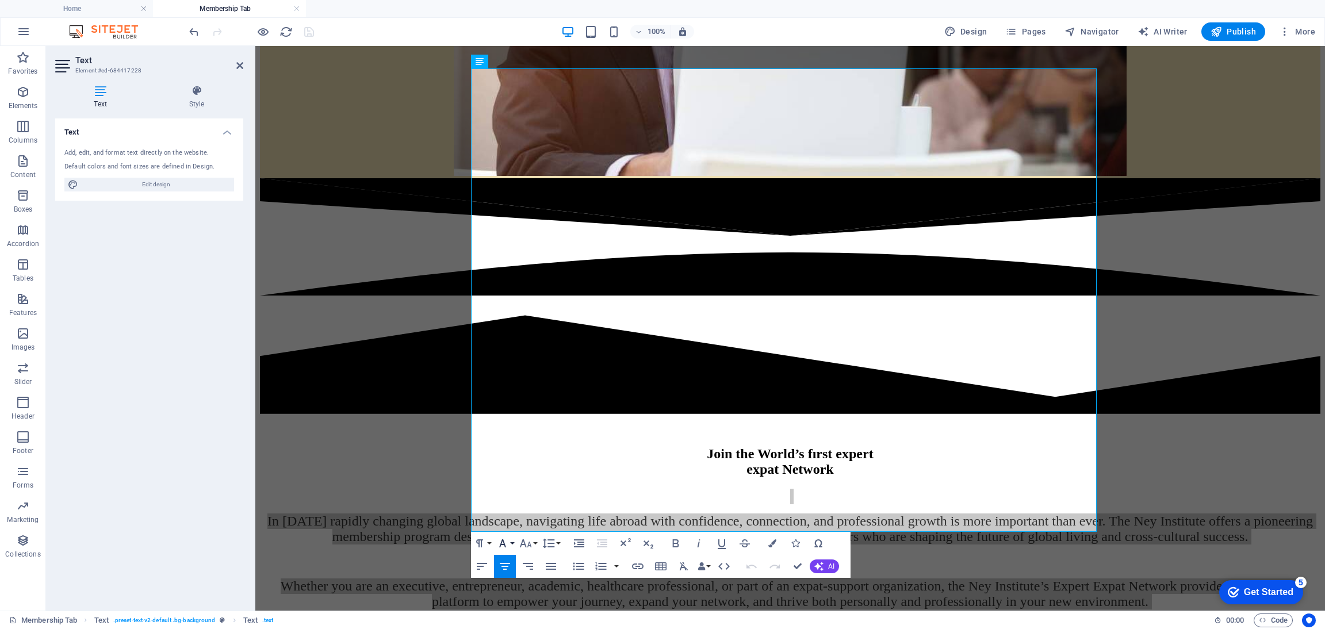
click at [507, 539] on icon "button" at bounding box center [503, 544] width 14 height 14
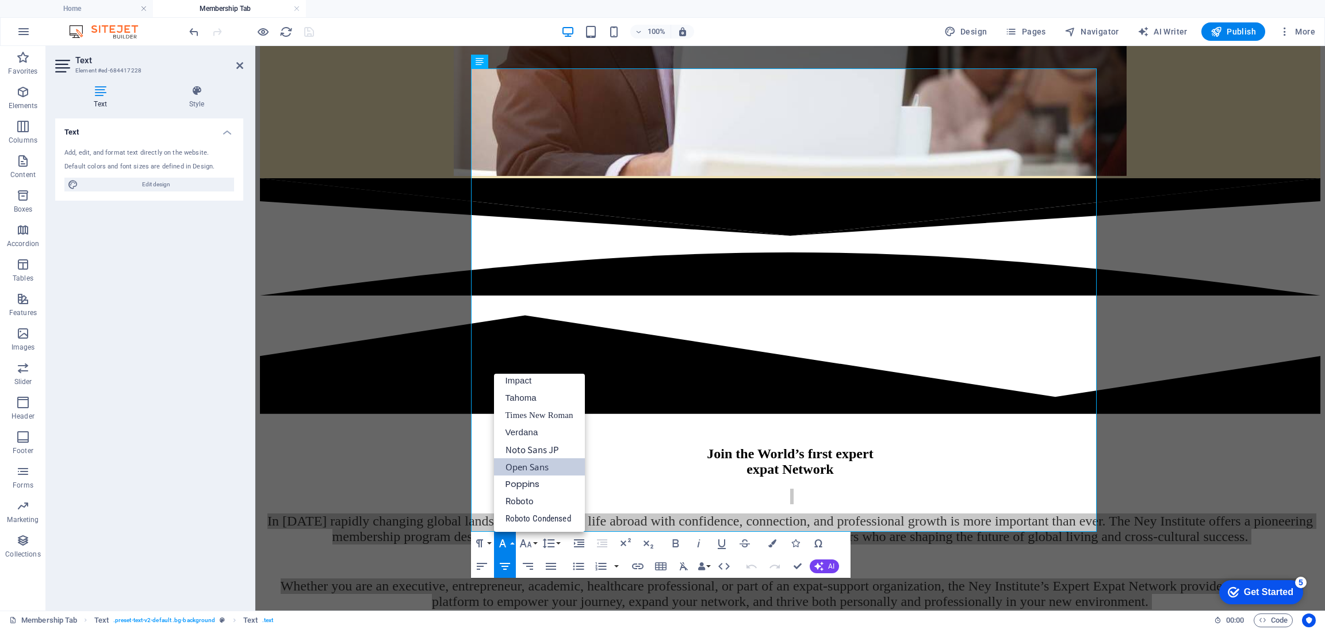
scroll to position [40, 0]
click at [507, 539] on icon "button" at bounding box center [503, 544] width 14 height 14
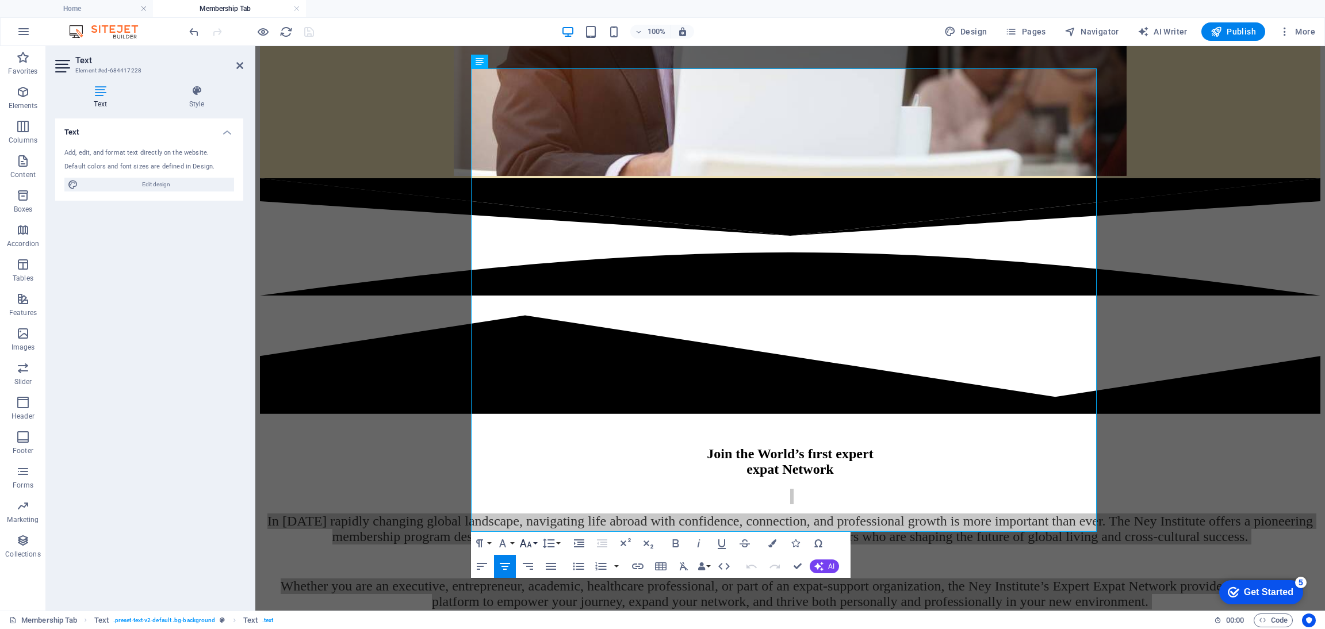
click at [527, 539] on icon "button" at bounding box center [526, 544] width 14 height 14
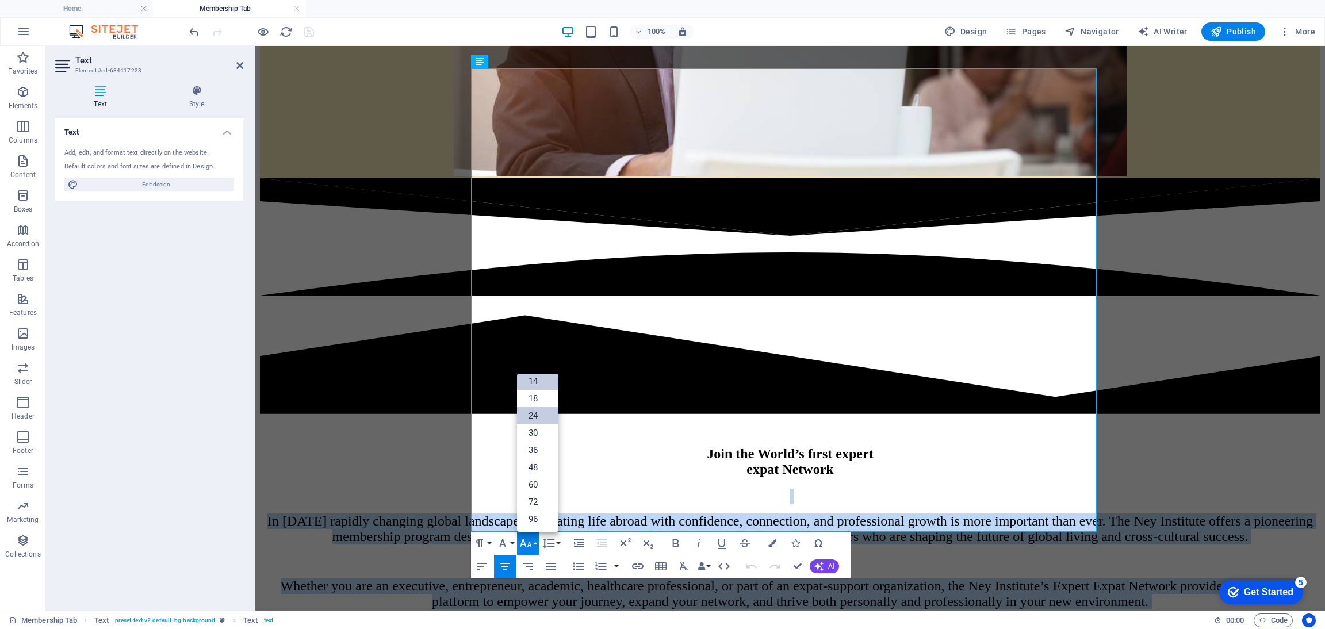
click at [539, 379] on link "14" at bounding box center [537, 381] width 41 height 17
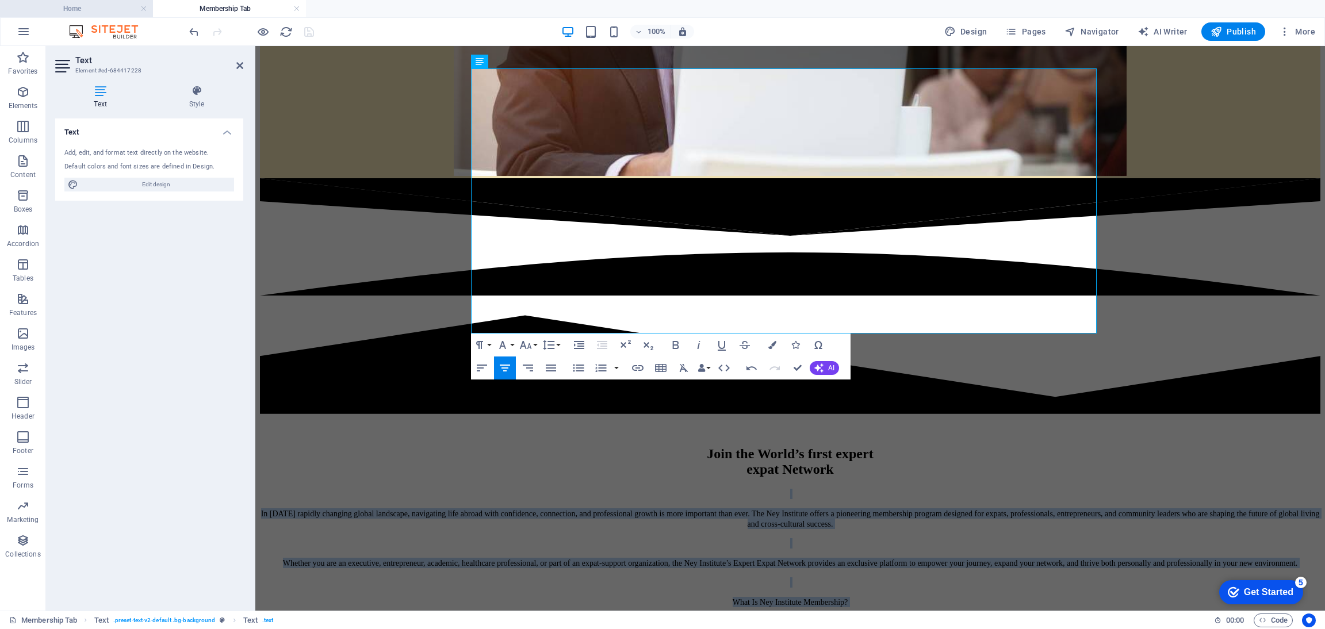
click at [109, 14] on h4 "Home" at bounding box center [76, 8] width 153 height 13
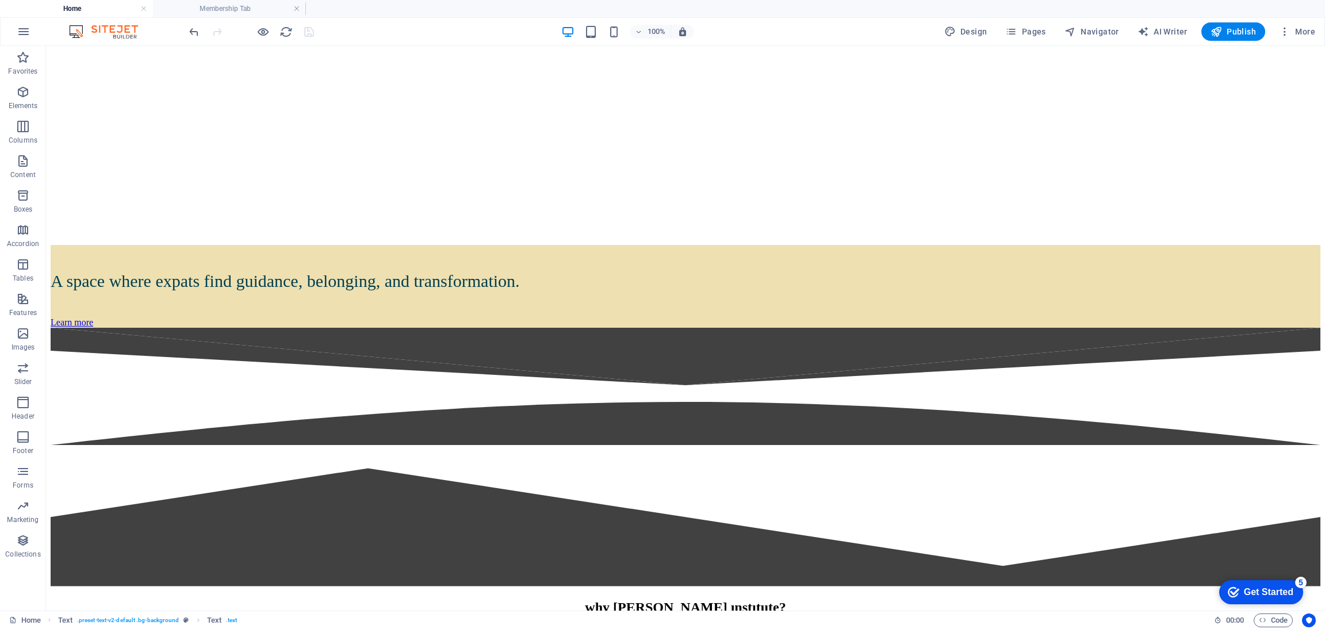
scroll to position [534, 0]
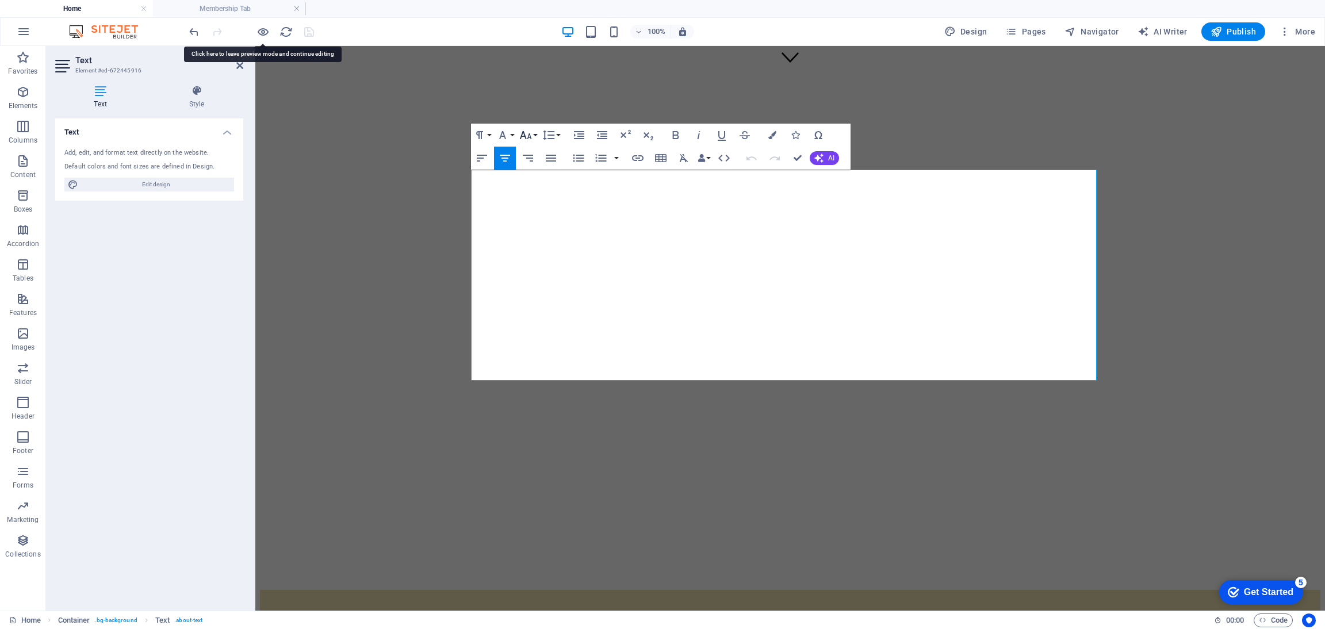
click at [529, 136] on icon "button" at bounding box center [525, 135] width 12 height 8
click at [229, 3] on h4 "Membership Tab" at bounding box center [229, 8] width 153 height 13
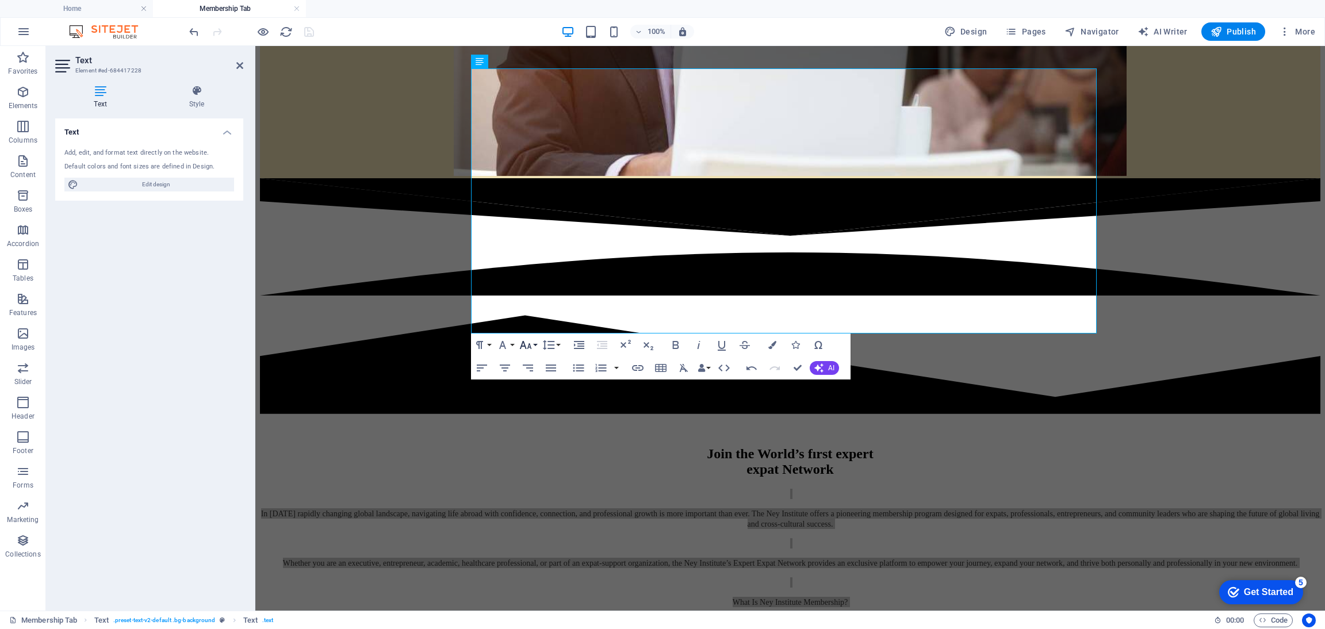
click at [530, 347] on icon "button" at bounding box center [525, 345] width 12 height 8
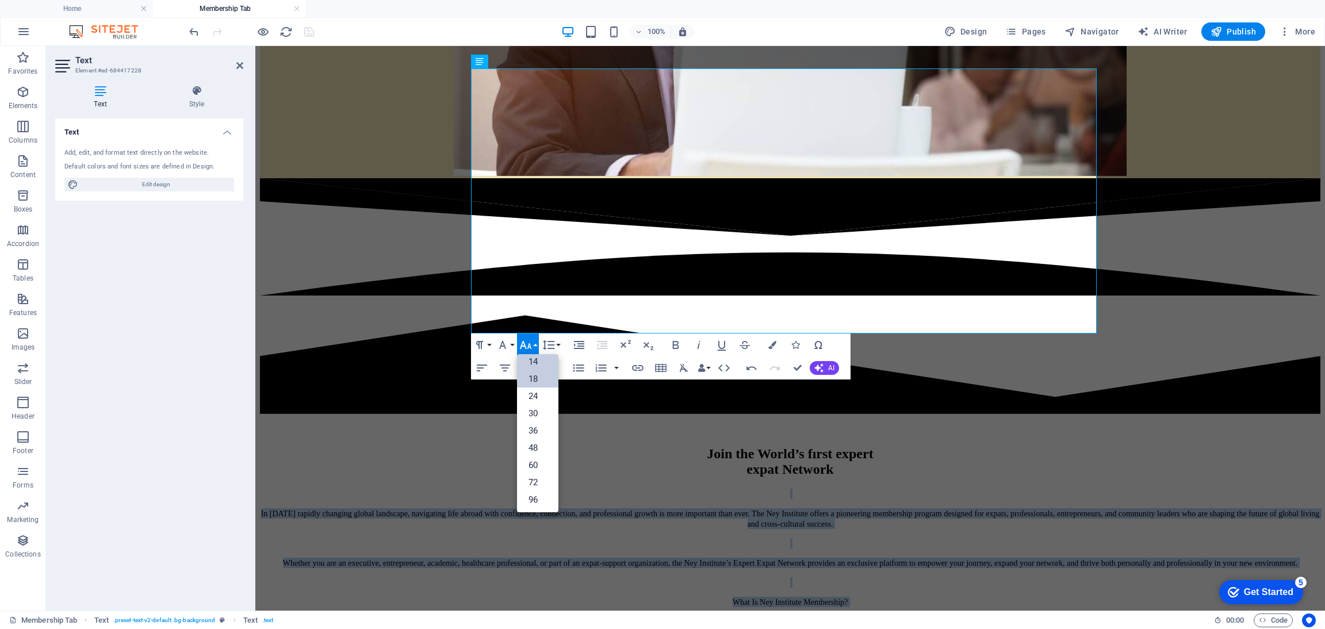
click at [529, 381] on link "18" at bounding box center [537, 378] width 41 height 17
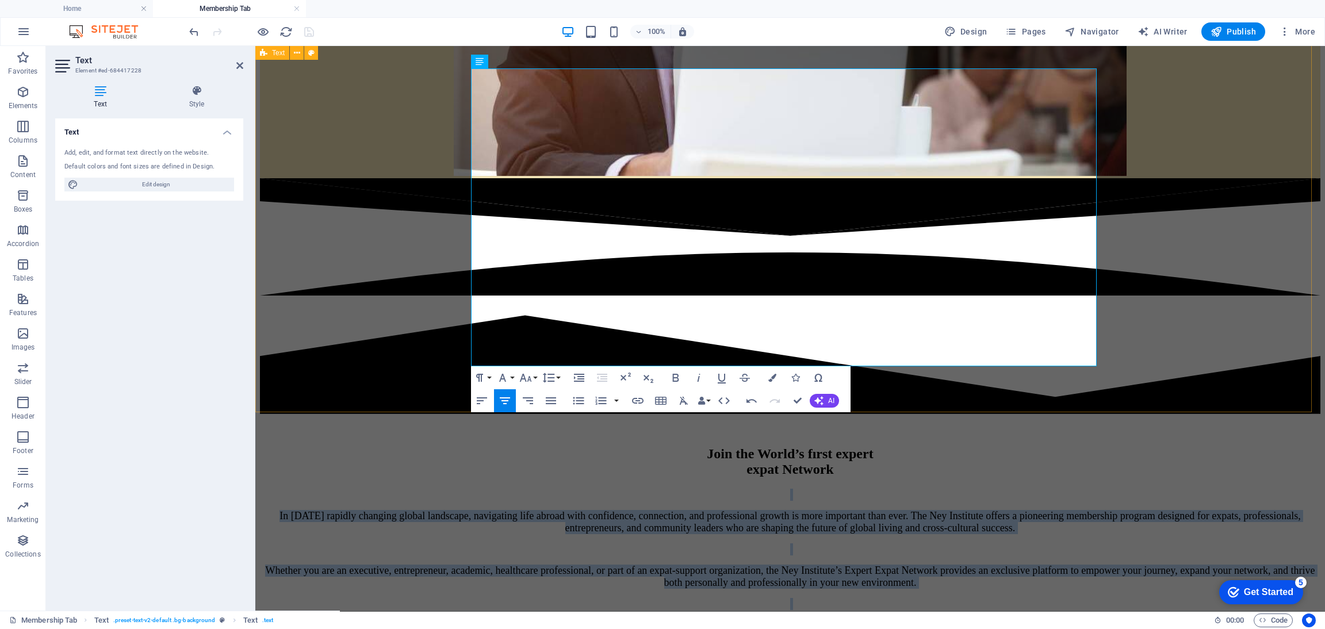
click at [384, 416] on div "Join the World’s fırst expert expat Network In [DATE] rapidly changing global l…" at bounding box center [790, 583] width 1061 height 334
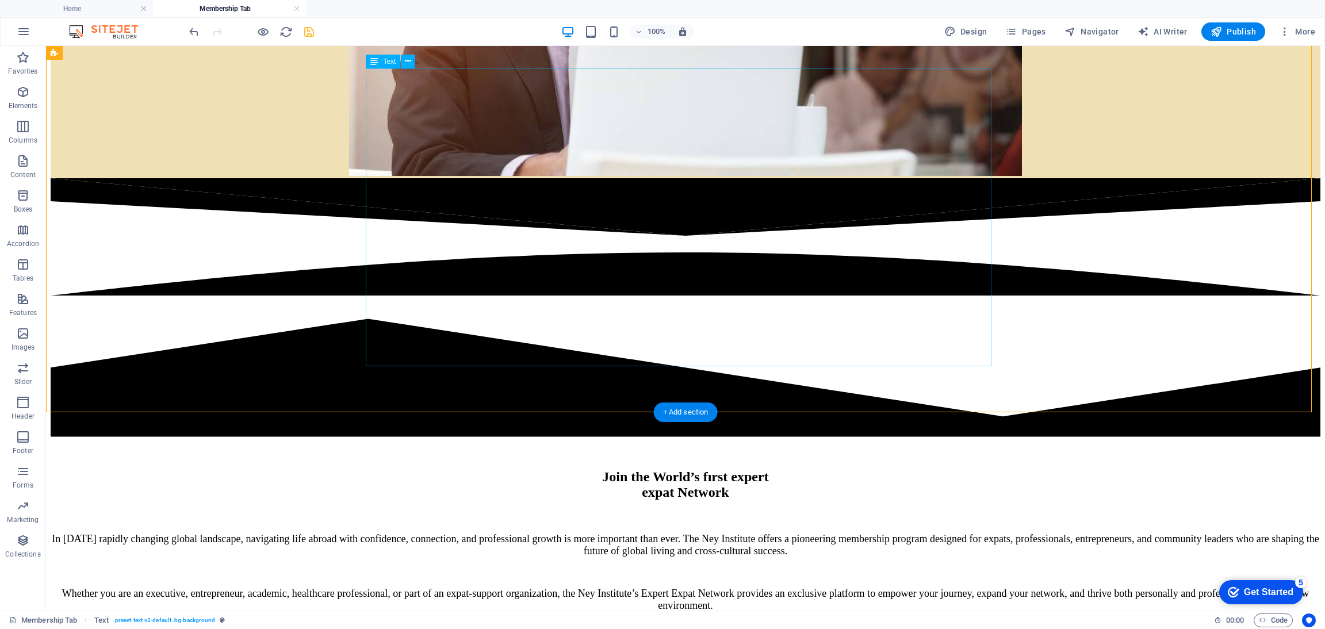
click at [637, 512] on div "In [DATE] rapidly changing global landscape, navigating life abroad with confid…" at bounding box center [686, 636] width 1270 height 249
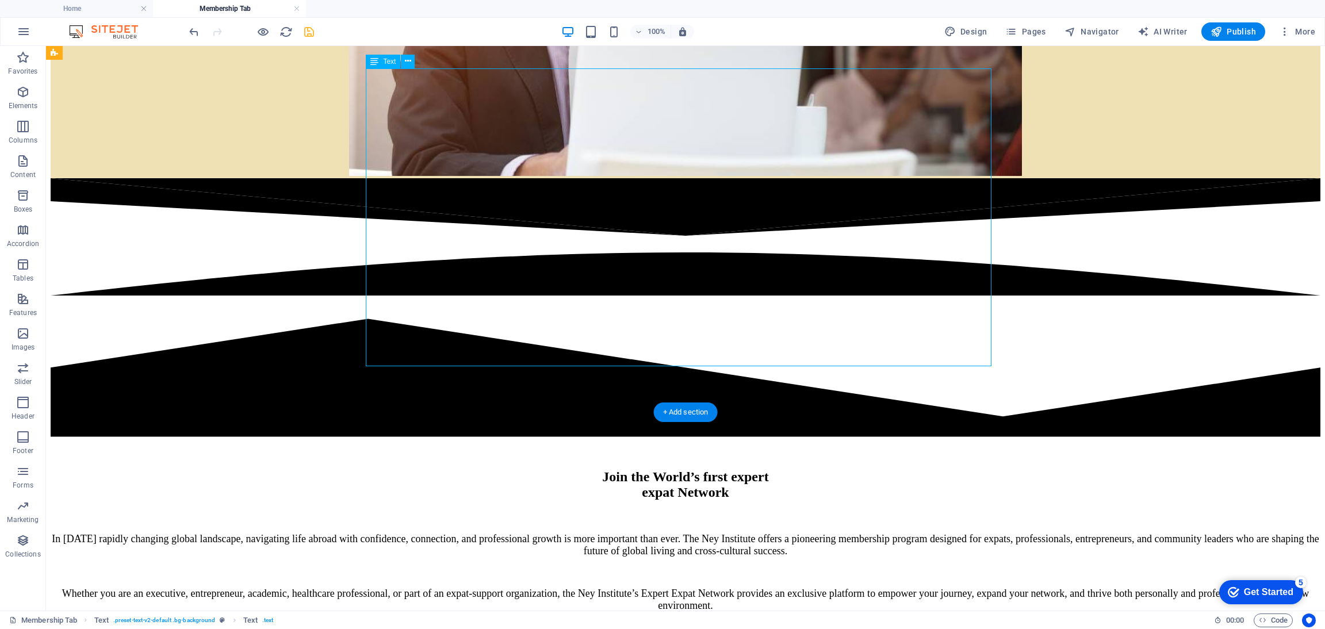
click at [637, 512] on div "In [DATE] rapidly changing global landscape, navigating life abroad with confid…" at bounding box center [686, 636] width 1270 height 249
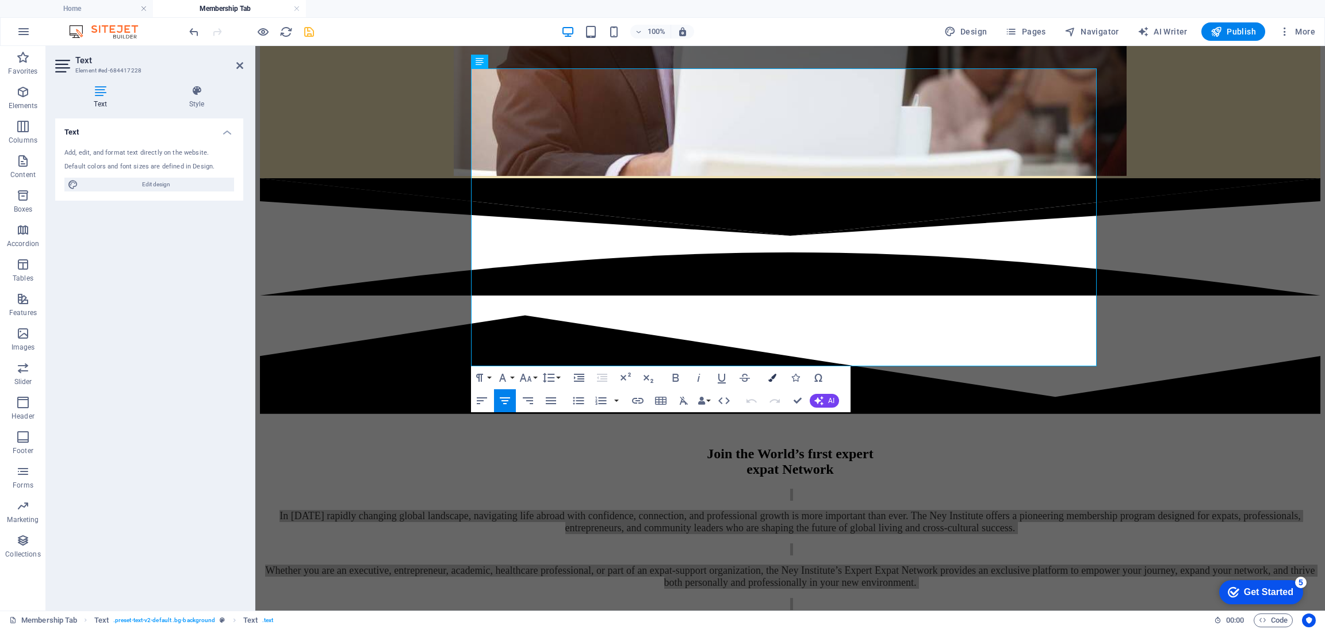
click at [767, 372] on button "Colors" at bounding box center [772, 377] width 22 height 23
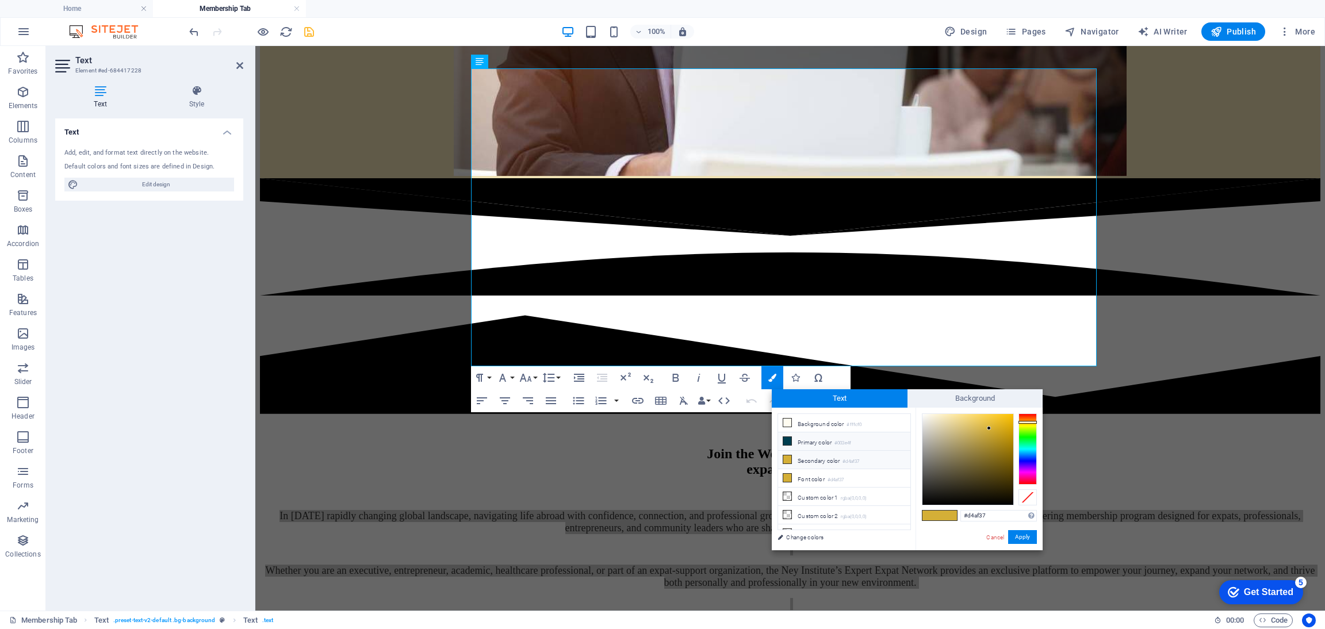
click at [852, 436] on li "Primary color #003e4f" at bounding box center [844, 442] width 132 height 18
type input "#003e4f"
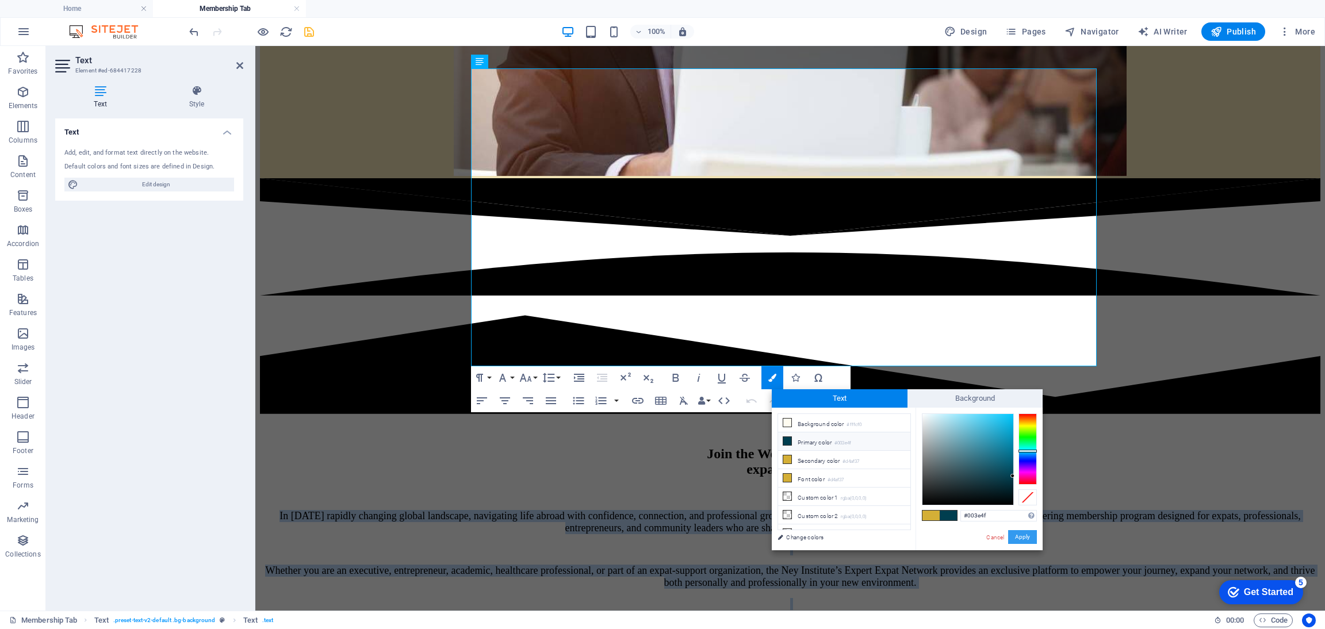
click at [1024, 532] on button "Apply" at bounding box center [1022, 537] width 29 height 14
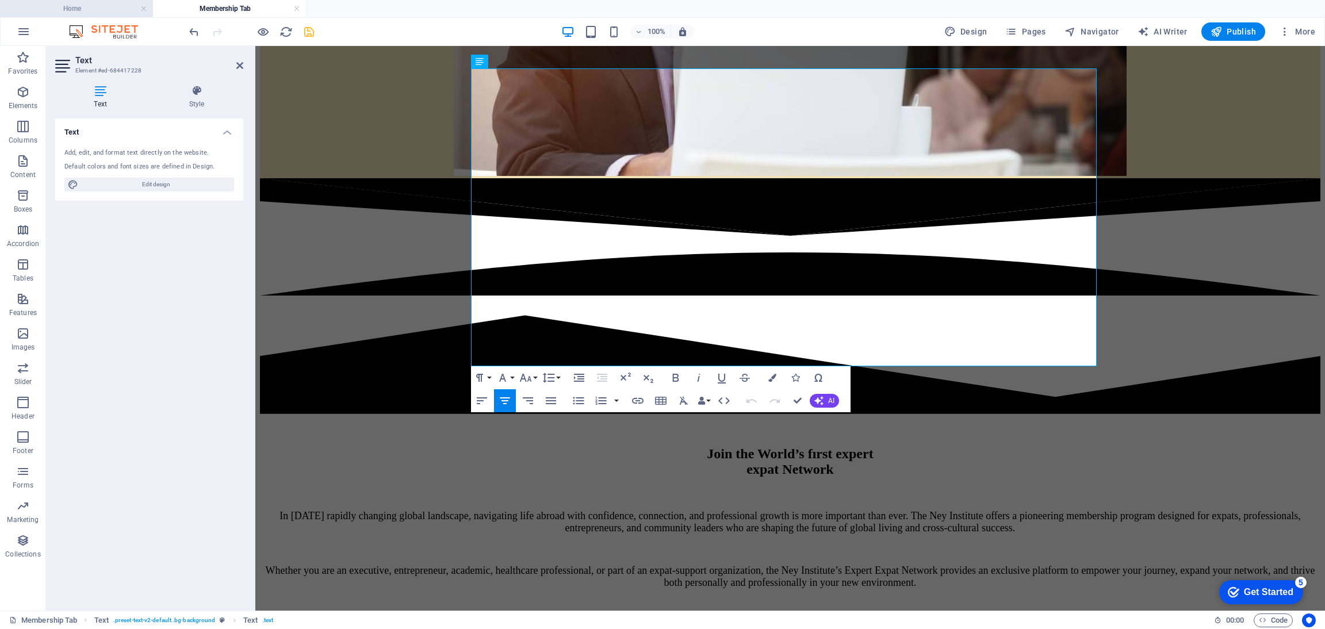
click at [119, 14] on h4 "Home" at bounding box center [76, 8] width 153 height 13
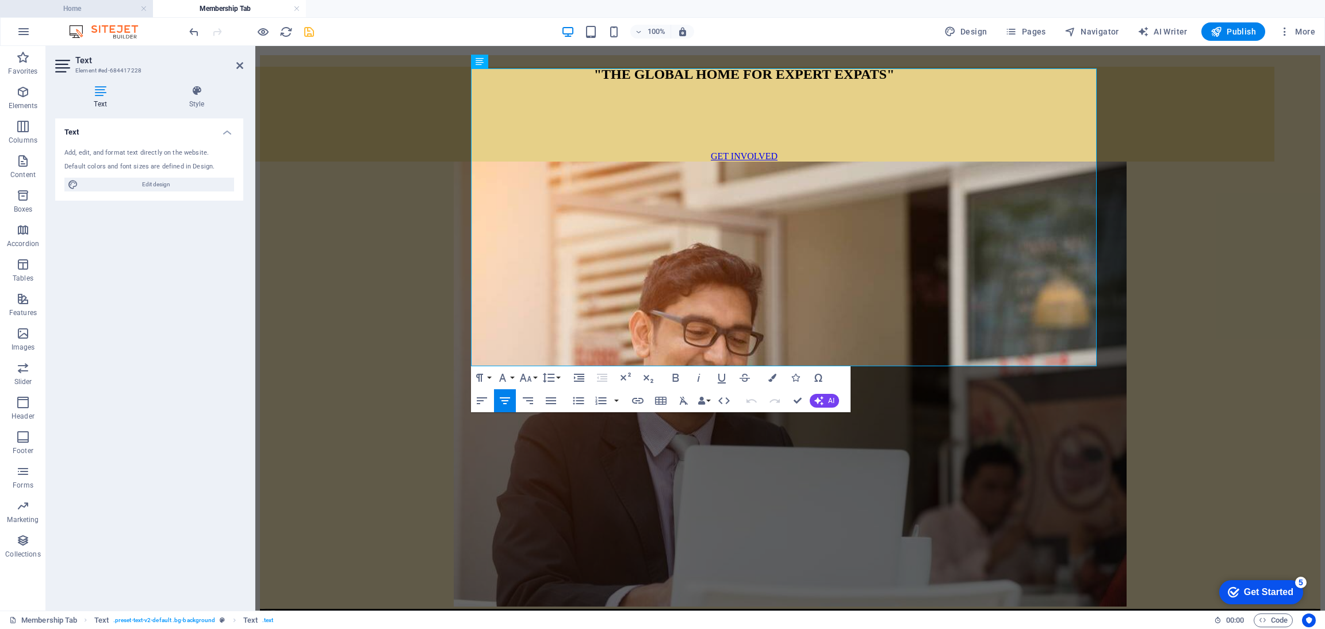
scroll to position [534, 0]
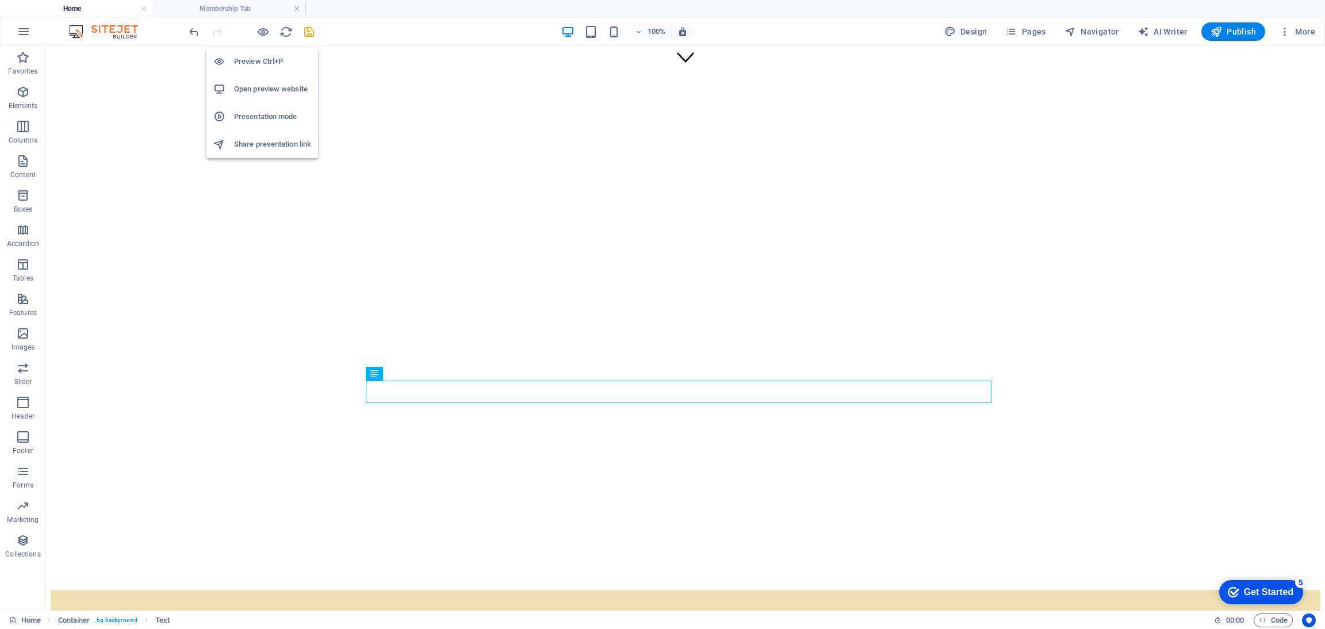
click at [269, 93] on h6 "Open preview website" at bounding box center [272, 89] width 77 height 14
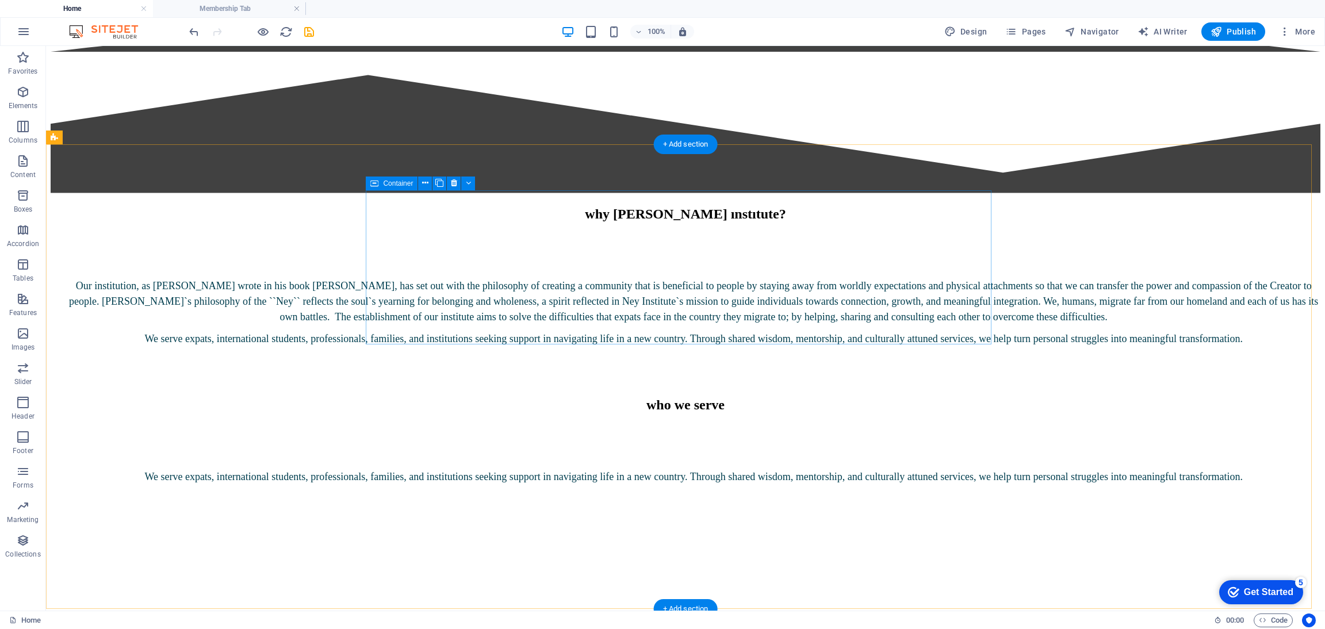
scroll to position [1467, 0]
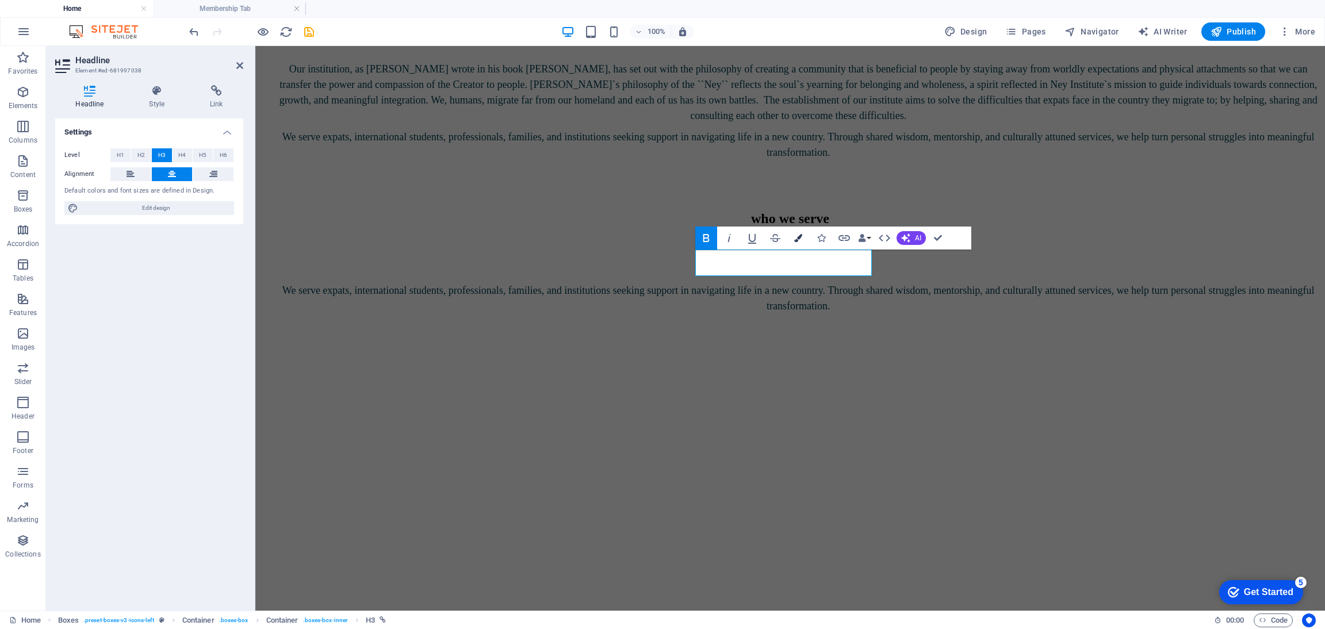
click at [802, 238] on button "Colors" at bounding box center [798, 238] width 22 height 23
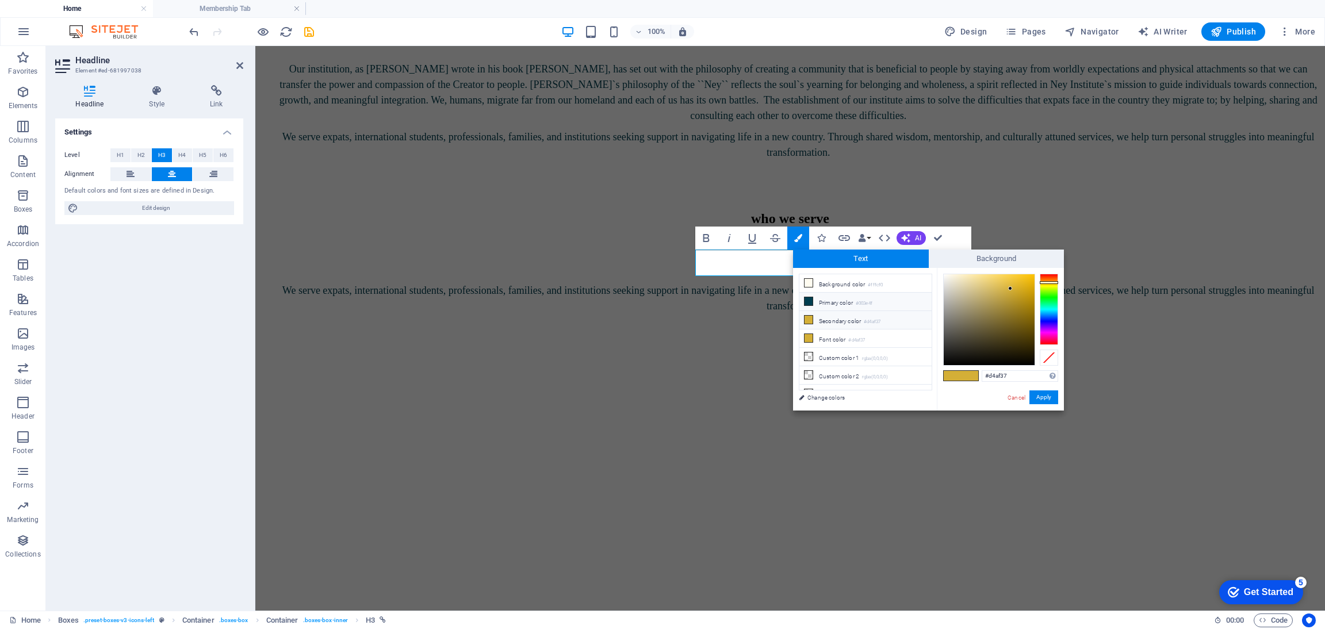
click at [825, 302] on li "Primary color #003e4f" at bounding box center [865, 302] width 132 height 18
type input "#003e4f"
click at [1034, 398] on button "Apply" at bounding box center [1044, 398] width 29 height 14
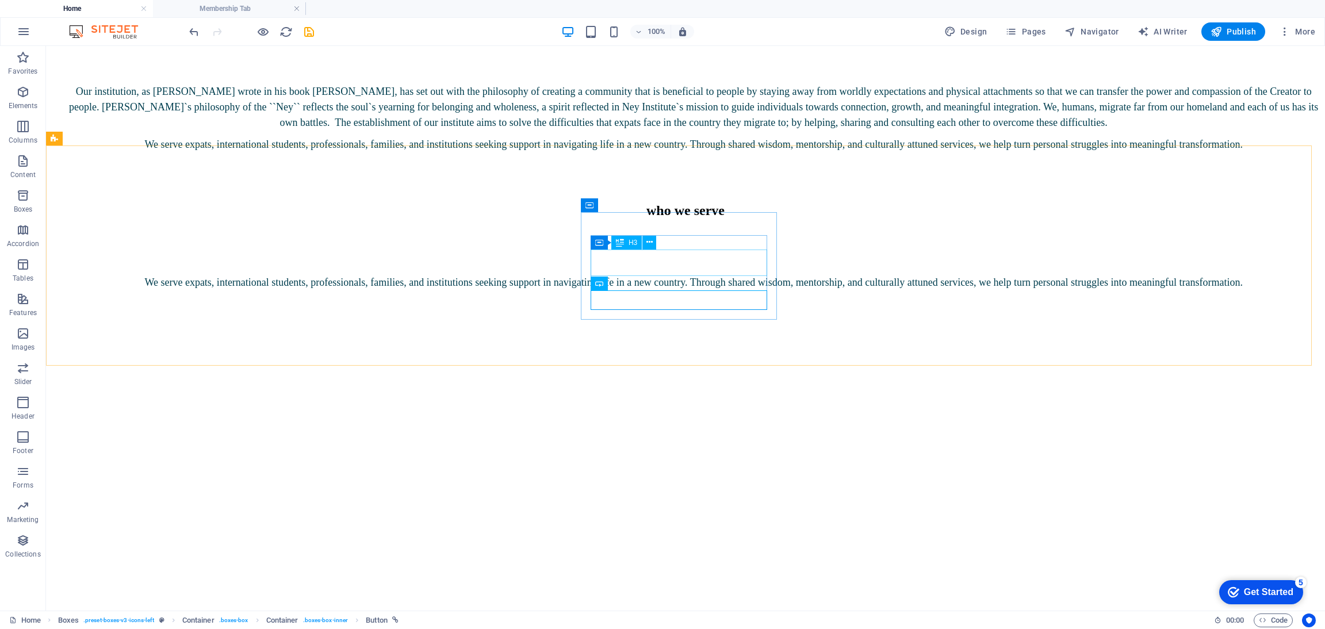
click at [631, 243] on span "H3" at bounding box center [633, 242] width 9 height 7
click at [625, 243] on div "H3" at bounding box center [626, 243] width 30 height 14
click at [651, 242] on icon at bounding box center [649, 242] width 6 height 12
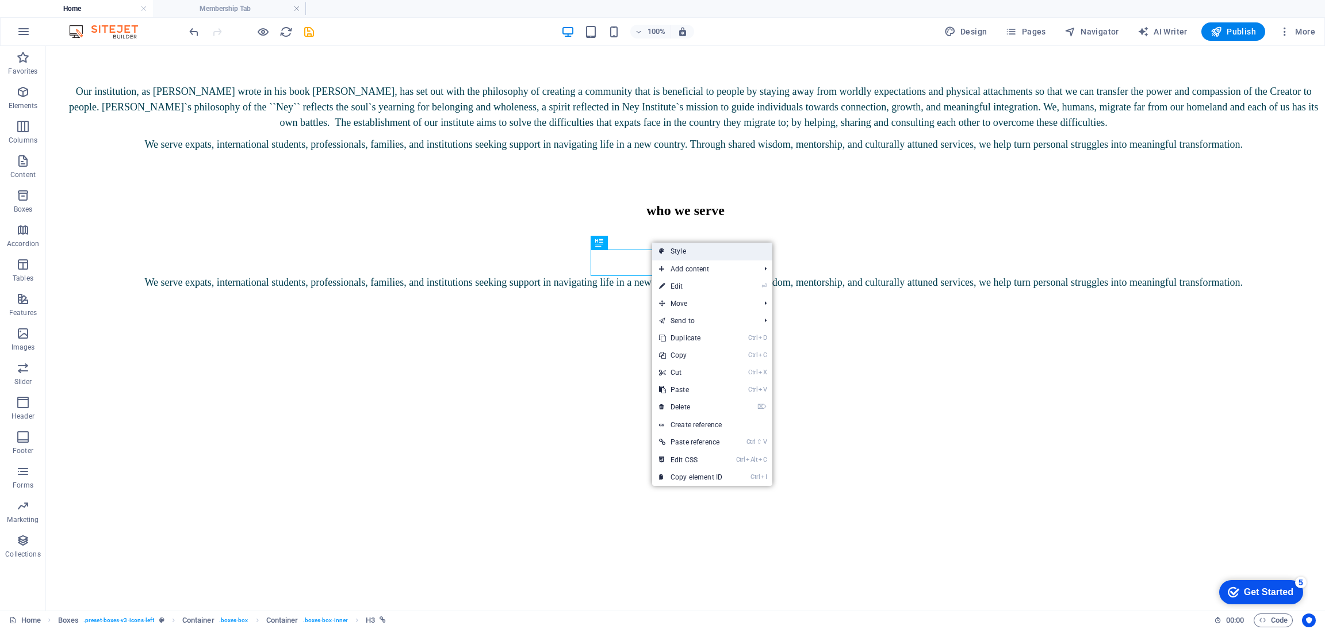
click at [733, 257] on link "Style" at bounding box center [712, 251] width 120 height 17
select select "rem"
select select "preset-boxes-v3-icons-left"
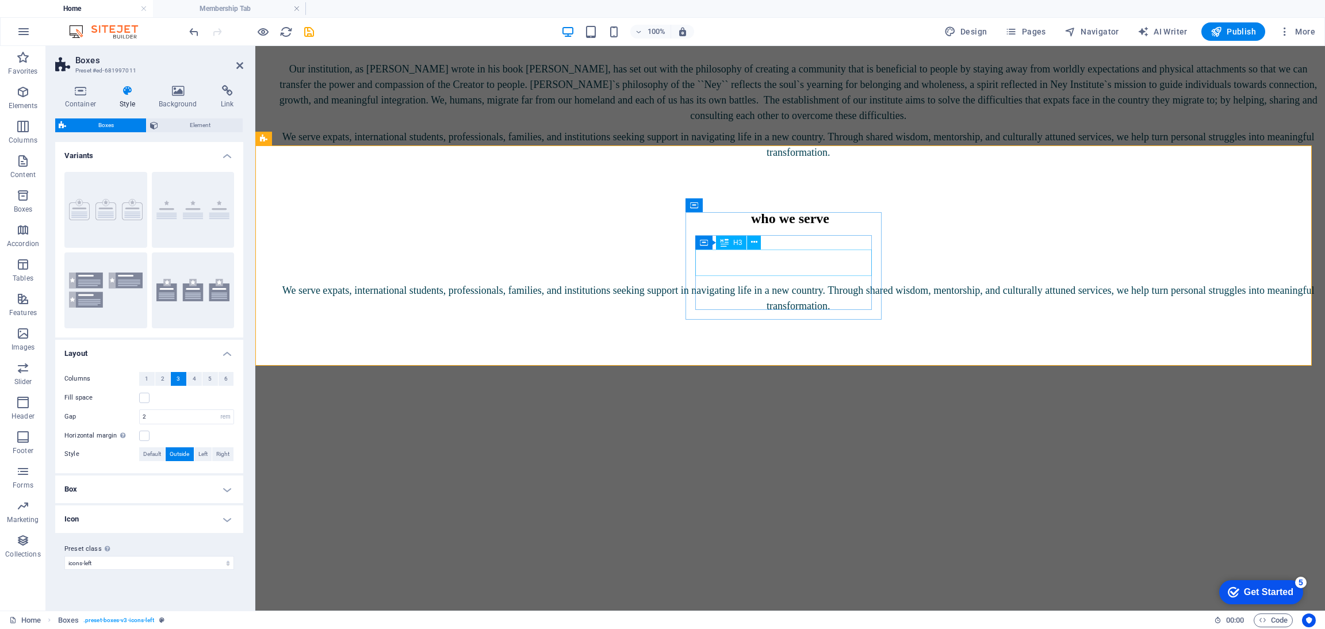
click at [752, 242] on icon at bounding box center [754, 242] width 6 height 12
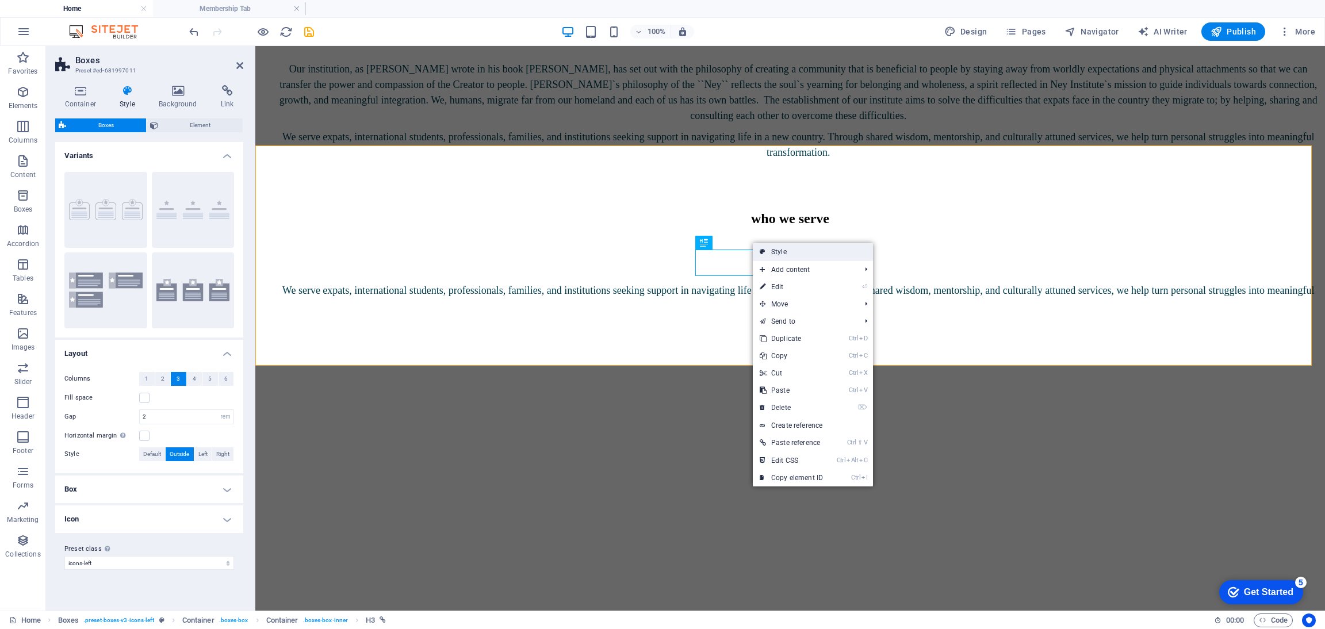
click at [766, 253] on link "Style" at bounding box center [813, 251] width 120 height 17
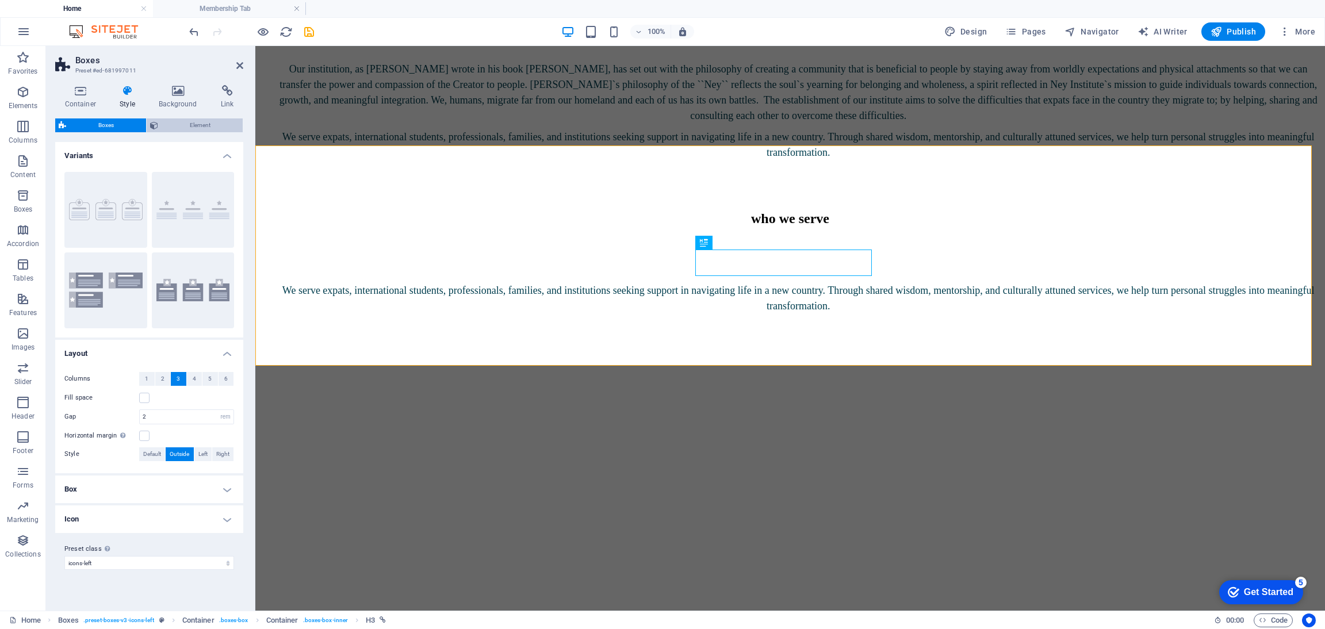
click at [203, 125] on span "Element" at bounding box center [201, 125] width 78 height 14
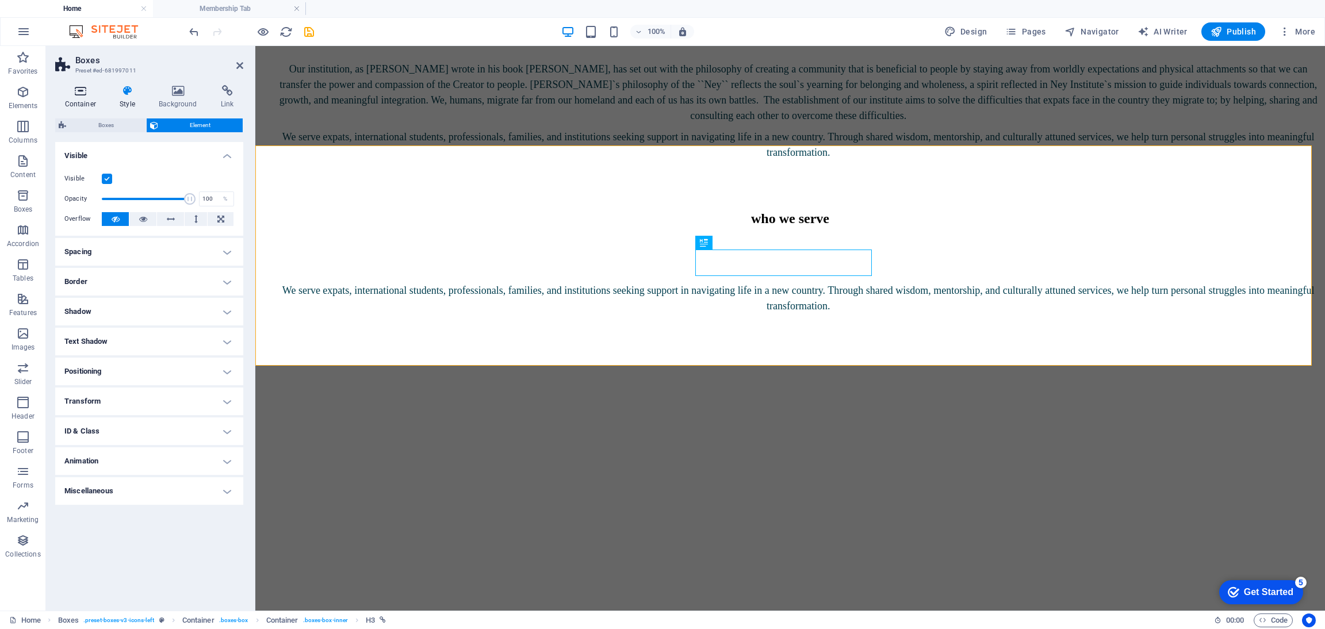
click at [83, 87] on icon at bounding box center [80, 91] width 51 height 12
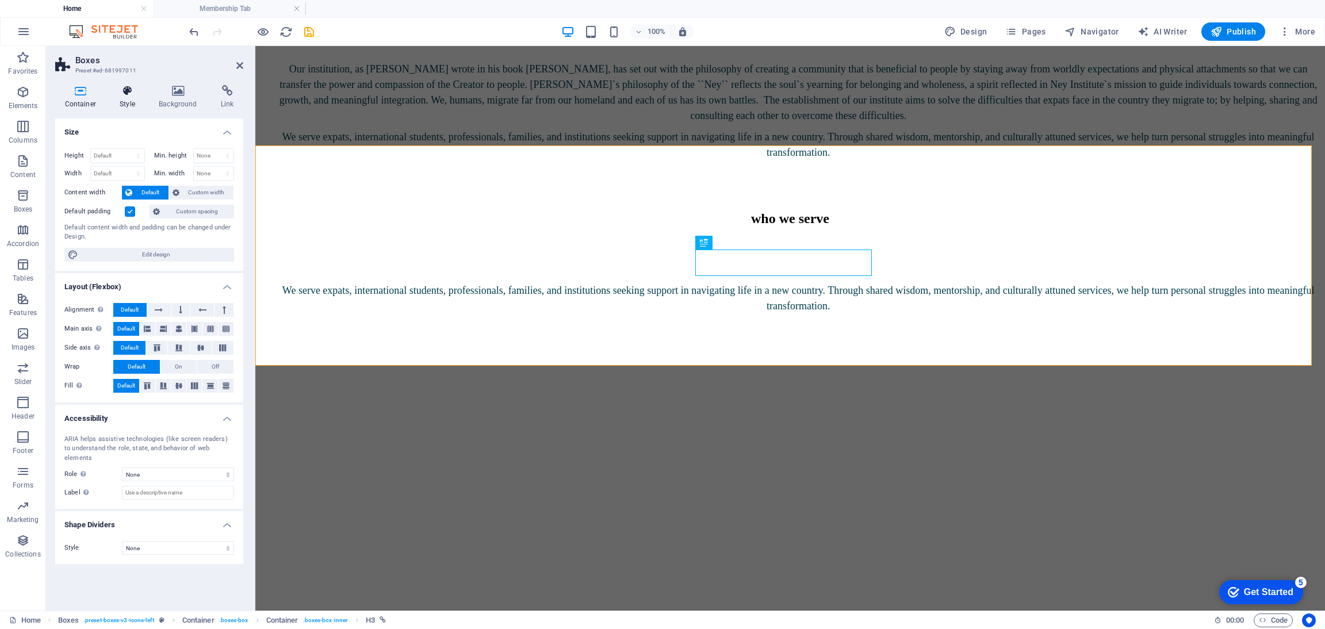
click at [122, 91] on icon at bounding box center [127, 91] width 35 height 12
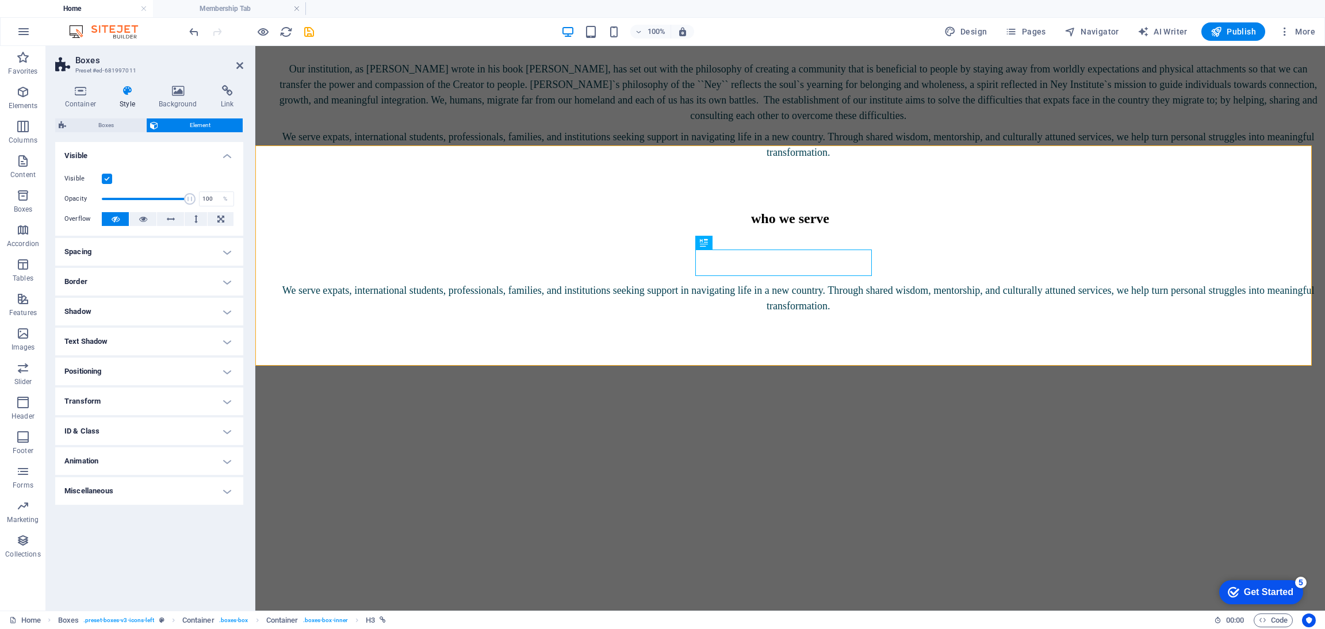
click at [110, 343] on h4 "Text Shadow" at bounding box center [149, 342] width 188 height 28
click at [110, 343] on h4 "Text Shadow" at bounding box center [149, 338] width 188 height 21
click at [98, 124] on span "Boxes" at bounding box center [106, 125] width 73 height 14
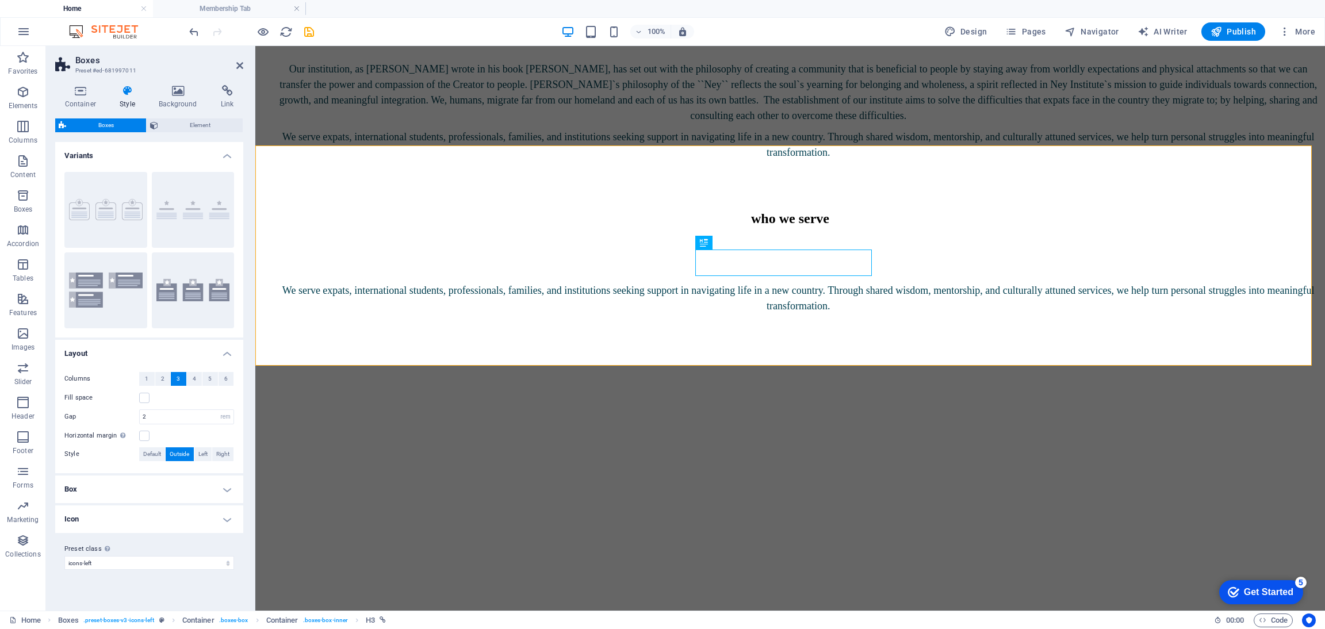
click at [112, 515] on h4 "Icon" at bounding box center [149, 520] width 188 height 28
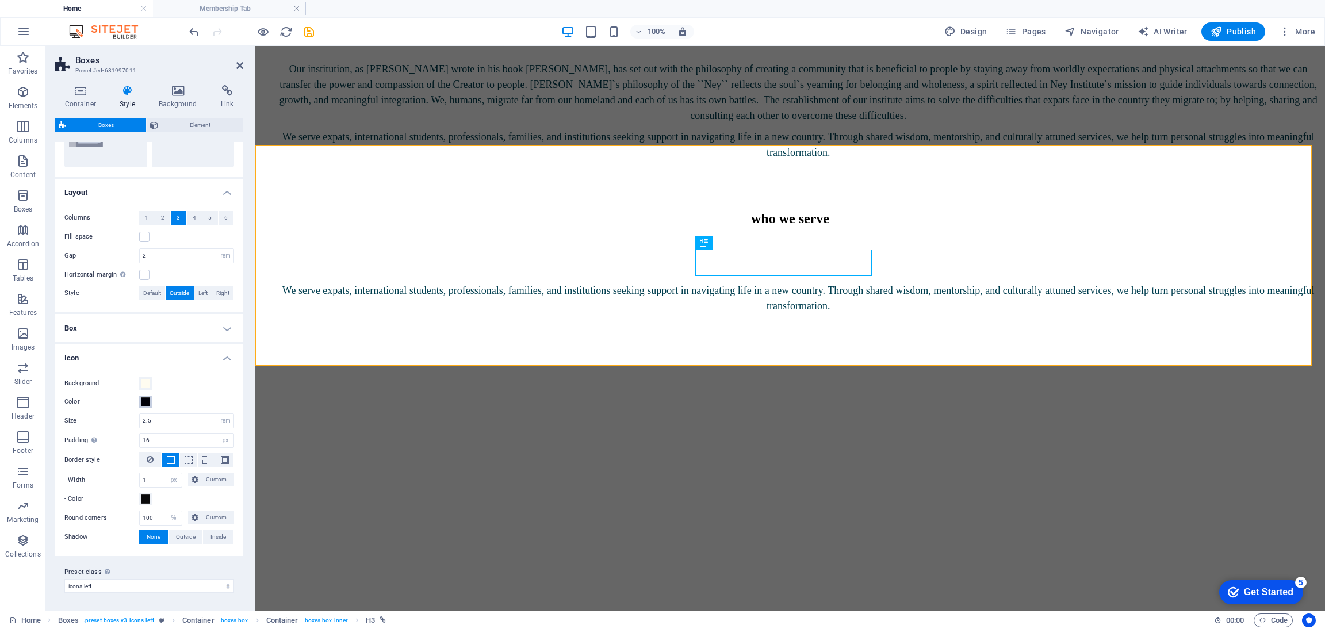
click at [144, 405] on span at bounding box center [145, 401] width 9 height 9
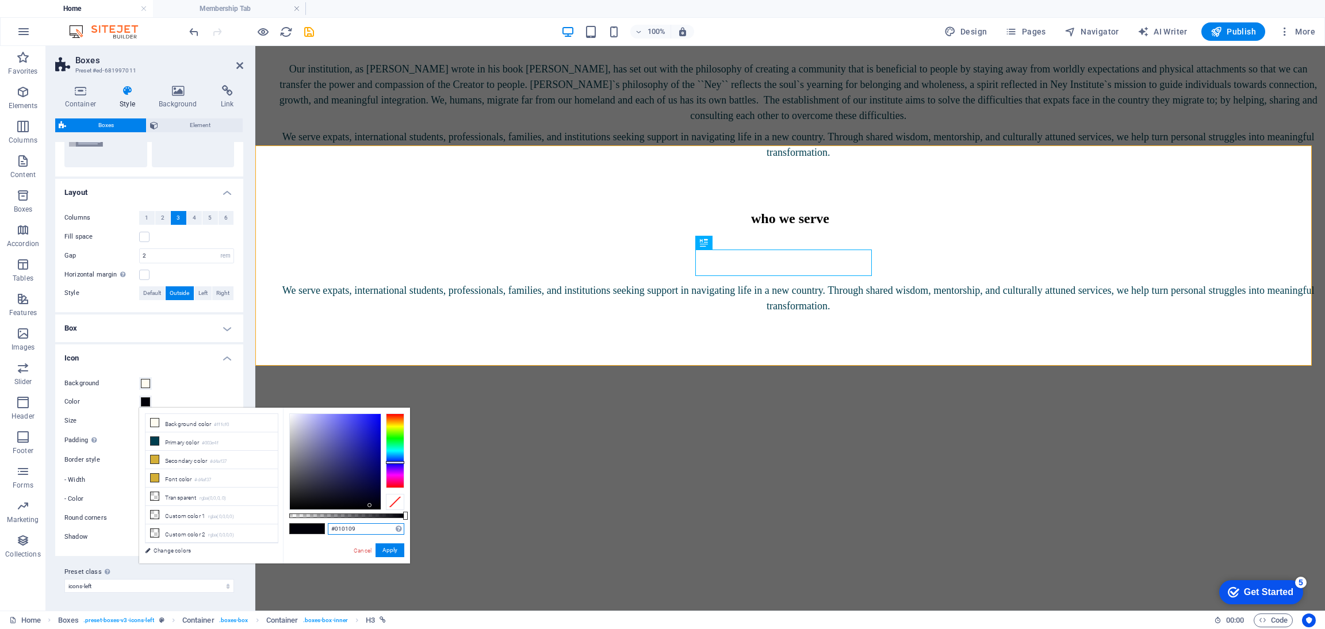
click at [354, 528] on input "#010109" at bounding box center [366, 529] width 76 height 12
type input "#003e4f"
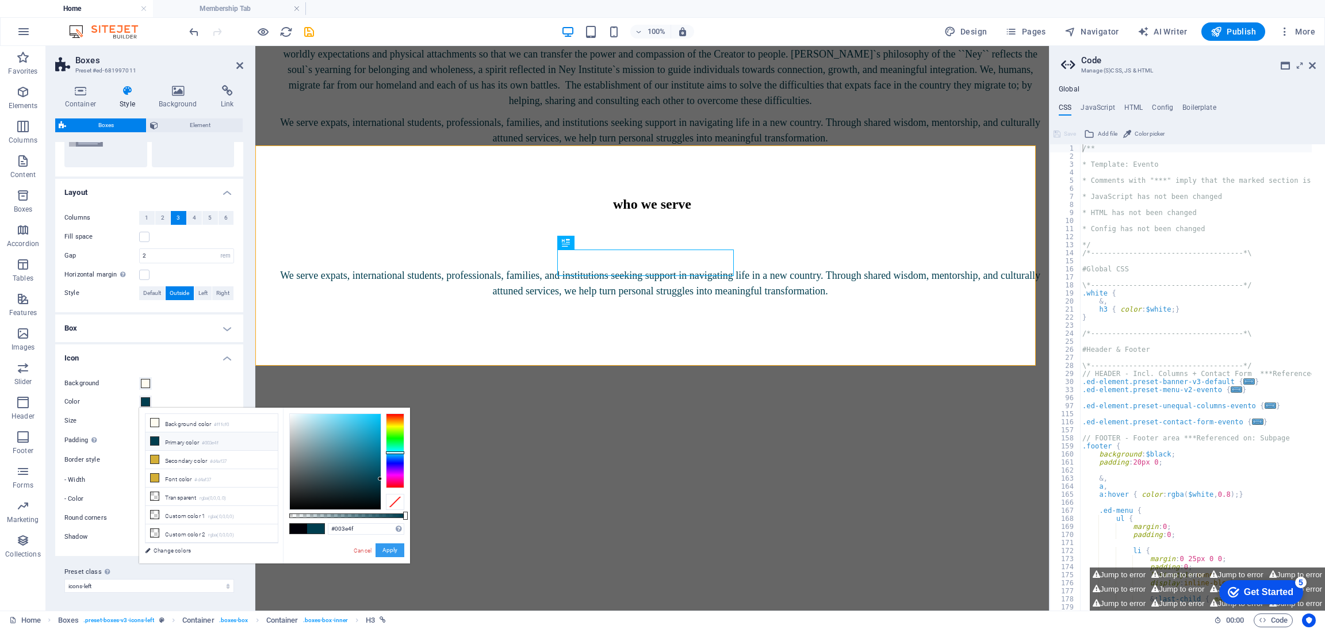
click at [389, 549] on button "Apply" at bounding box center [390, 551] width 29 height 14
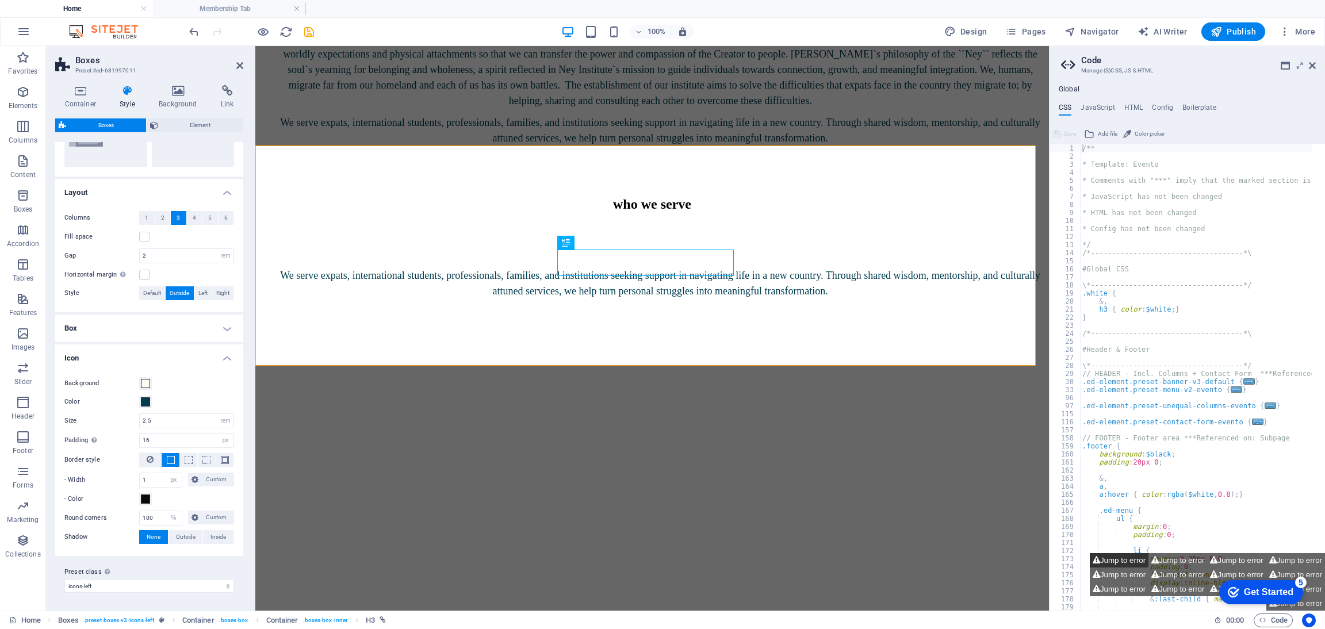
click at [1129, 565] on button "Jump to error" at bounding box center [1119, 560] width 59 height 14
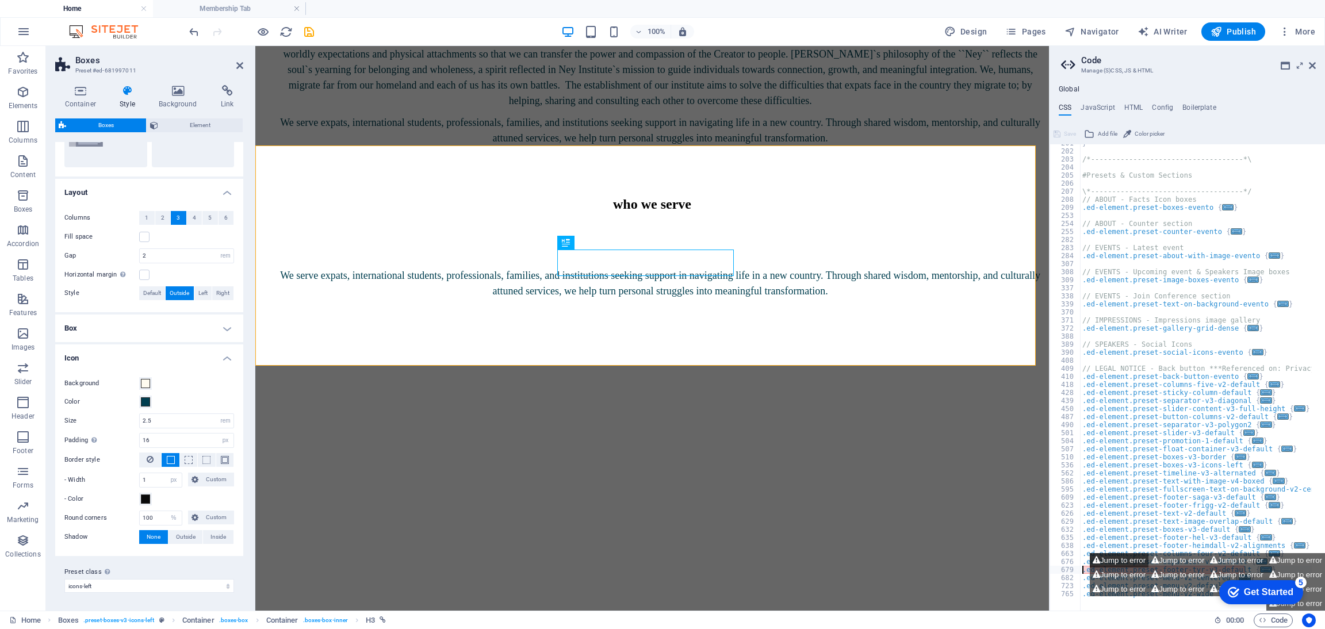
scroll to position [641, 0]
click at [1180, 584] on button "Jump to error" at bounding box center [1178, 589] width 59 height 14
click at [1185, 577] on button "Jump to error" at bounding box center [1178, 575] width 59 height 14
click at [1193, 572] on button "Jump to error" at bounding box center [1178, 575] width 59 height 14
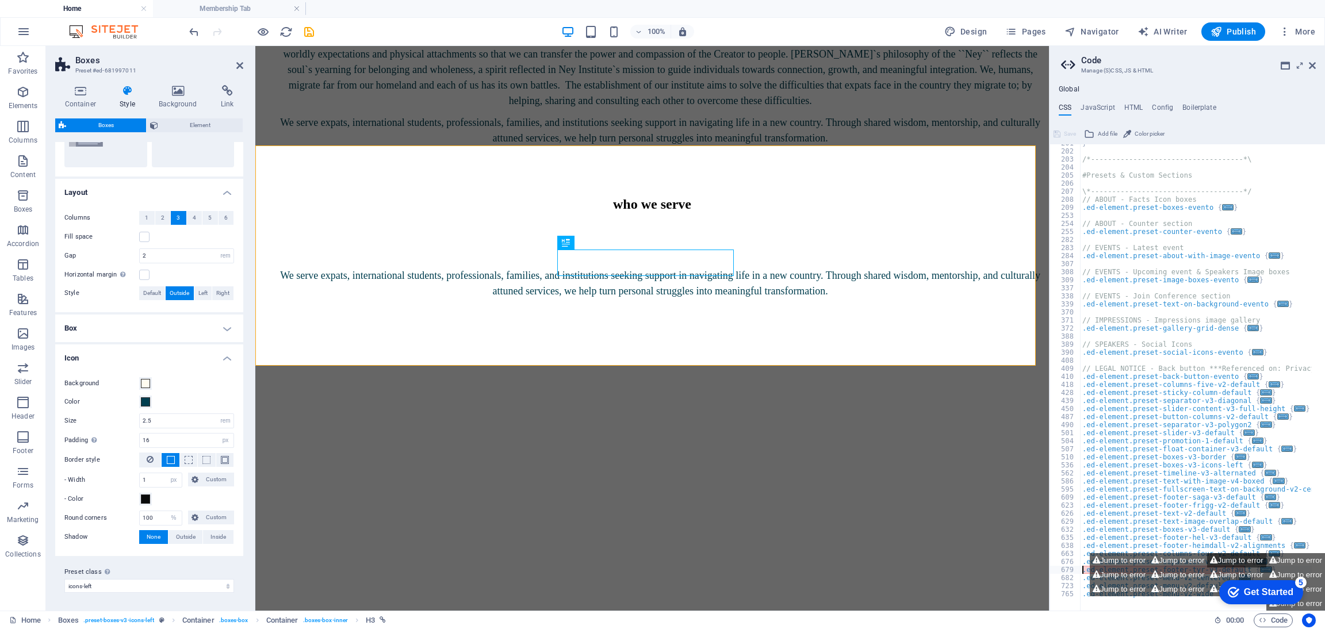
click at [1219, 559] on button "Jump to error" at bounding box center [1236, 560] width 59 height 14
click at [1289, 559] on button "Jump to error" at bounding box center [1295, 560] width 59 height 14
click at [1312, 600] on button "Jump to error" at bounding box center [1295, 603] width 59 height 14
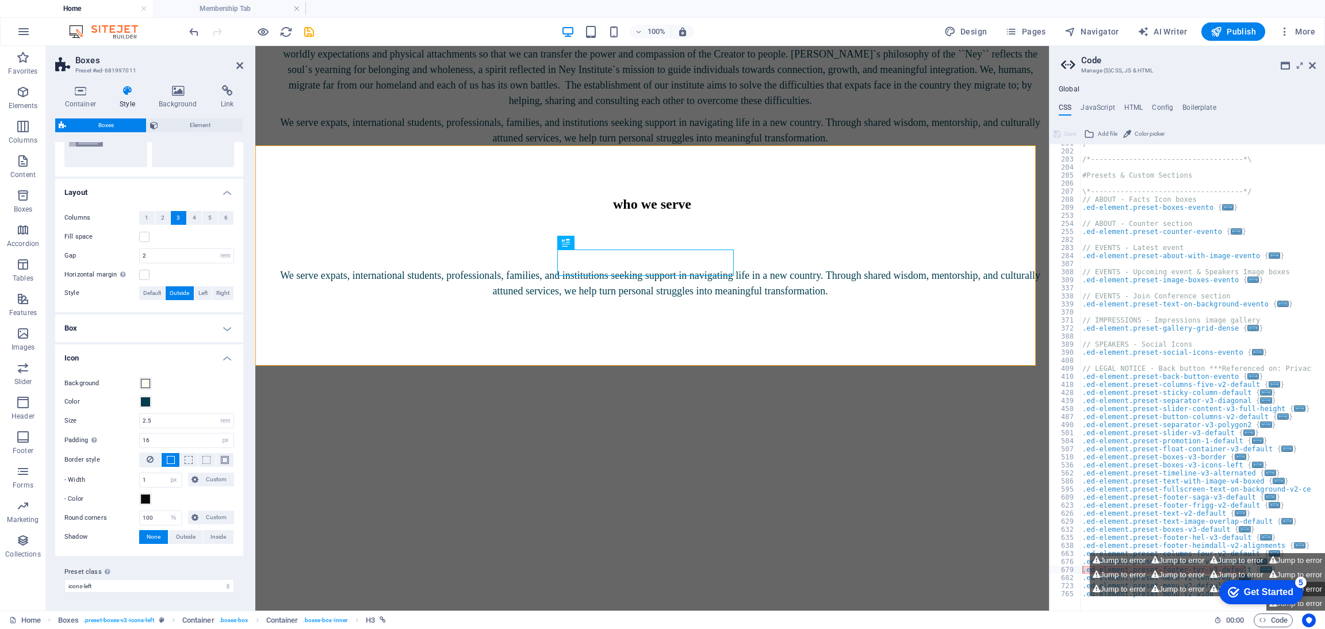
click at [1313, 595] on button "Jump to error" at bounding box center [1295, 589] width 59 height 14
drag, startPoint x: 1101, startPoint y: 604, endPoint x: 1169, endPoint y: 606, distance: 67.3
click at [1169, 606] on div "Jump to error Jump to error Jump to error Jump to error Jump to error Jump to e…" at bounding box center [1187, 582] width 275 height 58
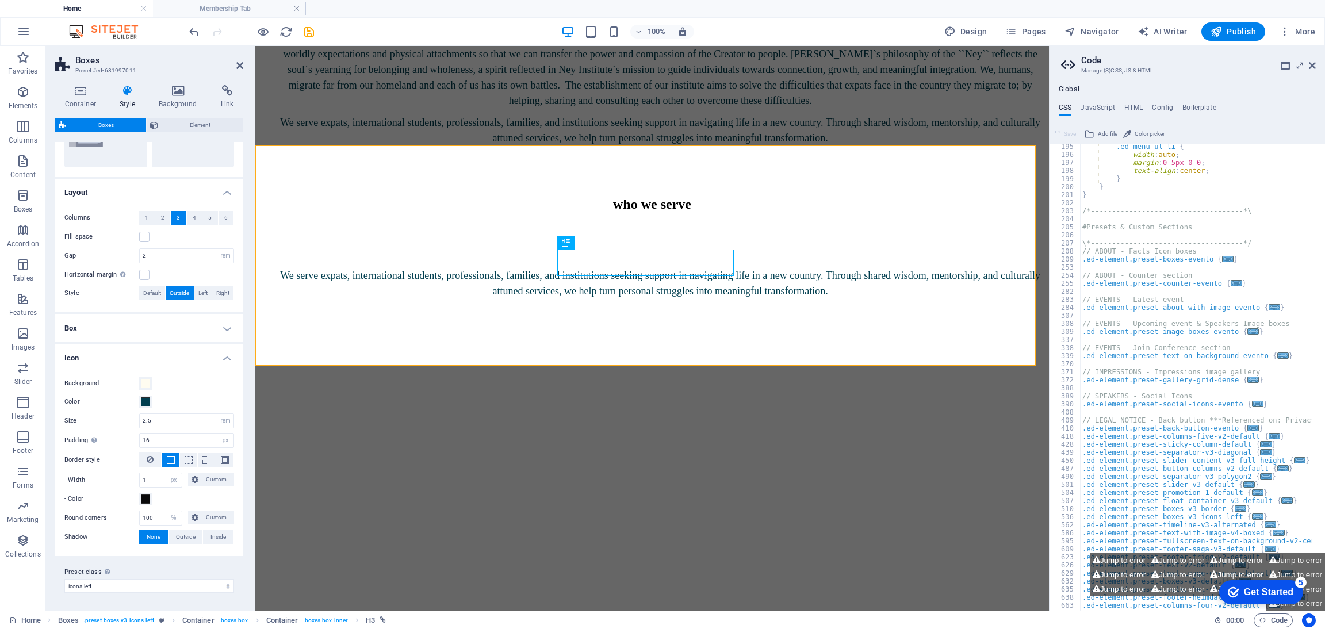
scroll to position [435, 0]
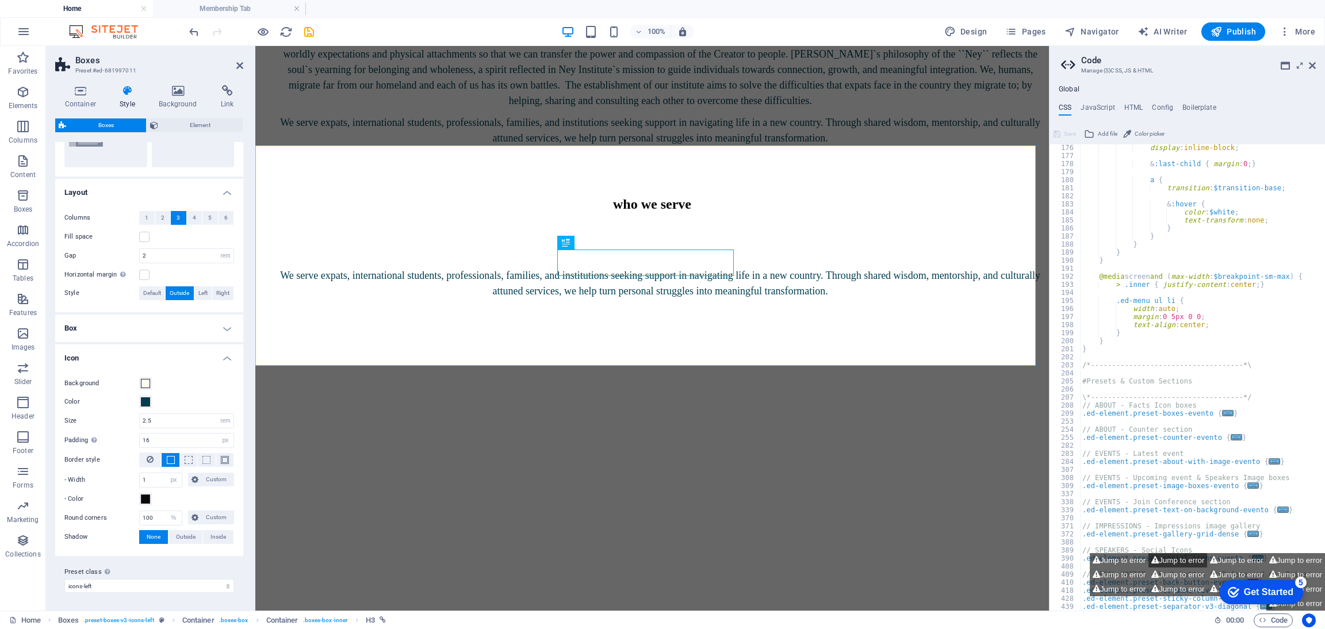
click at [1165, 562] on button "Jump to error" at bounding box center [1178, 560] width 59 height 14
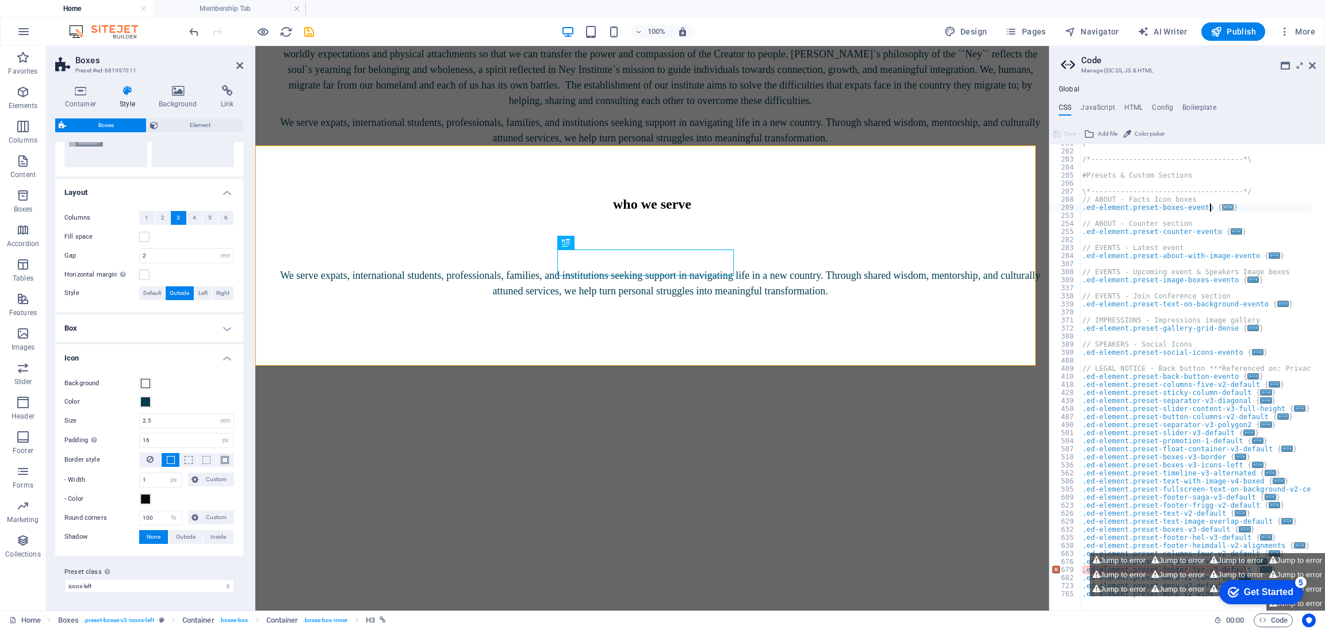
click at [1222, 205] on span "..." at bounding box center [1228, 207] width 12 height 6
type textarea ".ed-element.preset-boxes-evento {"
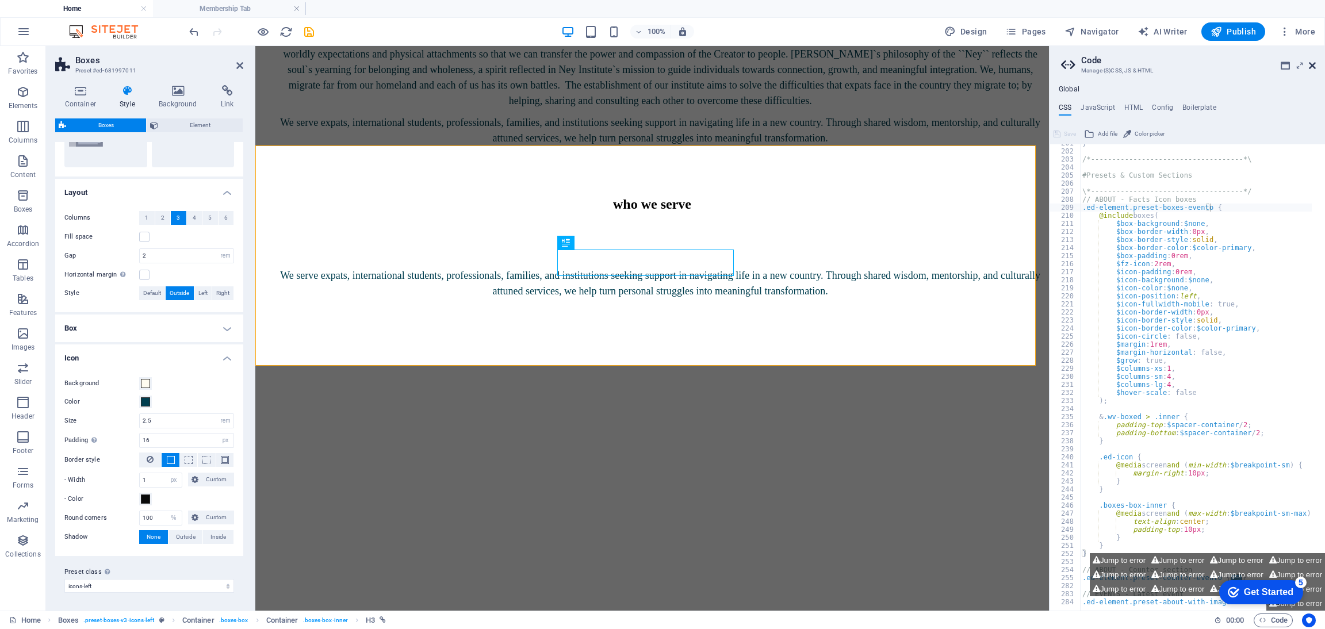
click at [1313, 63] on icon at bounding box center [1312, 65] width 7 height 9
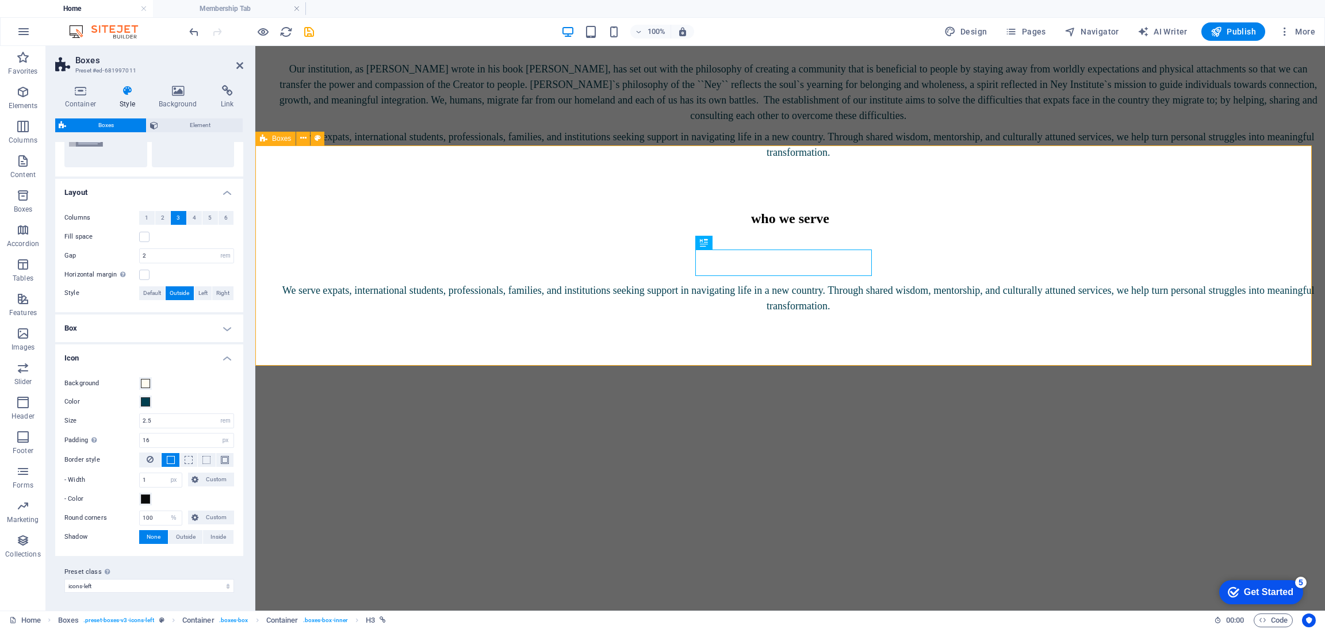
click at [144, 500] on span at bounding box center [145, 499] width 9 height 9
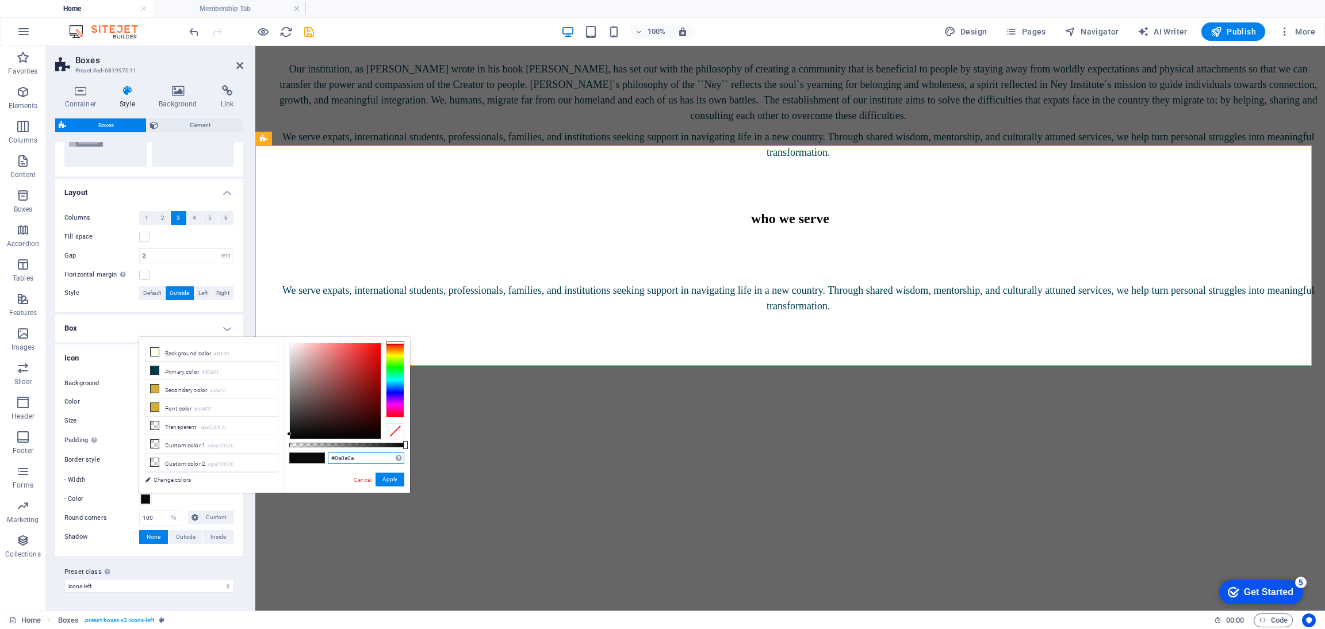
click at [345, 460] on input "#0a0a0a" at bounding box center [366, 459] width 76 height 12
click at [345, 461] on input "#0a0a0a" at bounding box center [366, 459] width 76 height 12
type input "#003e4f"
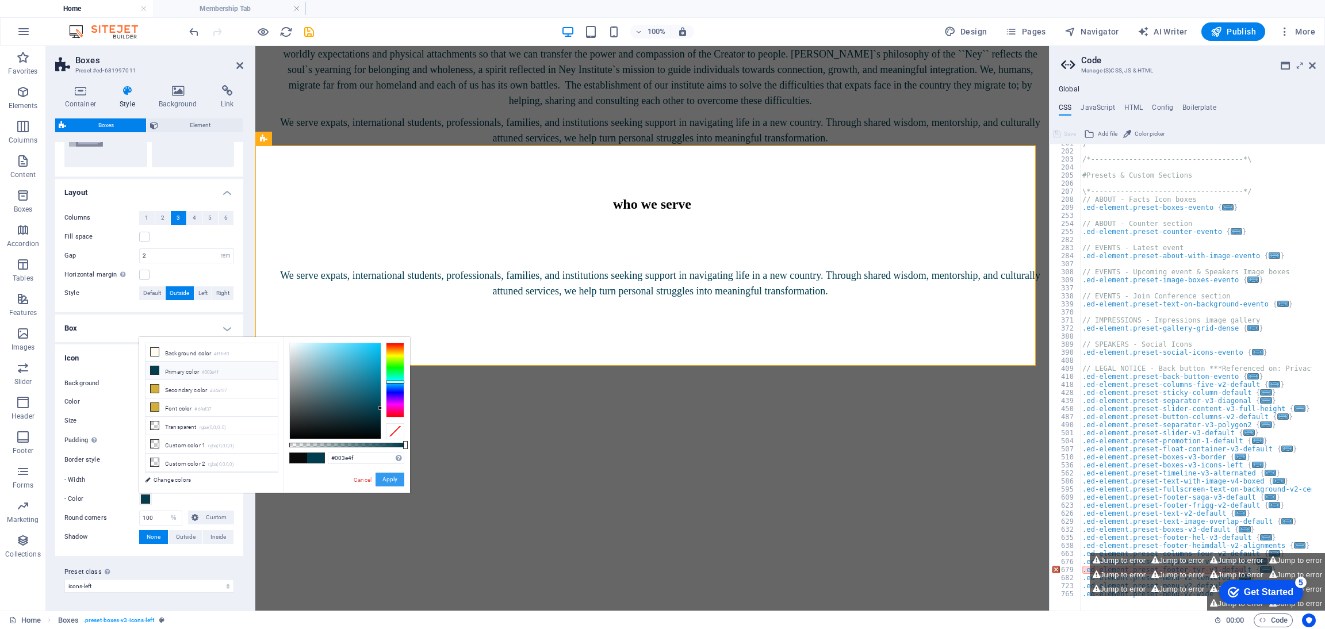
click at [397, 478] on button "Apply" at bounding box center [390, 480] width 29 height 14
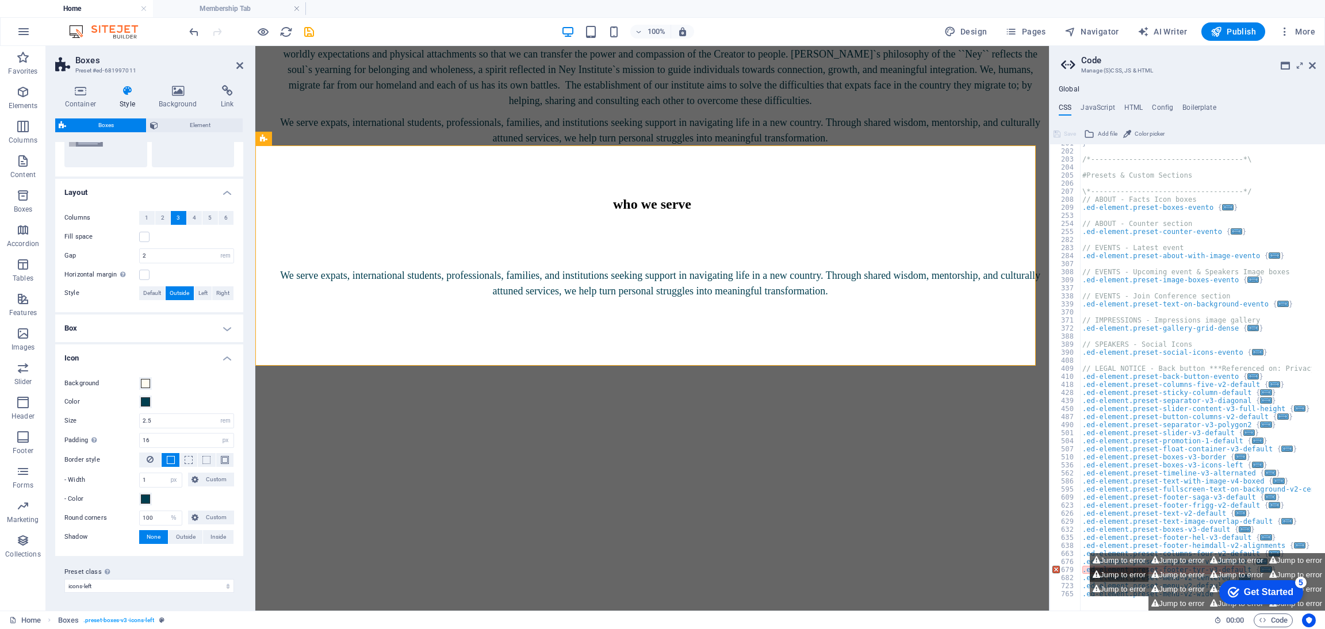
click at [1129, 575] on button "Jump to error" at bounding box center [1119, 575] width 59 height 14
type textarea ".ed-element.preset-footer-tyr-v3-default {"
click at [237, 69] on icon at bounding box center [239, 65] width 7 height 9
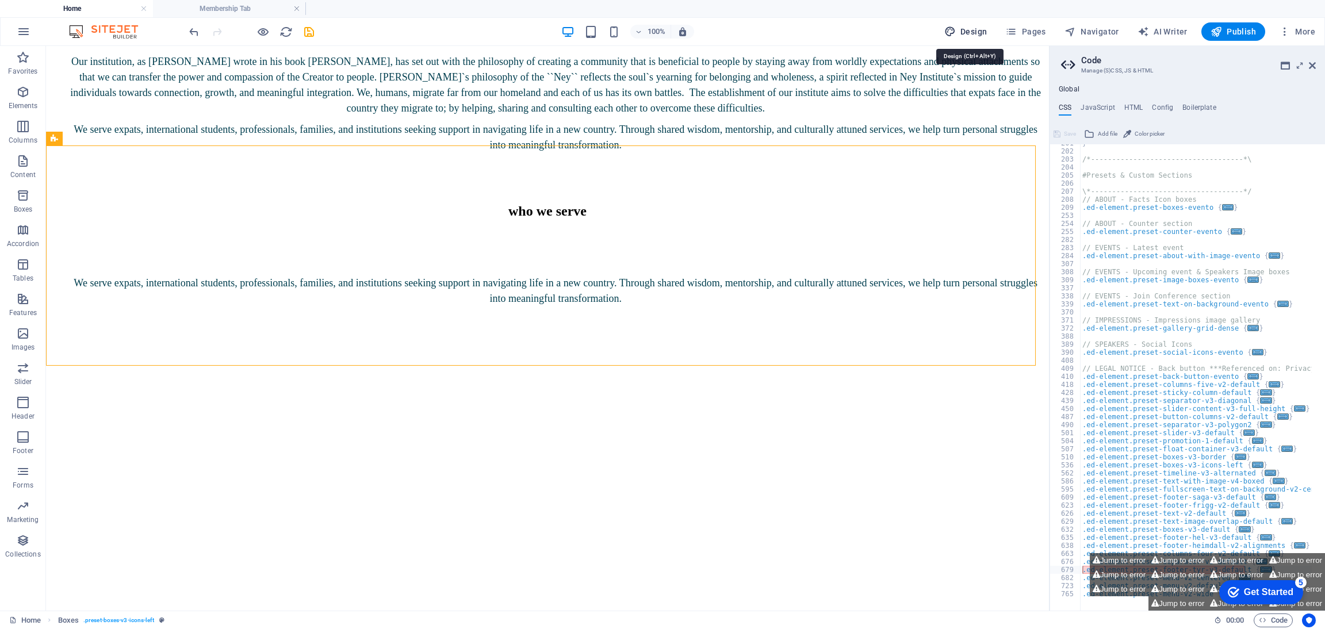
click at [971, 32] on span "Design" at bounding box center [965, 32] width 43 height 12
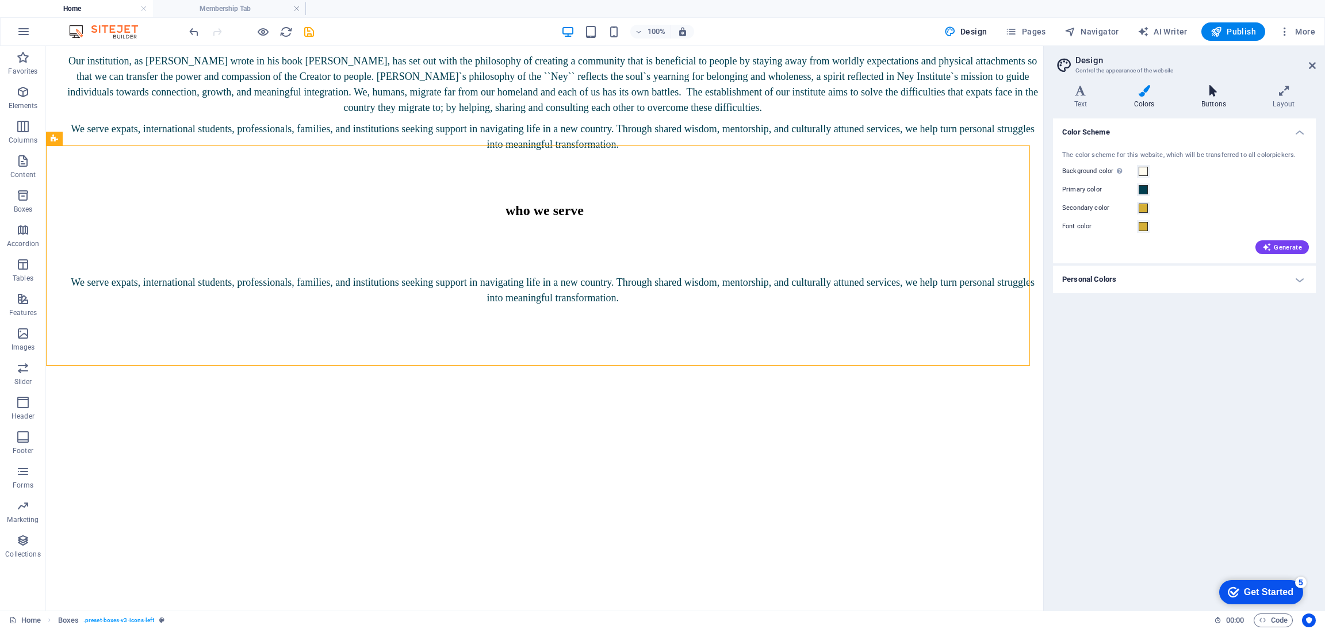
click at [1220, 101] on h4 "Buttons" at bounding box center [1215, 97] width 71 height 24
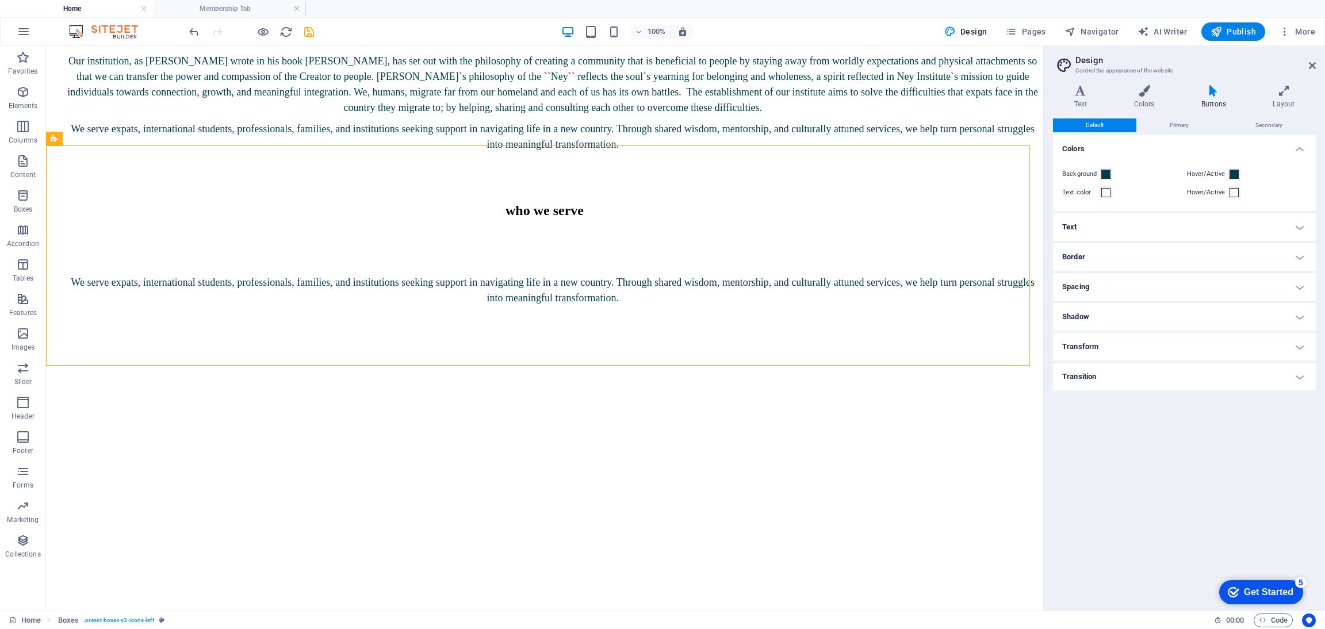
click at [1147, 224] on h4 "Text" at bounding box center [1184, 227] width 263 height 28
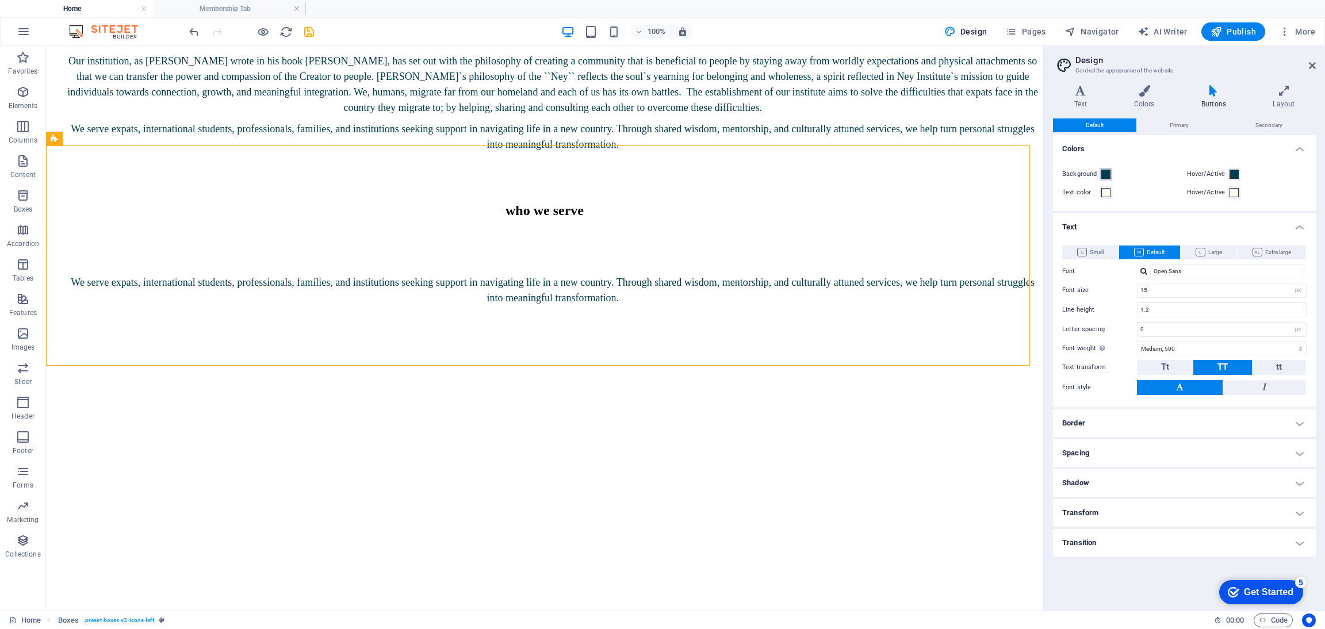
click at [1101, 171] on span at bounding box center [1105, 174] width 9 height 9
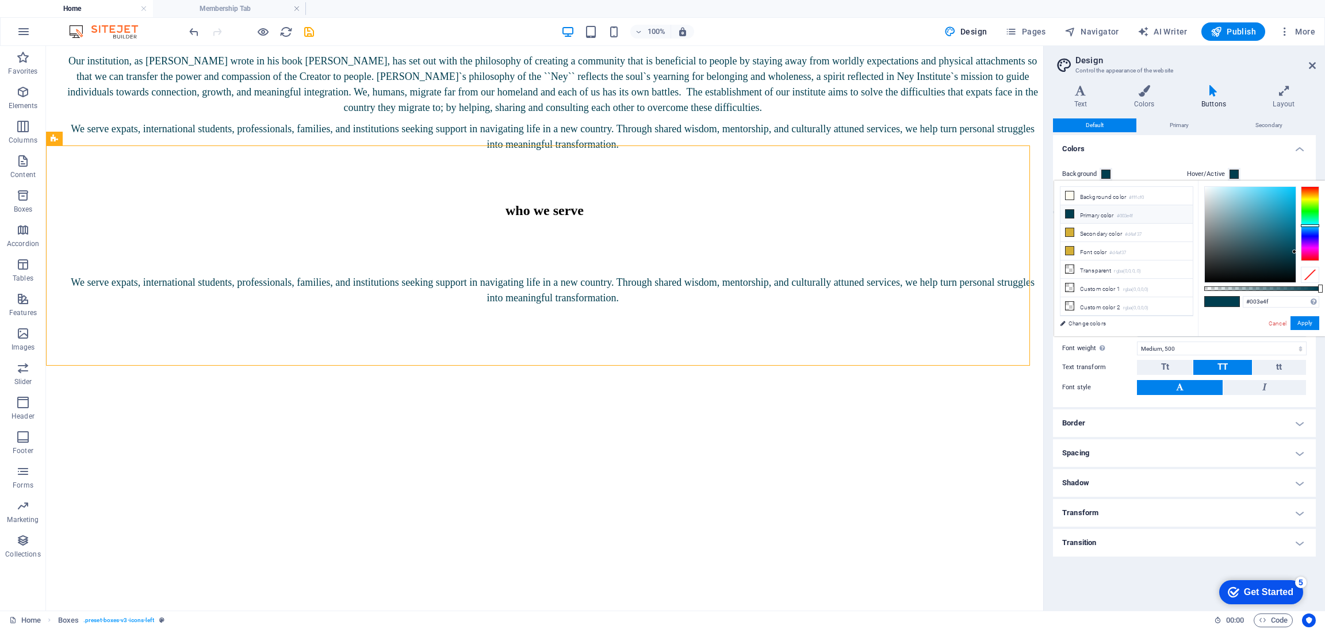
click at [1166, 162] on div "Background Hover/Active Text color Hover/Active" at bounding box center [1184, 183] width 267 height 55
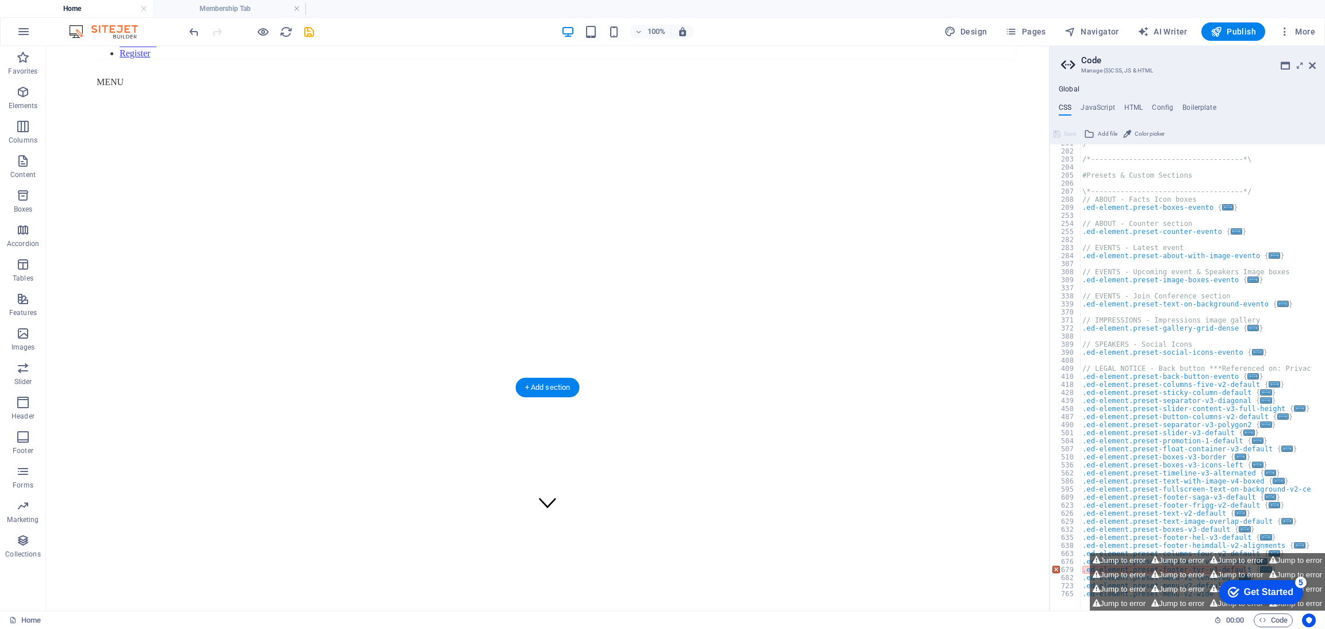
scroll to position [0, 0]
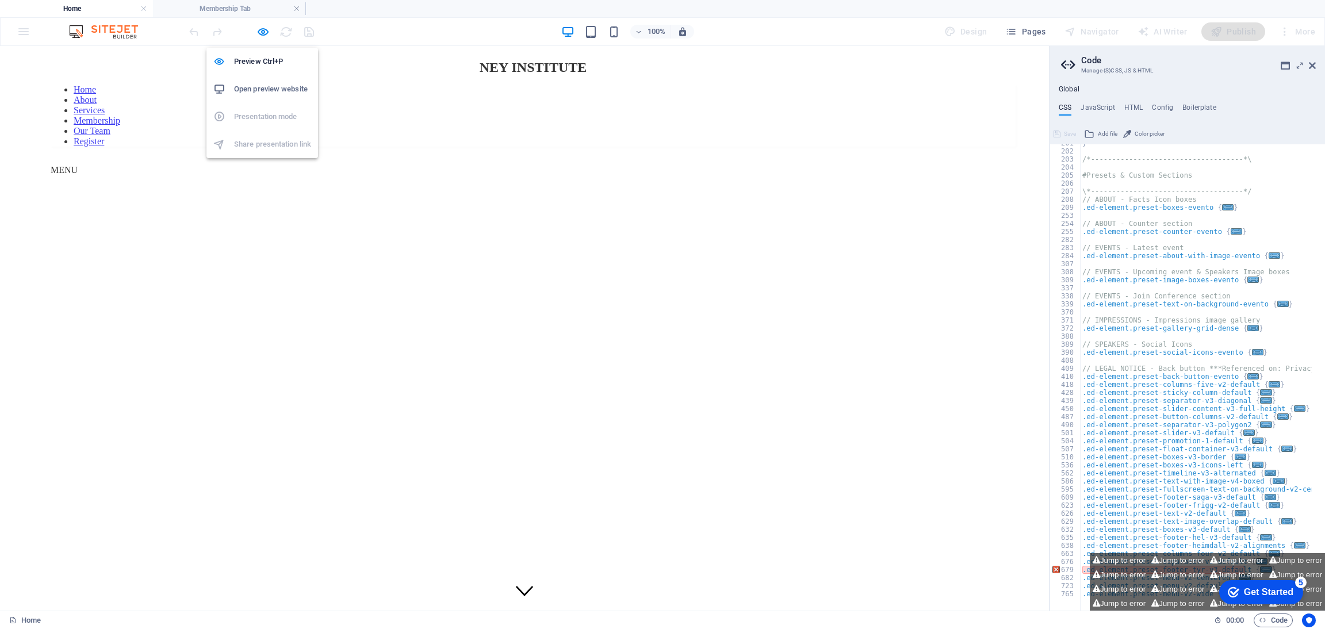
click at [261, 89] on h6 "Open preview website" at bounding box center [272, 89] width 77 height 14
click at [257, 62] on h6 "Preview Ctrl+P" at bounding box center [272, 62] width 77 height 14
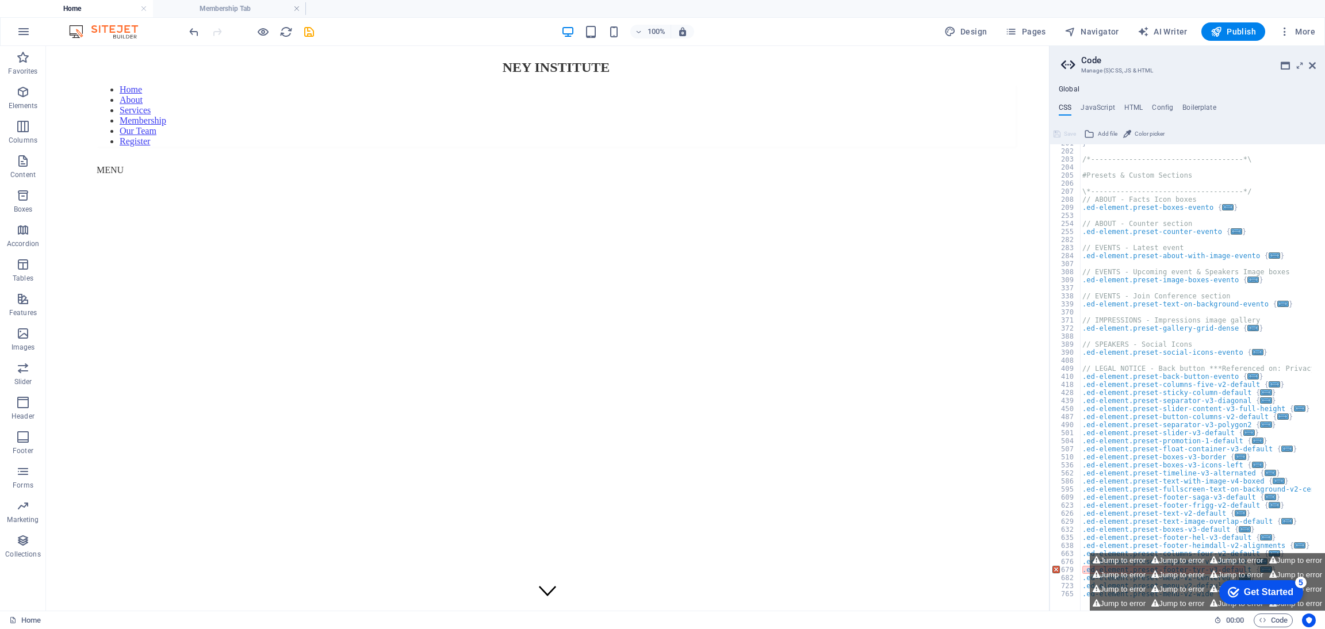
click at [1259, 587] on div "Get Started" at bounding box center [1268, 592] width 49 height 10
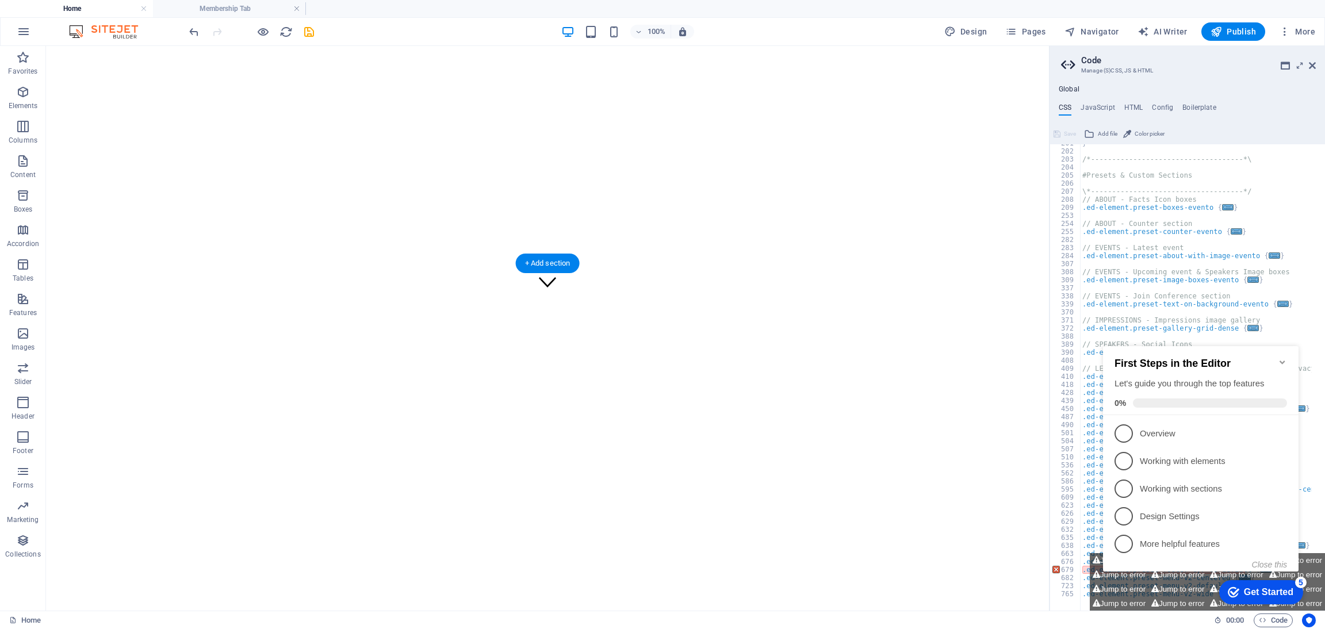
scroll to position [604, 0]
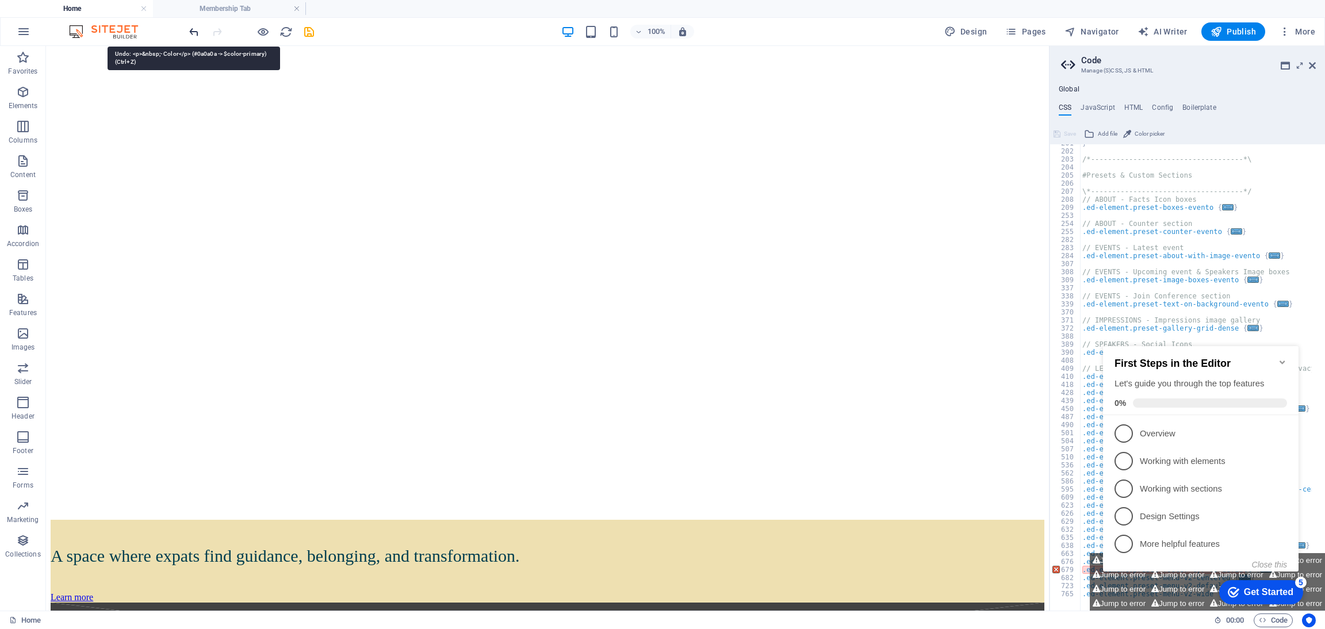
click at [194, 33] on icon "undo" at bounding box center [193, 31] width 13 height 13
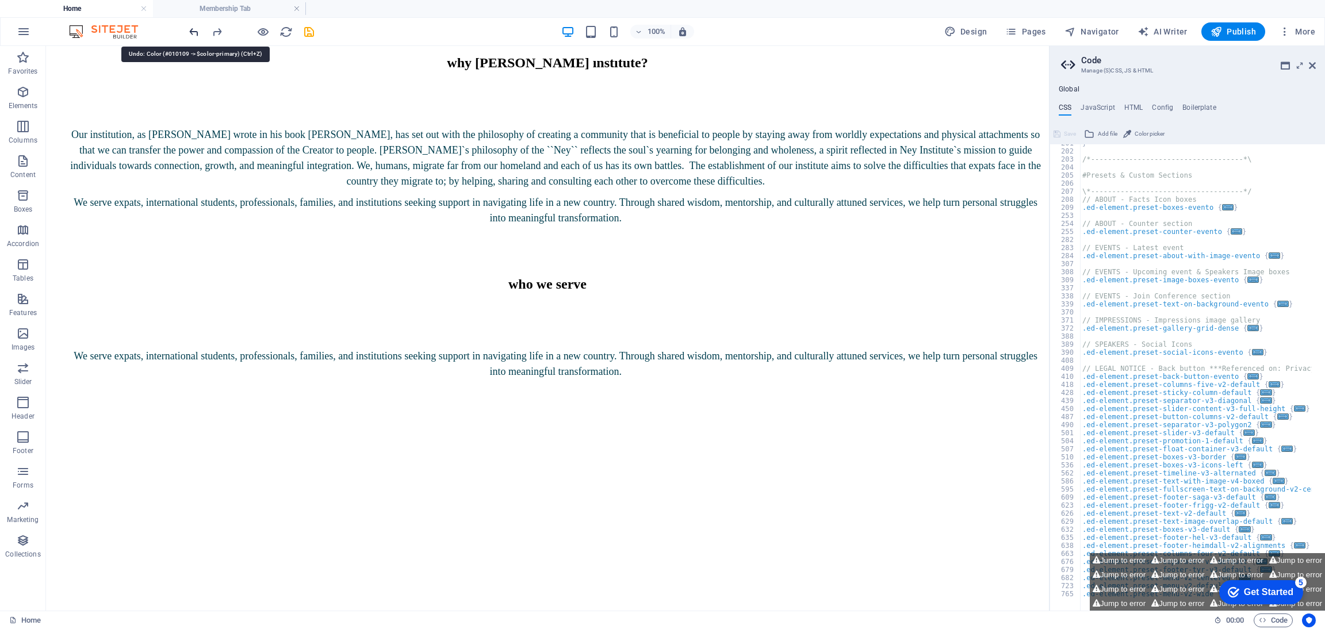
scroll to position [641, 0]
click at [194, 33] on icon "undo" at bounding box center [193, 31] width 13 height 13
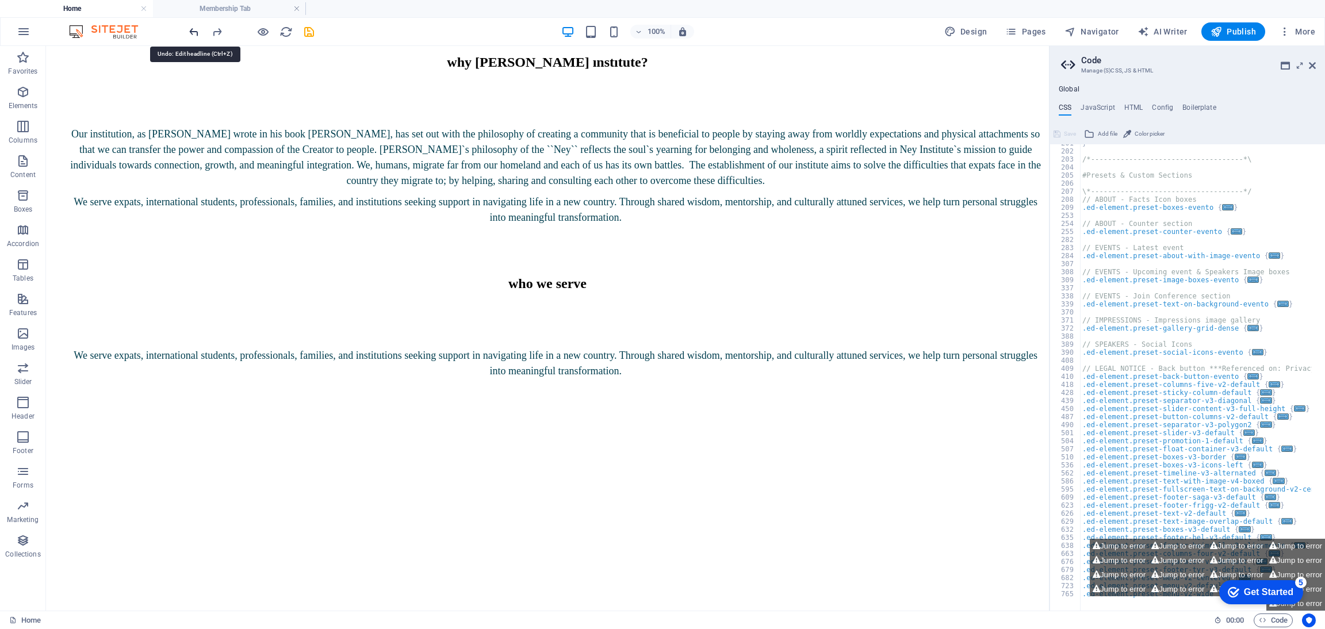
click at [194, 33] on icon "undo" at bounding box center [193, 31] width 13 height 13
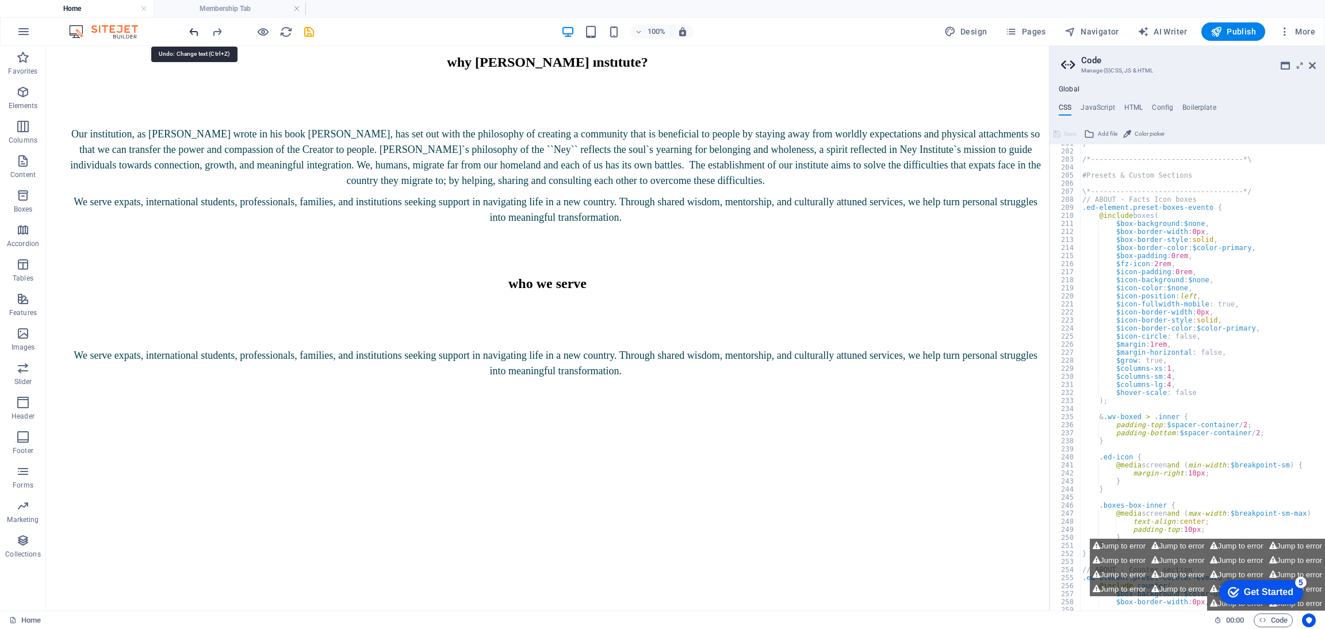
click at [194, 33] on icon "undo" at bounding box center [193, 31] width 13 height 13
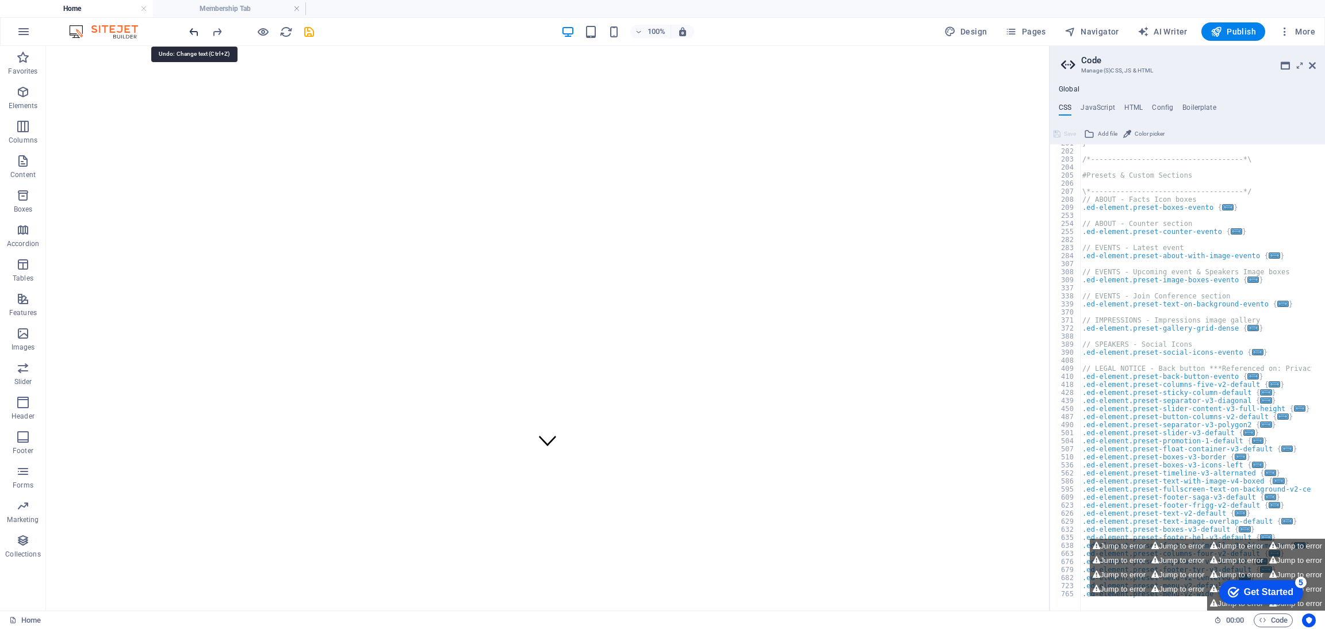
scroll to position [0, 0]
click at [194, 33] on icon "undo" at bounding box center [193, 31] width 13 height 13
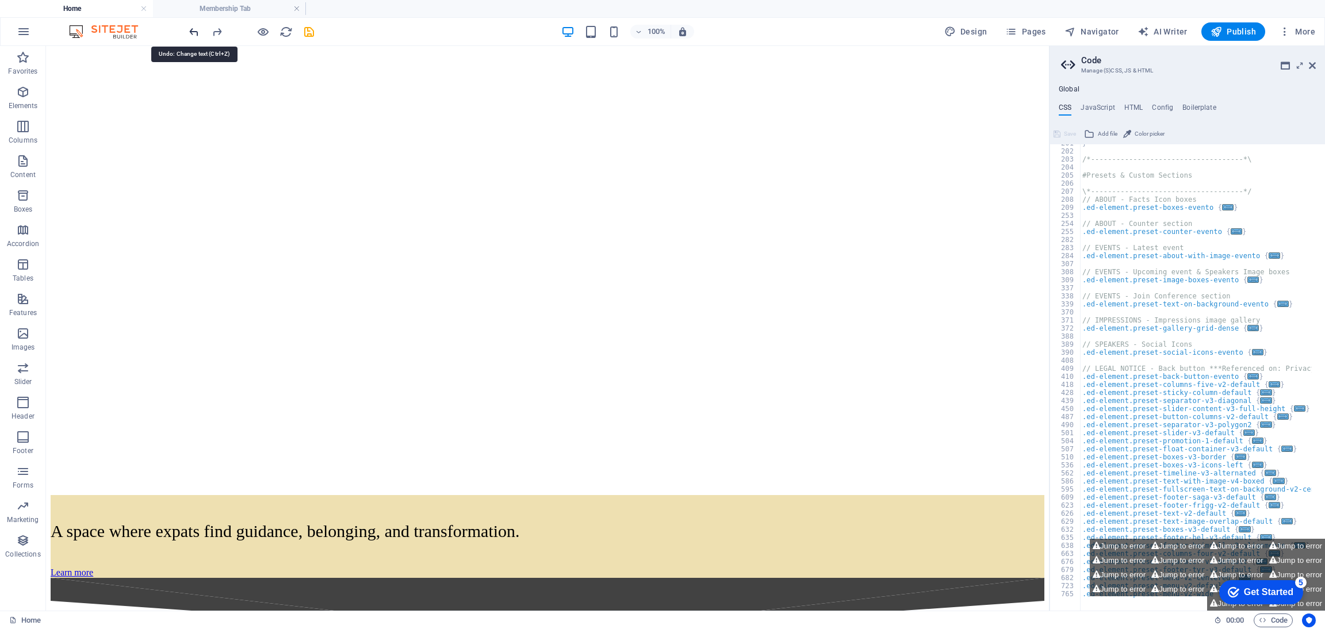
scroll to position [674, 0]
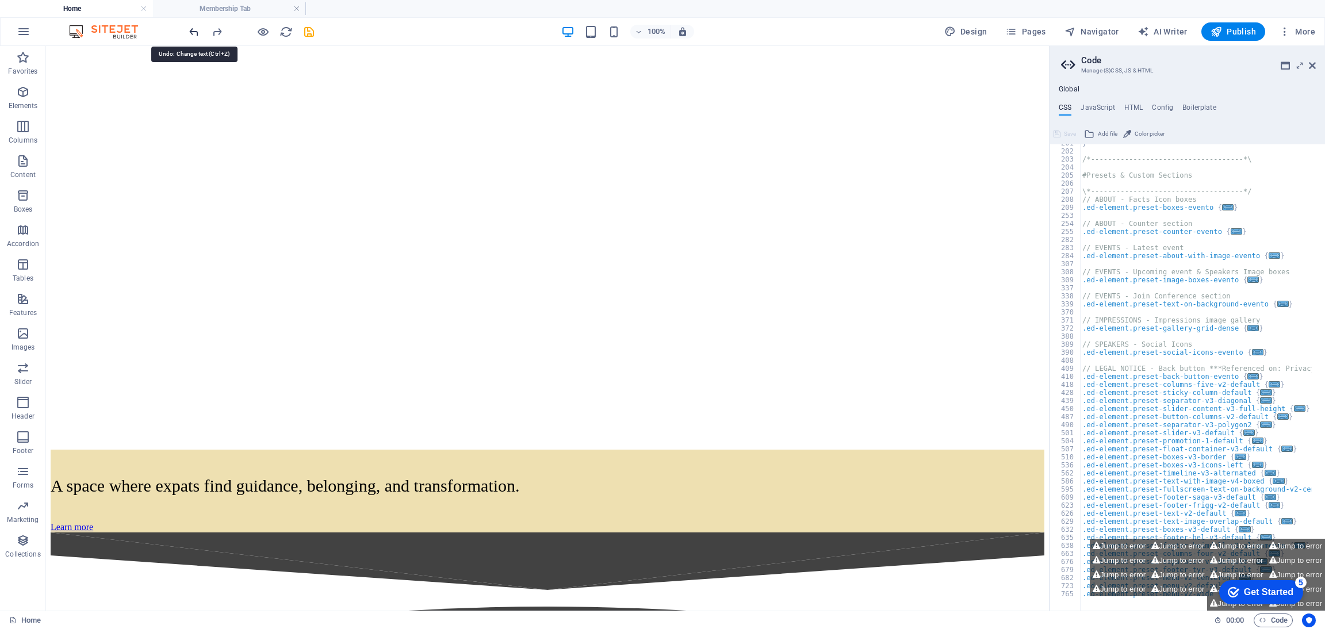
click at [194, 33] on icon "undo" at bounding box center [193, 31] width 13 height 13
click at [194, 33] on div at bounding box center [251, 31] width 129 height 18
click at [1154, 543] on button "Jump to error" at bounding box center [1178, 546] width 59 height 14
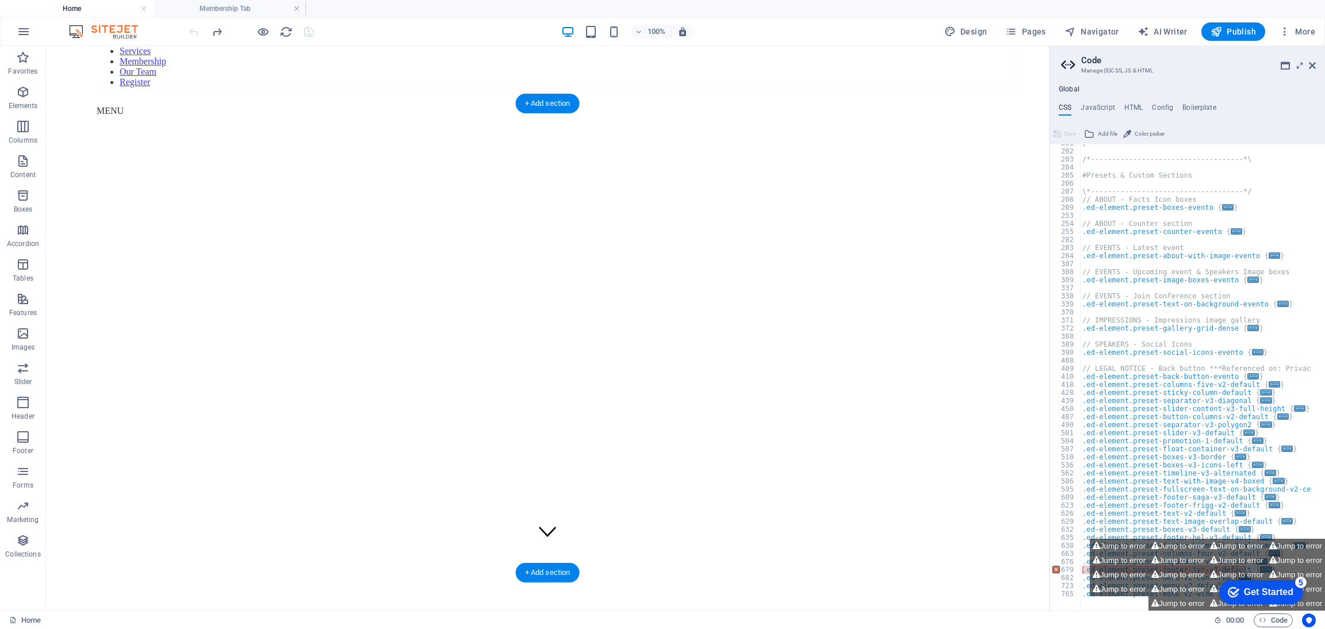
scroll to position [0, 0]
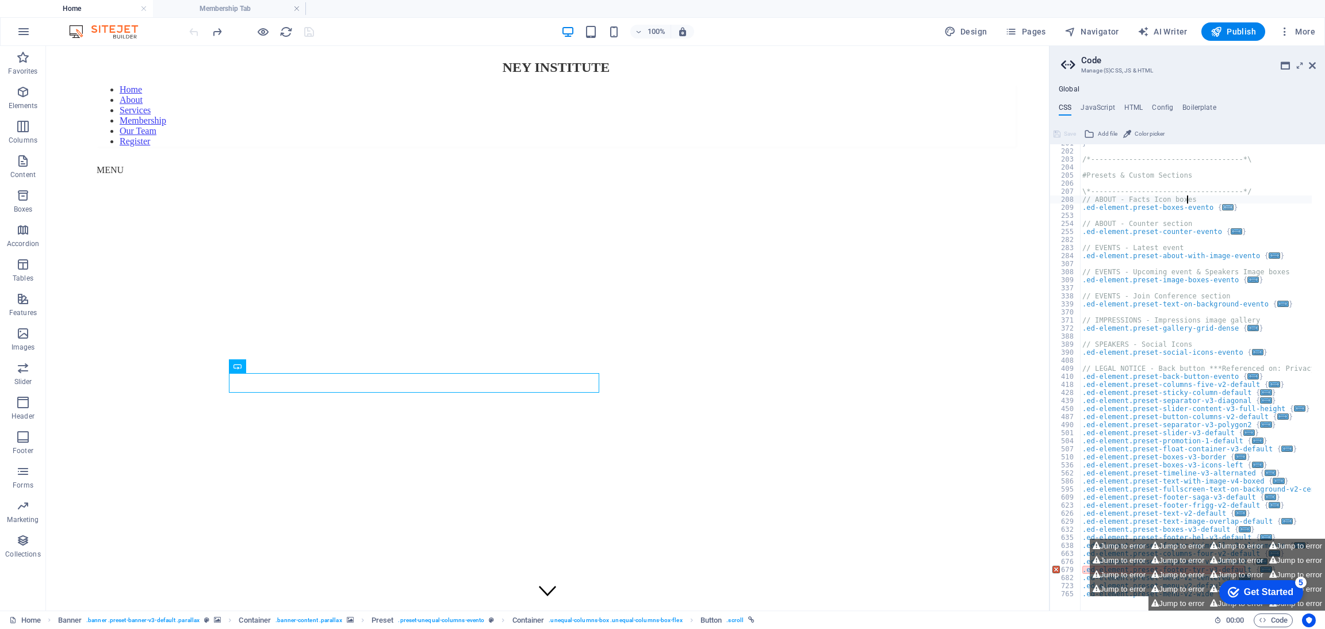
click at [1222, 204] on span "..." at bounding box center [1228, 207] width 12 height 6
type textarea ".ed-element.preset-boxes-evento {"
